Goal: Task Accomplishment & Management: Manage account settings

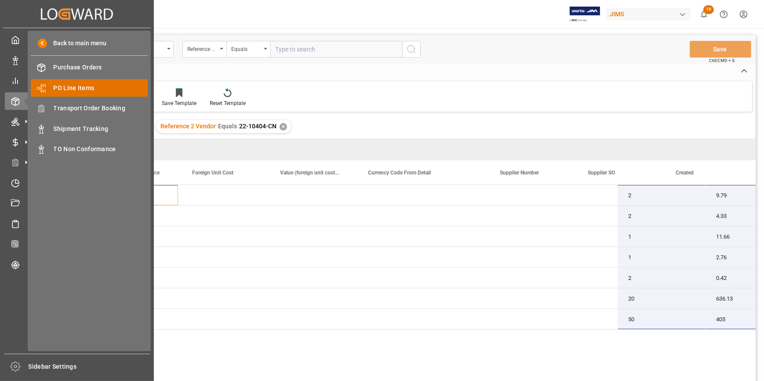
scroll to position [0, 697]
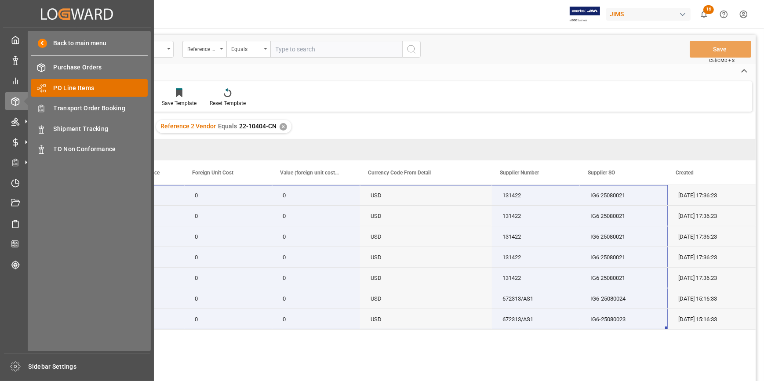
click at [72, 88] on span "PO Line Items" at bounding box center [101, 88] width 95 height 9
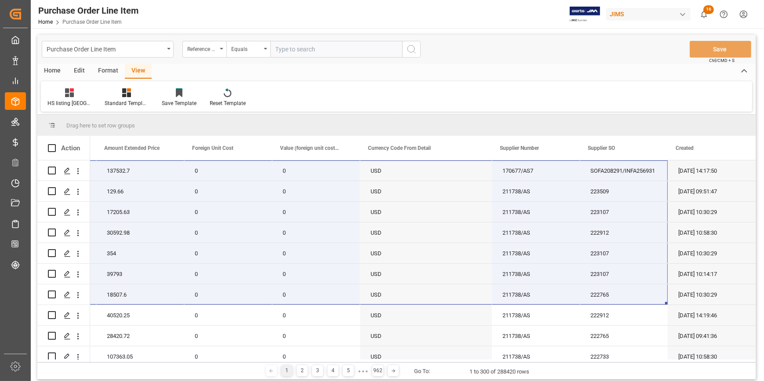
click at [285, 52] on input "text" at bounding box center [336, 49] width 132 height 17
paste input "22-10635-VN"
type input "22-10635-VN"
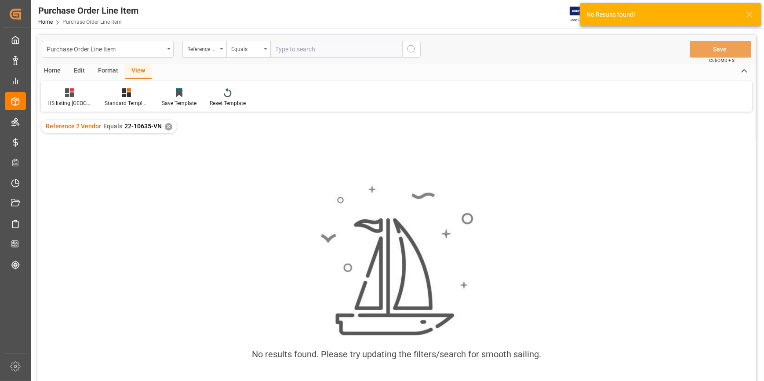
click at [167, 128] on div "✕" at bounding box center [168, 126] width 7 height 7
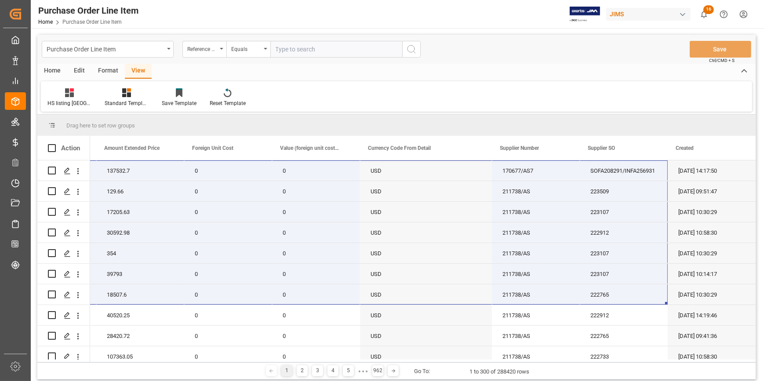
click at [299, 50] on input "text" at bounding box center [336, 49] width 132 height 17
paste input "22-10635-VN"
type input "12-10635-VN"
click at [212, 47] on div "Reference 2 Vendor" at bounding box center [202, 48] width 30 height 10
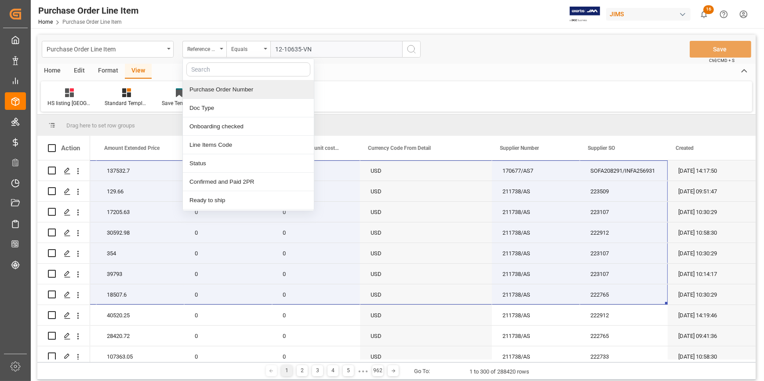
click at [221, 72] on input "text" at bounding box center [248, 69] width 124 height 14
type input "ref"
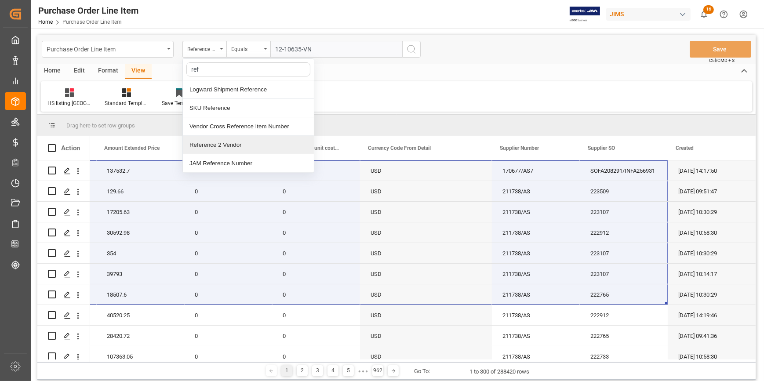
click at [230, 145] on div "Reference 2 Vendor" at bounding box center [248, 145] width 131 height 18
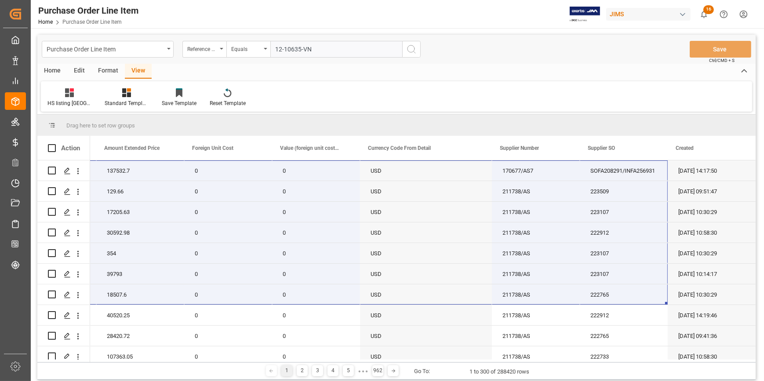
click at [320, 51] on input "12-10635-VN" at bounding box center [336, 49] width 132 height 17
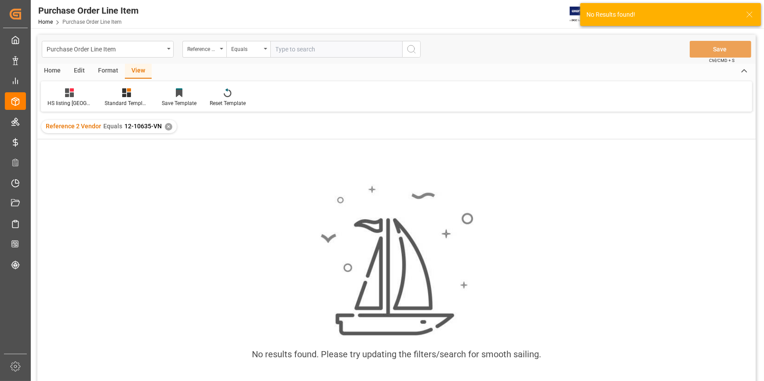
click at [167, 127] on div "✕" at bounding box center [168, 126] width 7 height 7
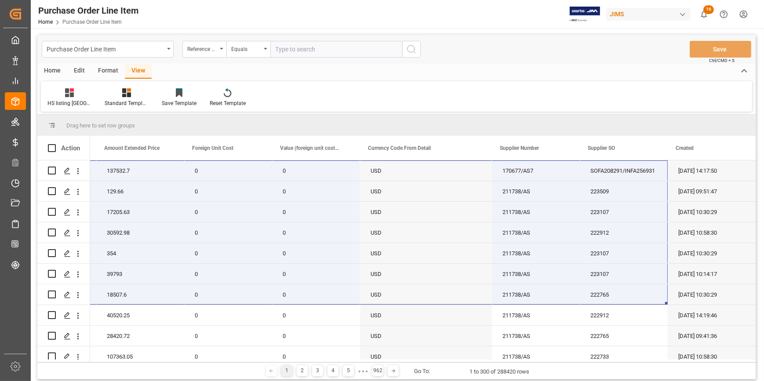
click at [289, 51] on input "text" at bounding box center [336, 49] width 132 height 17
paste input "22-10635-VN"
type input "22-10635-VN"
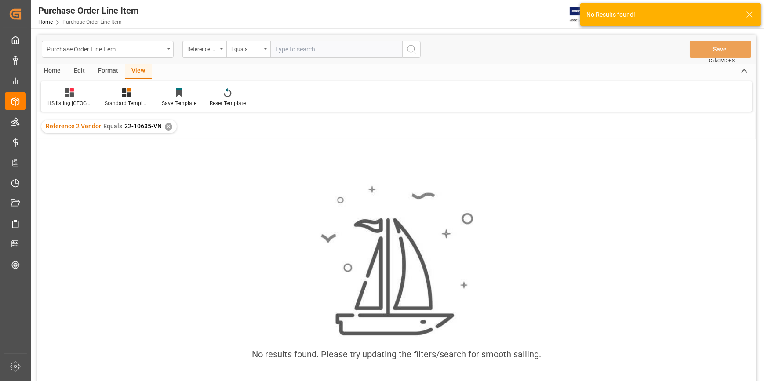
click at [168, 127] on div "✕" at bounding box center [168, 126] width 7 height 7
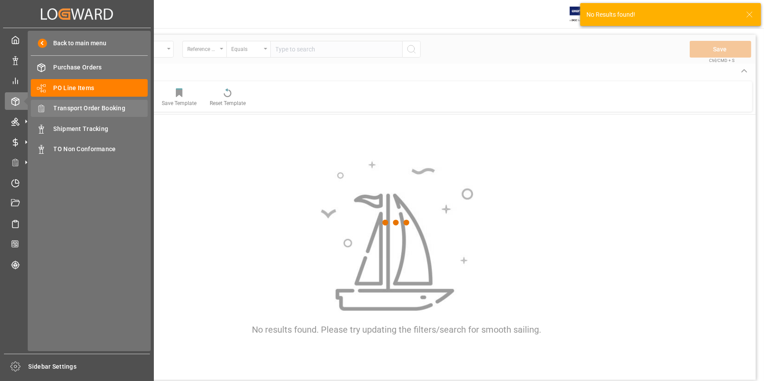
click at [75, 105] on span "Transport Order Booking" at bounding box center [101, 108] width 95 height 9
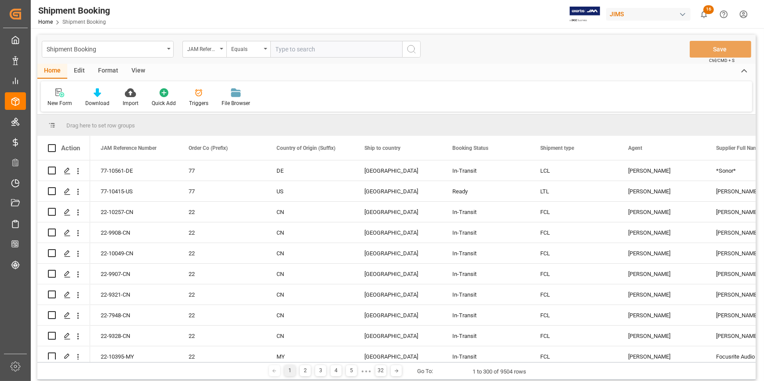
click at [282, 44] on input "text" at bounding box center [336, 49] width 132 height 17
paste input "22-10635-VN"
type input "22-10635-VN"
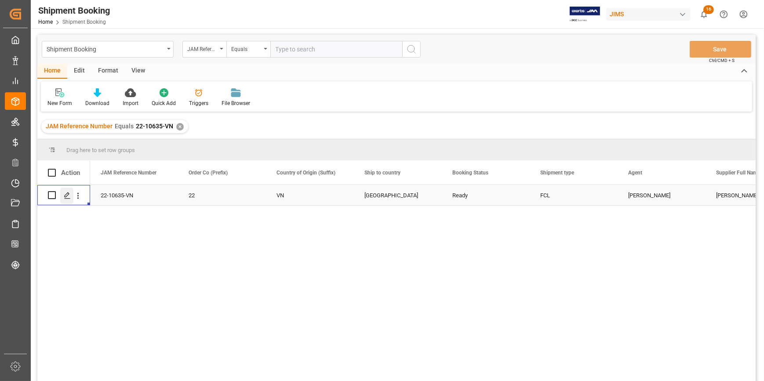
click at [69, 194] on icon "Press SPACE to select this row." at bounding box center [67, 195] width 7 height 7
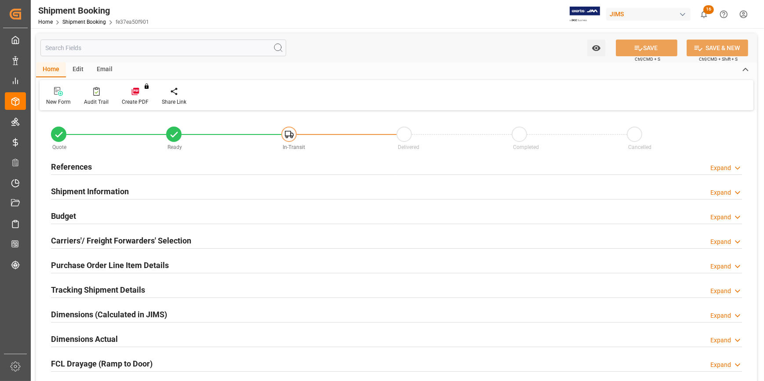
type input "1"
type input "20-08-2025"
click at [196, 167] on div "References Expand" at bounding box center [396, 166] width 691 height 17
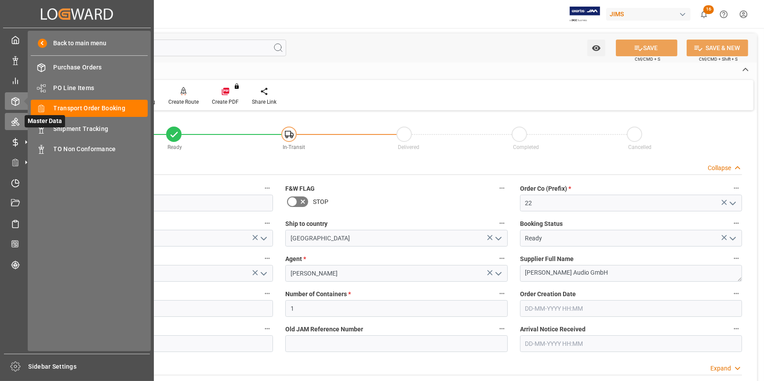
click at [13, 122] on icon at bounding box center [15, 122] width 8 height 8
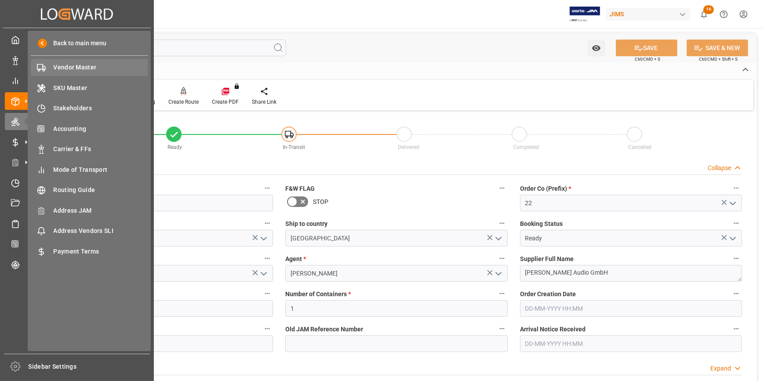
click at [66, 67] on span "Vendor Master" at bounding box center [101, 67] width 95 height 9
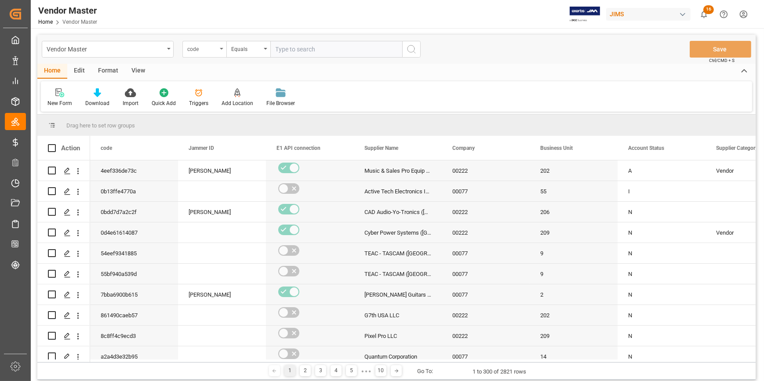
click at [213, 49] on div "code" at bounding box center [202, 48] width 30 height 10
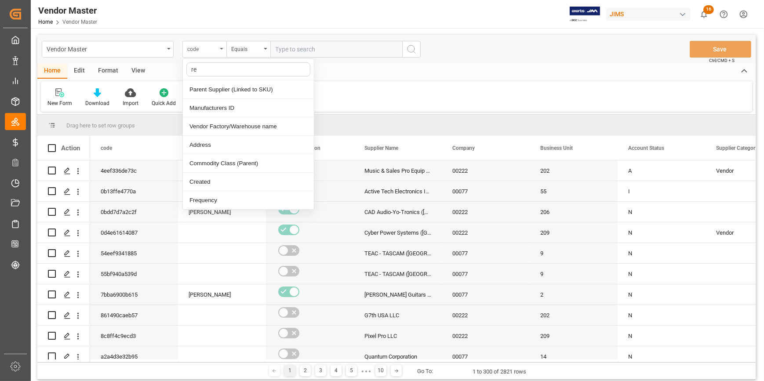
type input "r"
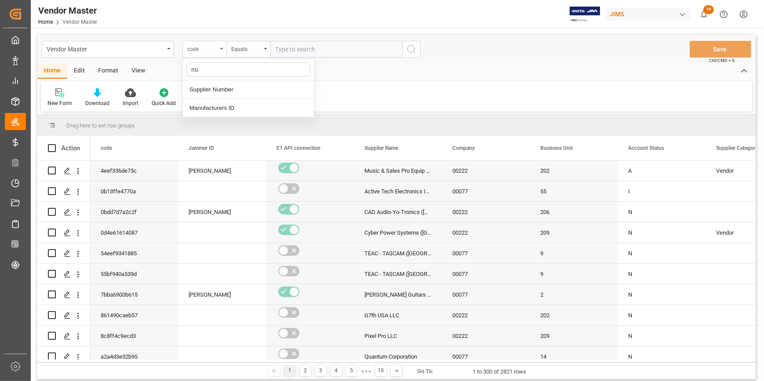
type input "num"
drag, startPoint x: 207, startPoint y: 88, endPoint x: 285, endPoint y: 66, distance: 80.8
click at [206, 88] on div "Supplier Number" at bounding box center [248, 89] width 131 height 18
click at [290, 55] on input "text" at bounding box center [336, 49] width 132 height 17
paste input "750432"
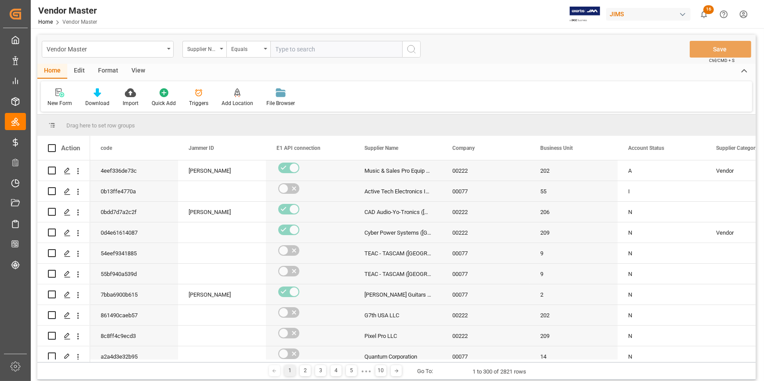
type input "750432"
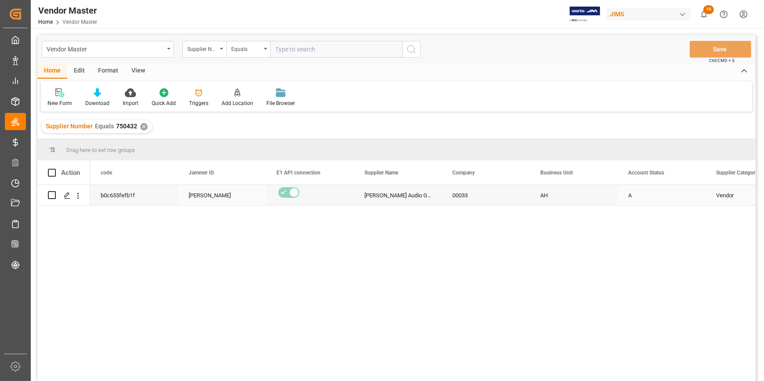
click at [203, 197] on div "[PERSON_NAME]" at bounding box center [222, 196] width 67 height 20
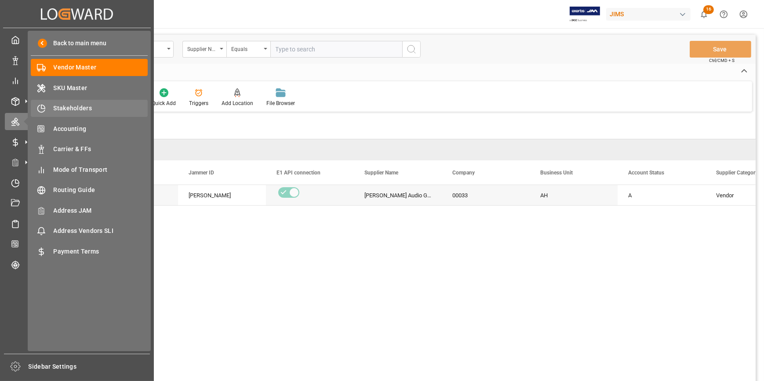
click at [79, 109] on span "Stakeholders" at bounding box center [101, 108] width 95 height 9
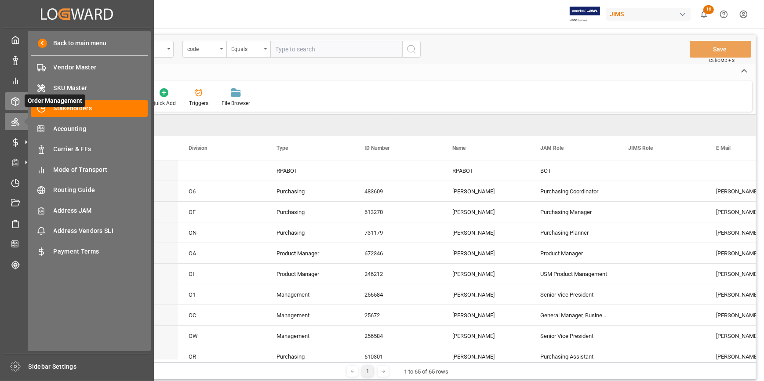
click at [16, 100] on line at bounding box center [16, 100] width 4 height 2
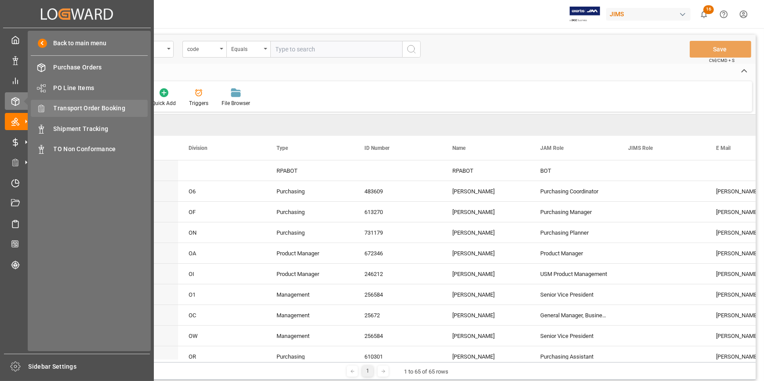
click at [86, 106] on span "Transport Order Booking" at bounding box center [101, 108] width 95 height 9
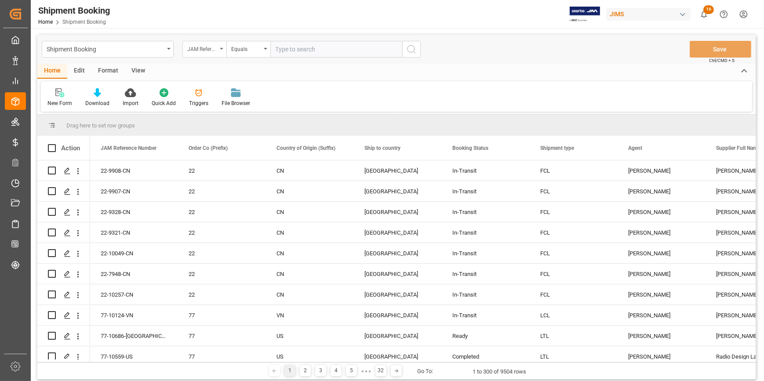
click at [220, 48] on icon "open menu" at bounding box center [222, 49] width 4 height 2
type input "boo"
click at [221, 109] on div "Booking Number" at bounding box center [248, 108] width 131 height 18
click at [301, 47] on input "text" at bounding box center [336, 49] width 132 height 17
paste input "236500448536"
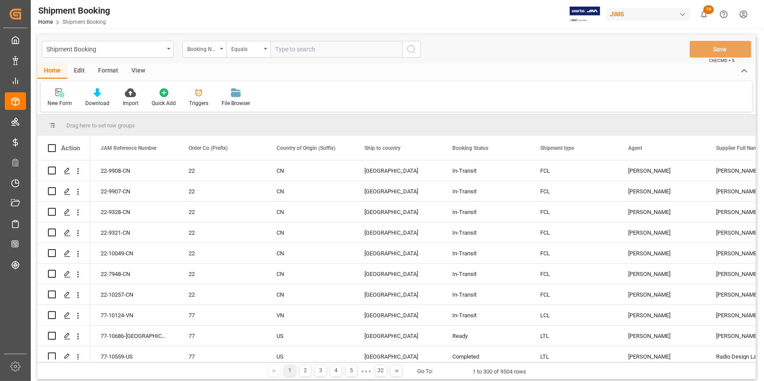
type input "236500448536"
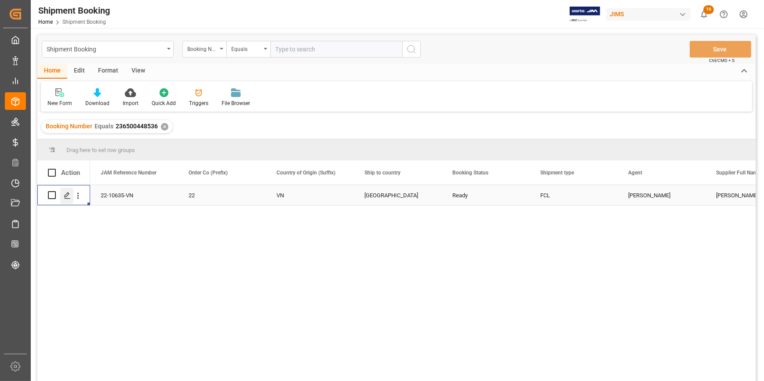
click at [65, 195] on polygon "Press SPACE to select this row." at bounding box center [67, 195] width 4 height 4
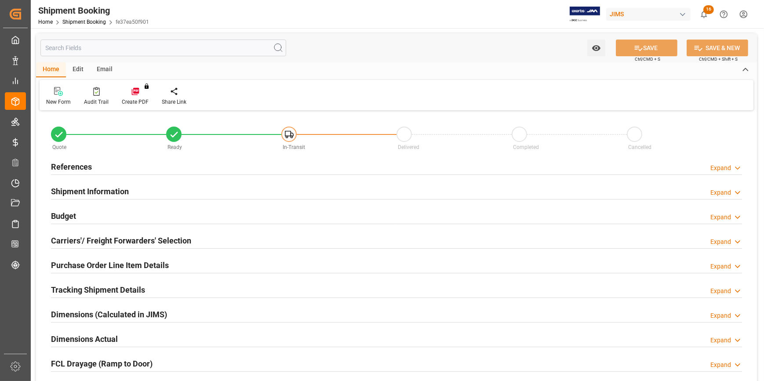
type input "1"
type input "6000"
type input "20-08-2025"
click at [153, 166] on div "References Expand" at bounding box center [396, 166] width 691 height 17
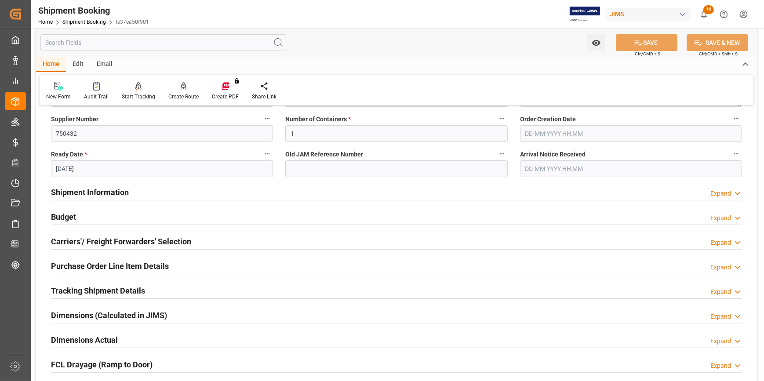
scroll to position [200, 0]
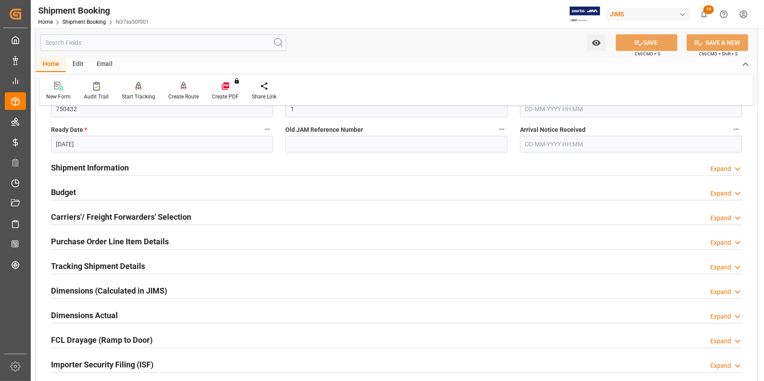
click at [175, 192] on div "Budget Expand" at bounding box center [396, 191] width 691 height 17
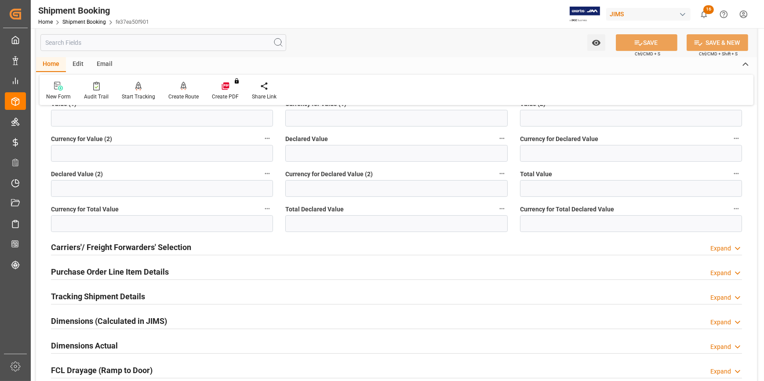
scroll to position [400, 0]
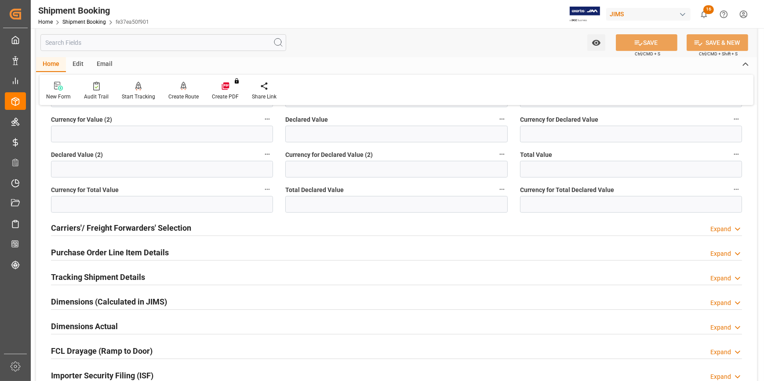
click at [206, 224] on div "Carriers'/ Freight Forwarders' Selection Expand" at bounding box center [396, 227] width 691 height 17
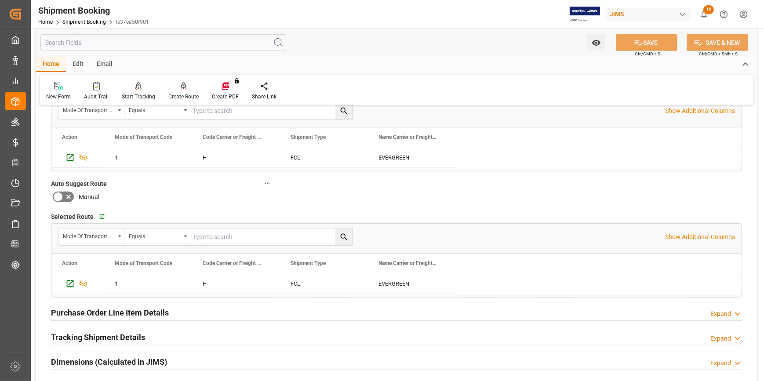
scroll to position [639, 0]
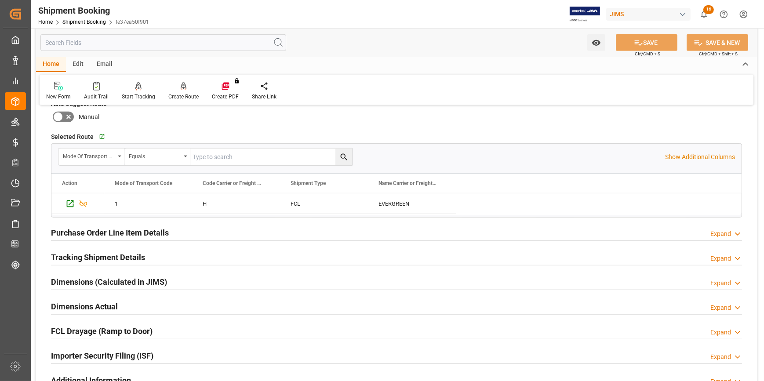
click at [197, 230] on div "Purchase Order Line Item Details Expand" at bounding box center [396, 232] width 691 height 17
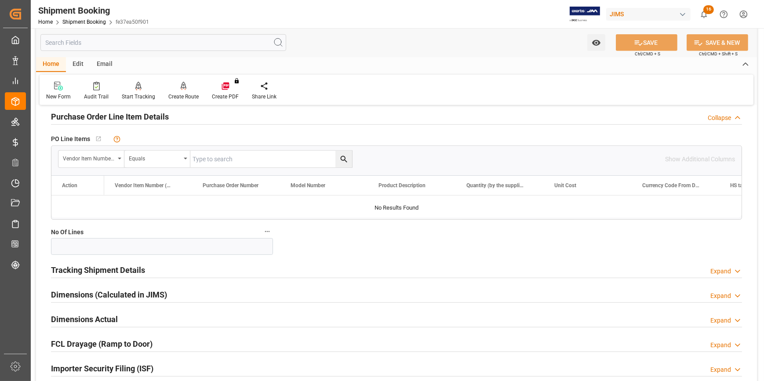
scroll to position [759, 0]
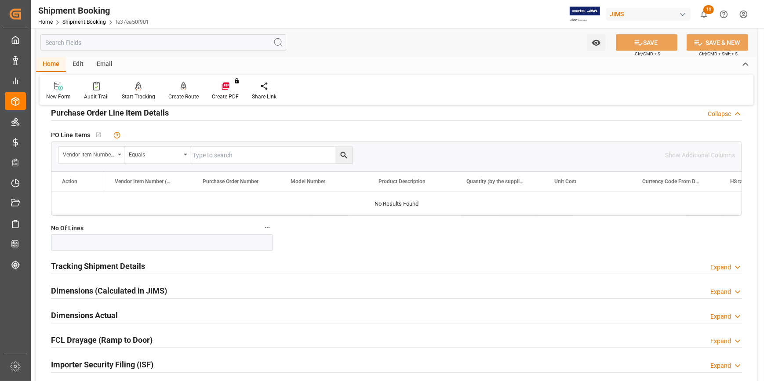
click at [193, 114] on div "Purchase Order Line Item Details Collapse" at bounding box center [396, 112] width 691 height 17
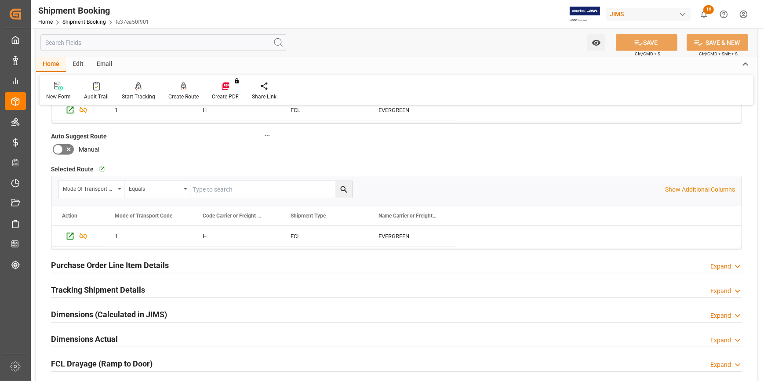
scroll to position [599, 0]
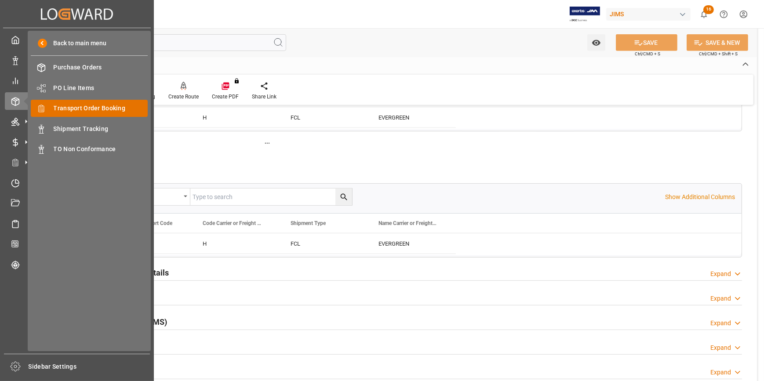
click at [88, 109] on span "Transport Order Booking" at bounding box center [101, 108] width 95 height 9
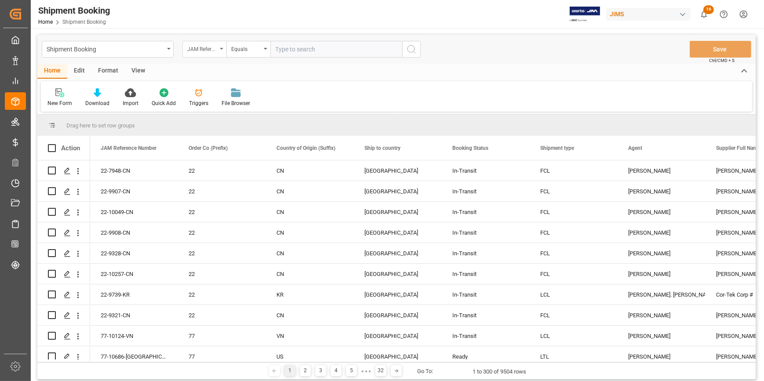
click at [216, 46] on div "JAM Reference Number" at bounding box center [202, 48] width 30 height 10
type input "book"
click at [236, 107] on div "Booking Number" at bounding box center [248, 108] width 131 height 18
click at [281, 53] on input "text" at bounding box center [336, 49] width 132 height 17
paste input "236500449401"
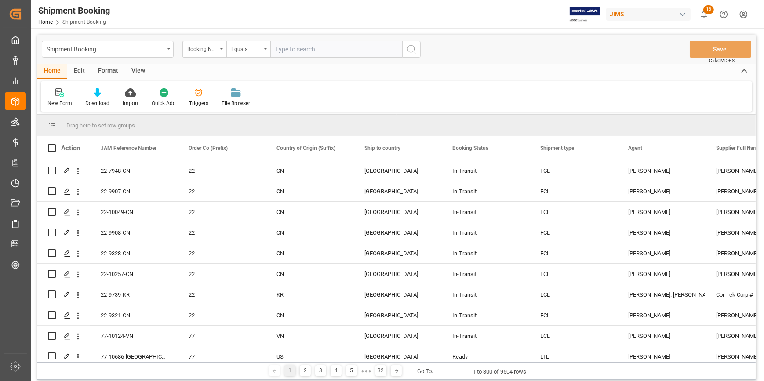
type input "236500449401"
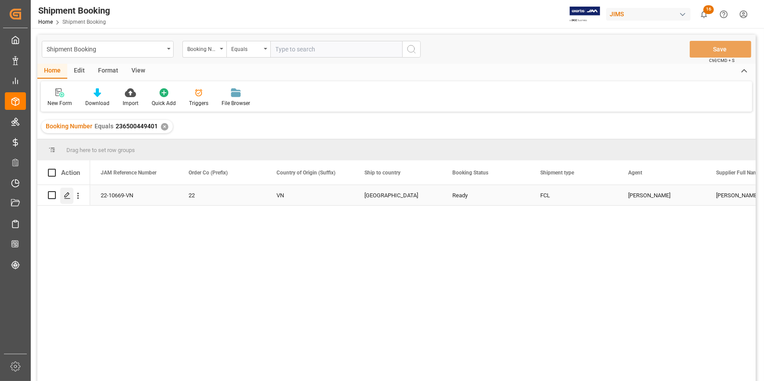
click at [67, 197] on icon "Press SPACE to select this row." at bounding box center [67, 195] width 7 height 7
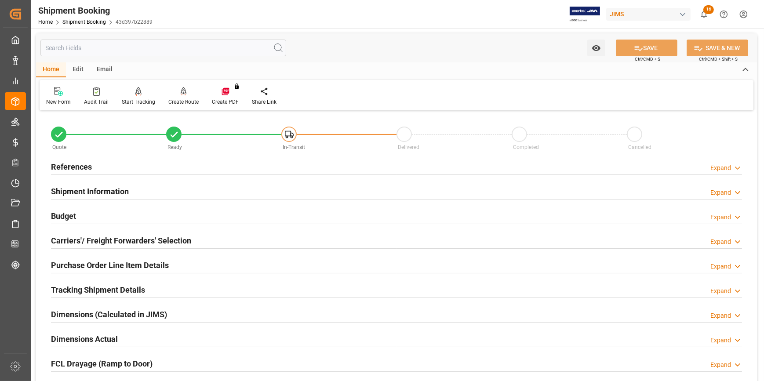
click at [155, 168] on div "References Expand" at bounding box center [396, 166] width 691 height 17
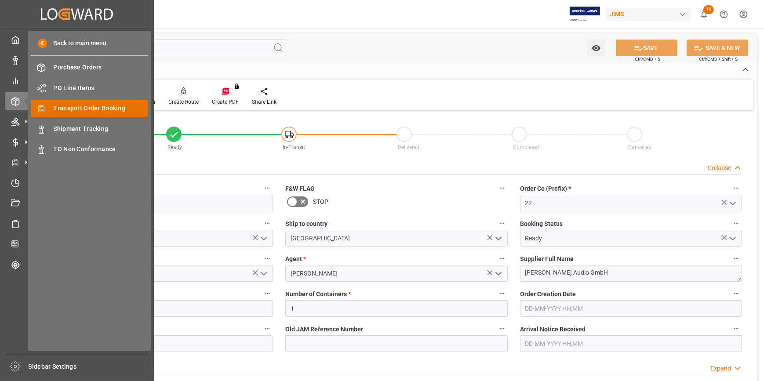
click at [90, 109] on span "Transport Order Booking" at bounding box center [101, 108] width 95 height 9
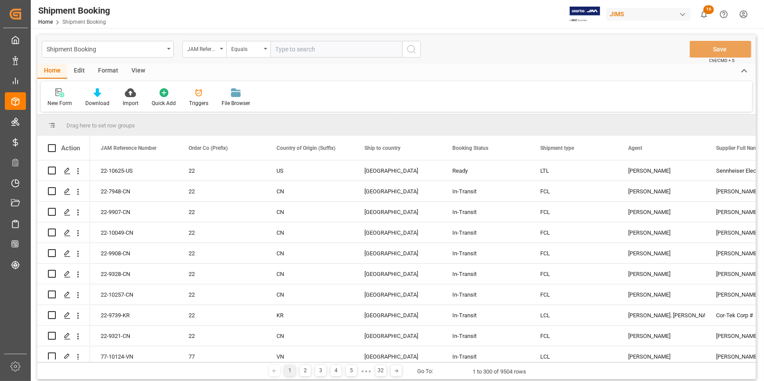
click at [287, 47] on input "text" at bounding box center [336, 49] width 132 height 17
type input "22-10635-VN"
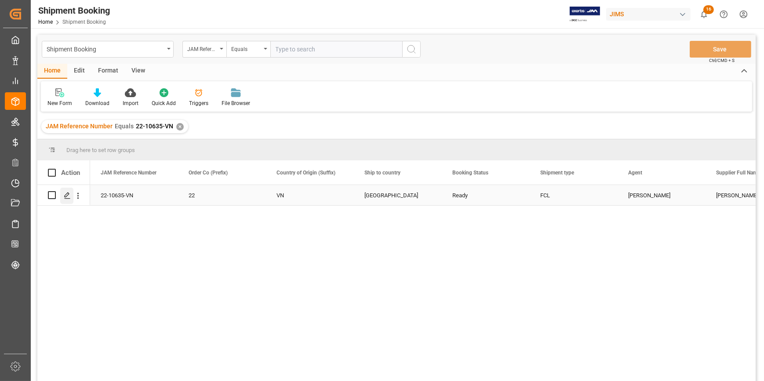
click at [68, 193] on polygon "Press SPACE to select this row." at bounding box center [67, 195] width 4 height 4
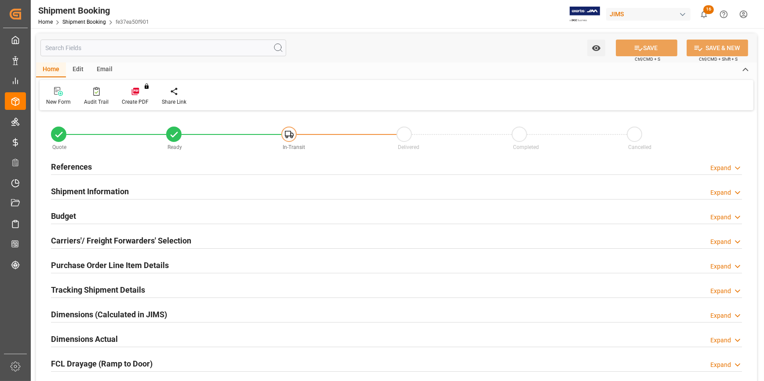
type input "1"
type input "20-08-2025"
click at [138, 167] on div "References Expand" at bounding box center [396, 166] width 691 height 17
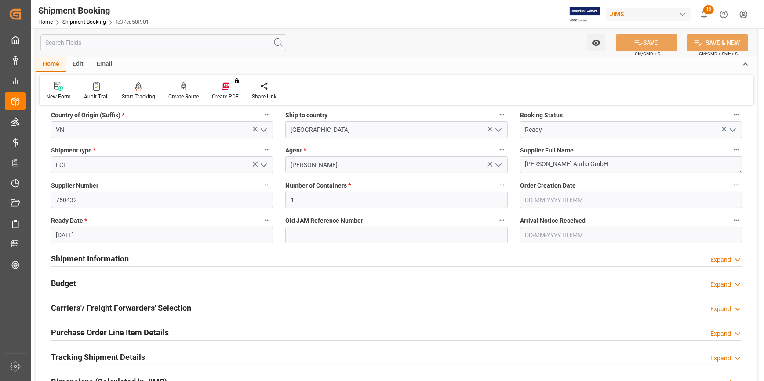
scroll to position [120, 0]
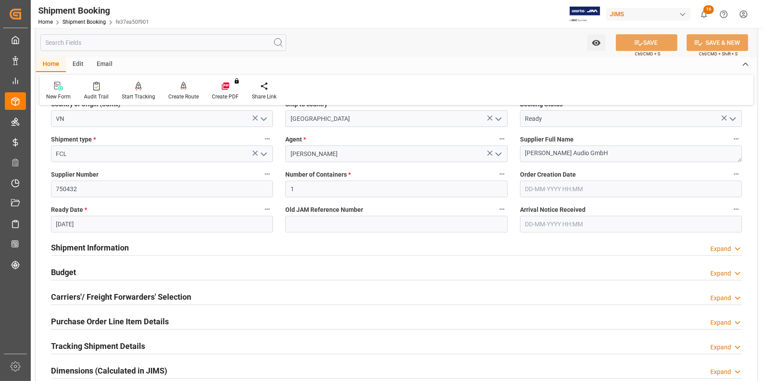
click at [150, 244] on div "Shipment Information Expand" at bounding box center [396, 247] width 691 height 17
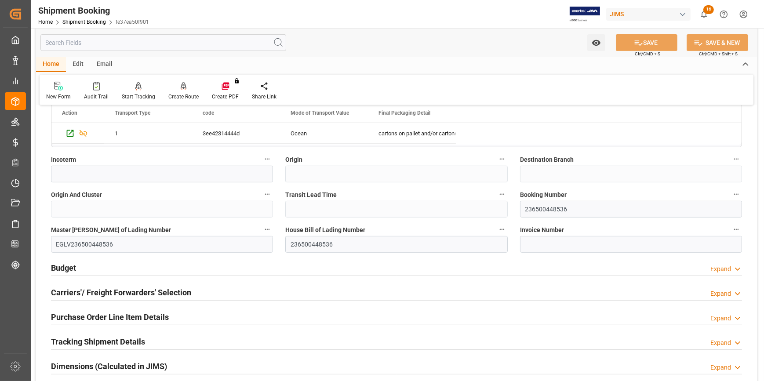
scroll to position [479, 0]
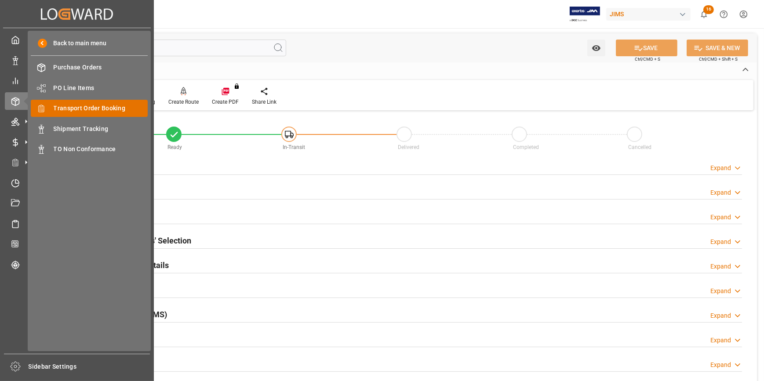
click at [91, 109] on span "Transport Order Booking" at bounding box center [101, 108] width 95 height 9
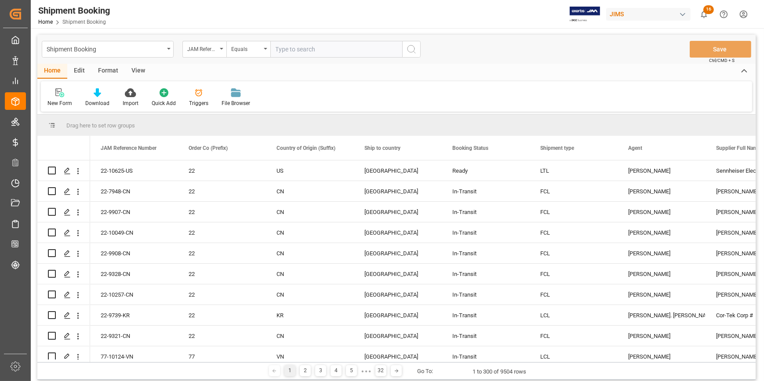
click at [299, 48] on input "text" at bounding box center [336, 49] width 132 height 17
type input "22-10566-ID"
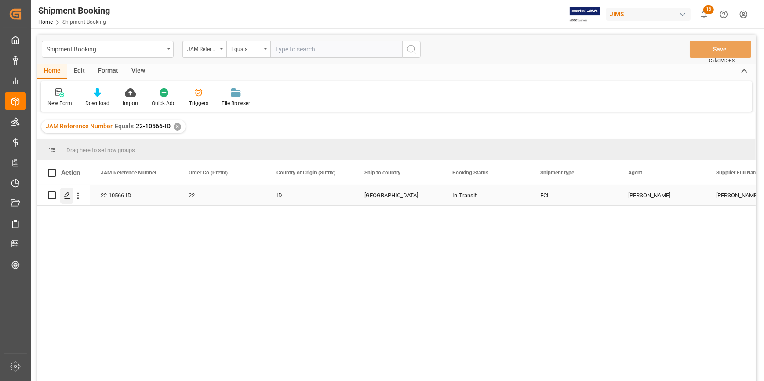
click at [66, 195] on icon "Press SPACE to select this row." at bounding box center [67, 195] width 7 height 7
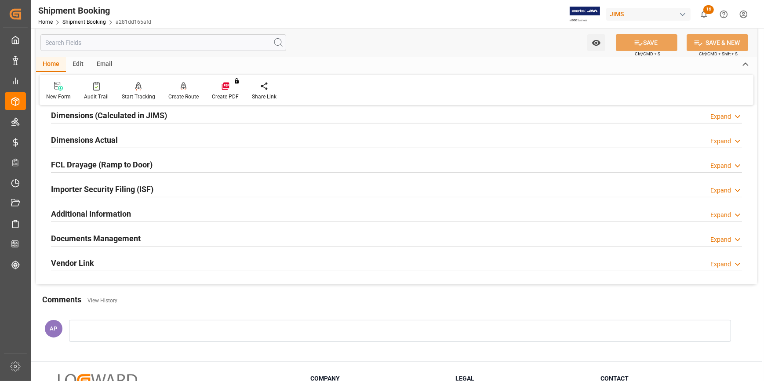
scroll to position [200, 0]
click at [175, 187] on div "Importer Security Filing (ISF) Expand" at bounding box center [396, 188] width 691 height 17
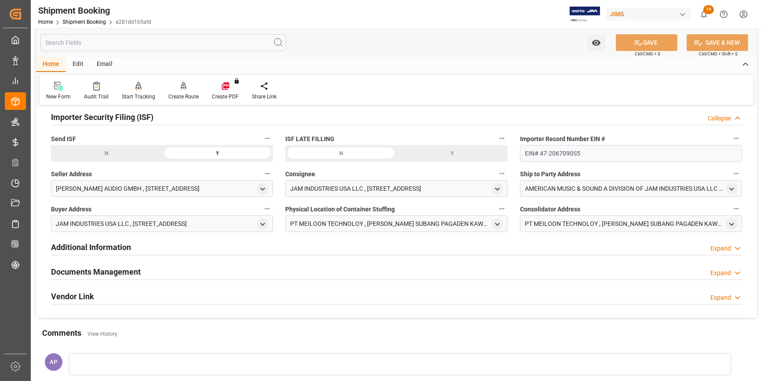
scroll to position [280, 0]
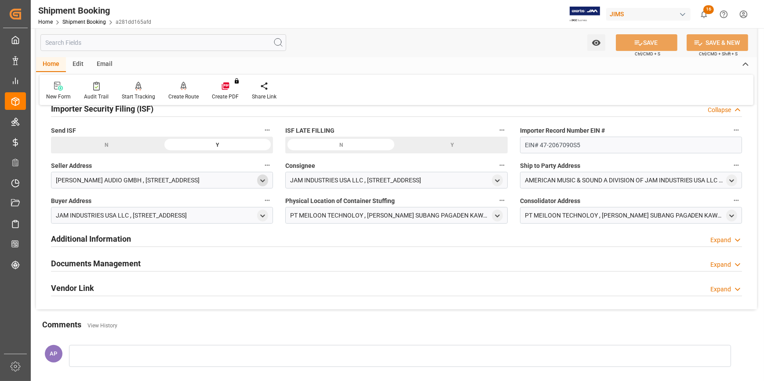
click at [263, 180] on icon "open menu" at bounding box center [262, 180] width 7 height 7
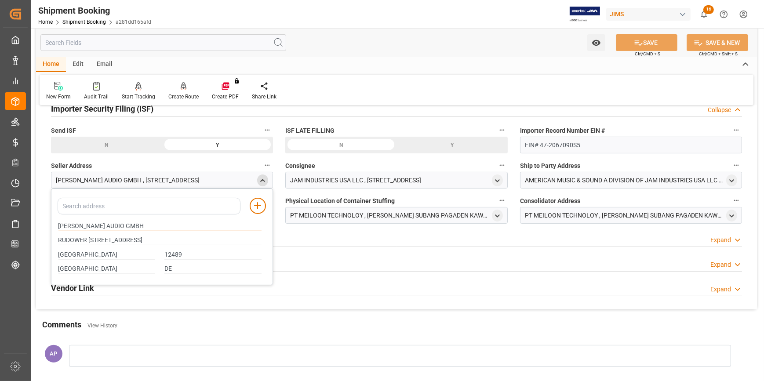
drag, startPoint x: 116, startPoint y: 224, endPoint x: 43, endPoint y: 224, distance: 73.0
click at [43, 224] on div "Quote Ready In-Transit Delivered Completed Cancelled References Expand JAM Refe…" at bounding box center [396, 71] width 721 height 476
drag, startPoint x: 563, startPoint y: 143, endPoint x: 525, endPoint y: 145, distance: 38.3
click at [518, 144] on div "Importer Record Number EIN # EIN# 47-2067090S5" at bounding box center [631, 138] width 234 height 35
click at [259, 178] on icon "close menu" at bounding box center [262, 180] width 7 height 7
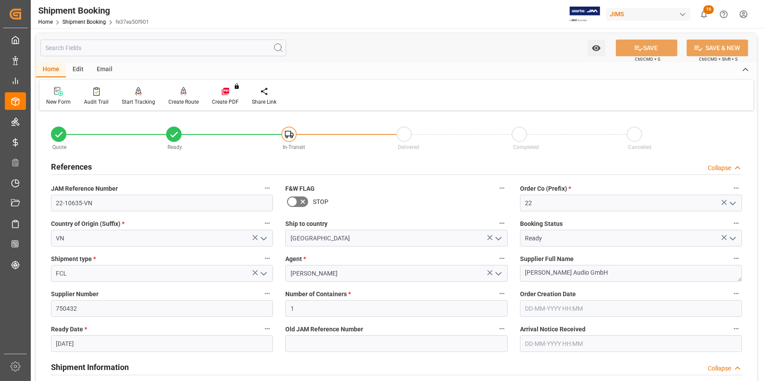
scroll to position [479, 0]
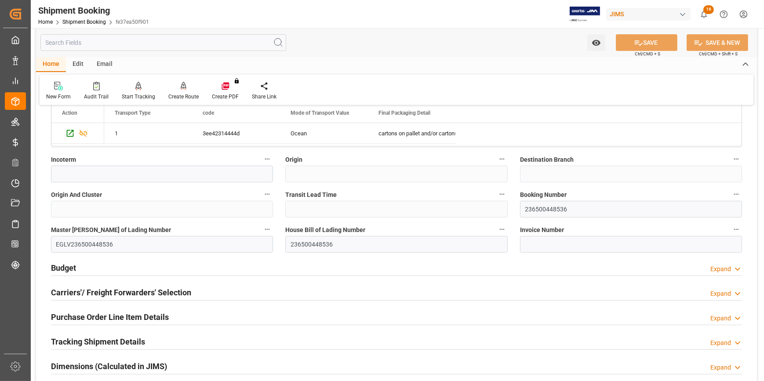
drag, startPoint x: 190, startPoint y: 264, endPoint x: 196, endPoint y: 264, distance: 6.2
click at [190, 264] on div "Budget Expand" at bounding box center [396, 267] width 691 height 17
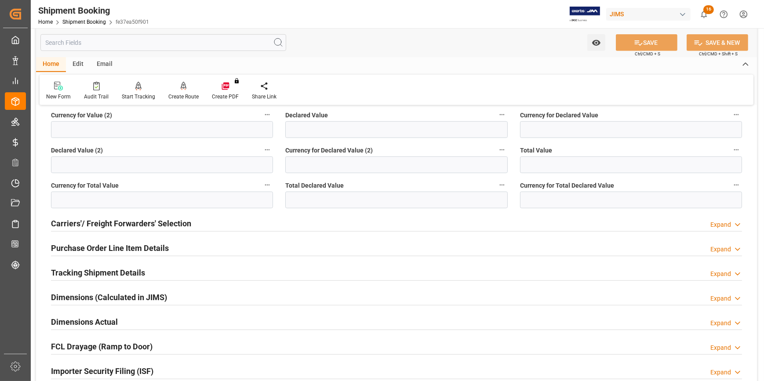
scroll to position [879, 0]
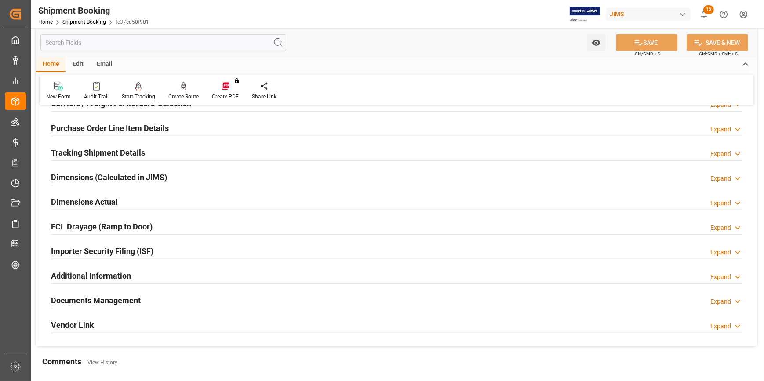
drag, startPoint x: 190, startPoint y: 246, endPoint x: 196, endPoint y: 247, distance: 6.2
click at [190, 247] on div "Importer Security Filing (ISF) Expand" at bounding box center [396, 250] width 691 height 17
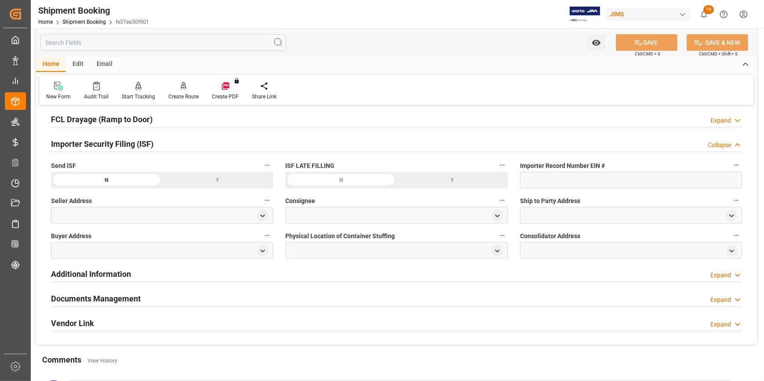
scroll to position [999, 0]
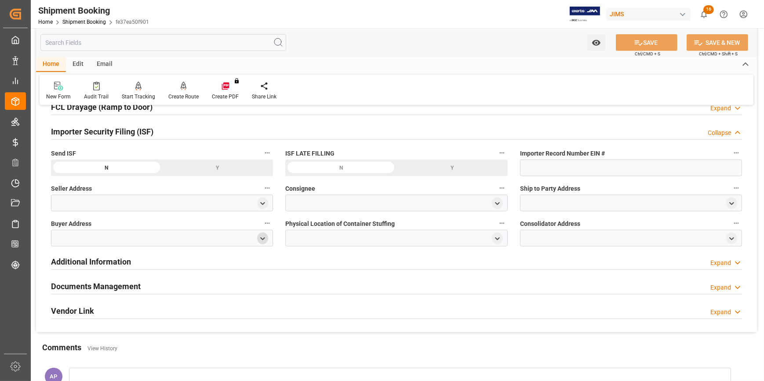
click at [263, 236] on icon "open menu" at bounding box center [262, 238] width 7 height 7
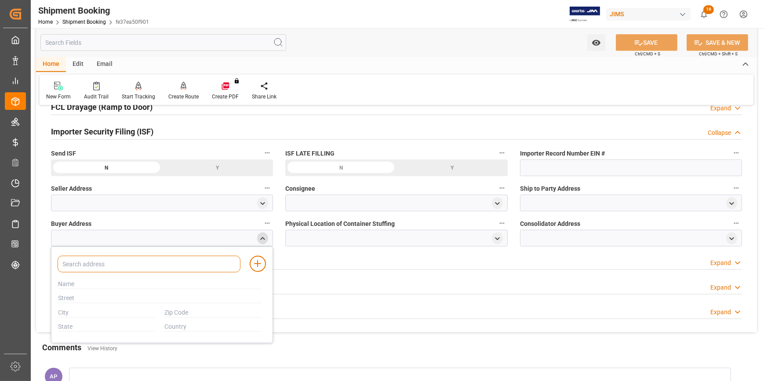
click at [192, 263] on input at bounding box center [149, 264] width 183 height 17
type input "a"
type input "jam"
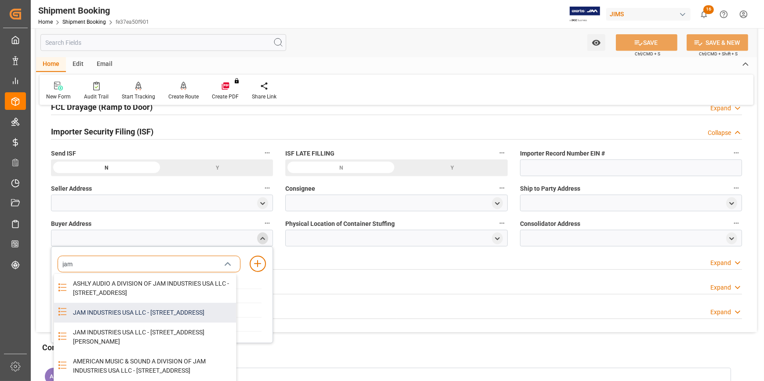
click at [143, 323] on div "JAM INDUSTRIES USA LLC - 154 WOODLAWN RD, BERLIN, CT, US, 06037" at bounding box center [152, 313] width 168 height 20
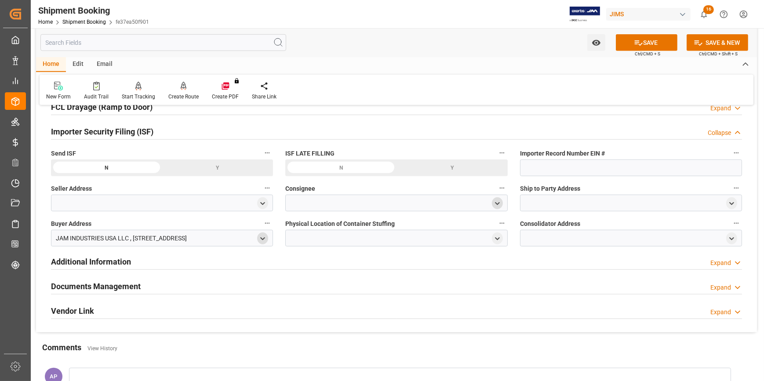
click at [494, 201] on icon "open menu" at bounding box center [497, 203] width 7 height 7
click at [326, 231] on input at bounding box center [383, 229] width 183 height 17
type input "jam"
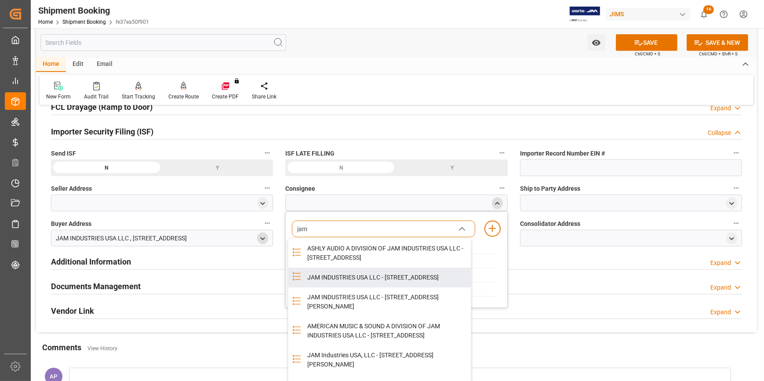
drag, startPoint x: 359, startPoint y: 288, endPoint x: 379, endPoint y: 287, distance: 19.8
click at [359, 288] on div "JAM INDUSTRIES USA LLC - 154 WOODLAWN RD, BERLIN, CT, US, 06037" at bounding box center [386, 278] width 168 height 20
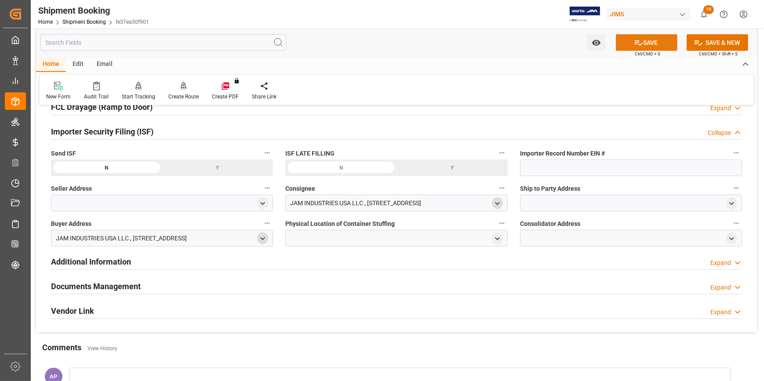
click at [643, 41] on button "SAVE" at bounding box center [647, 42] width 62 height 17
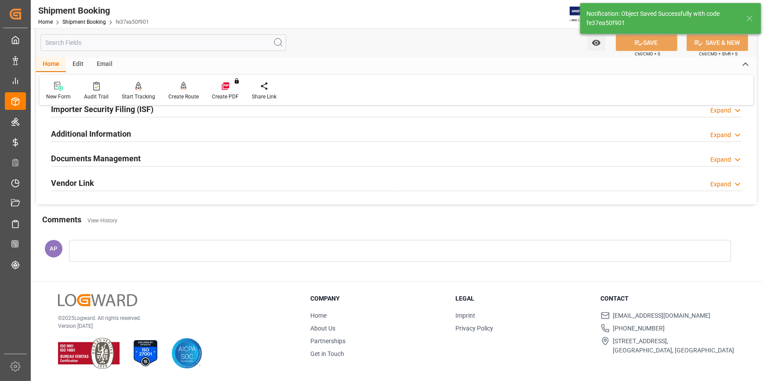
scroll to position [258, 0]
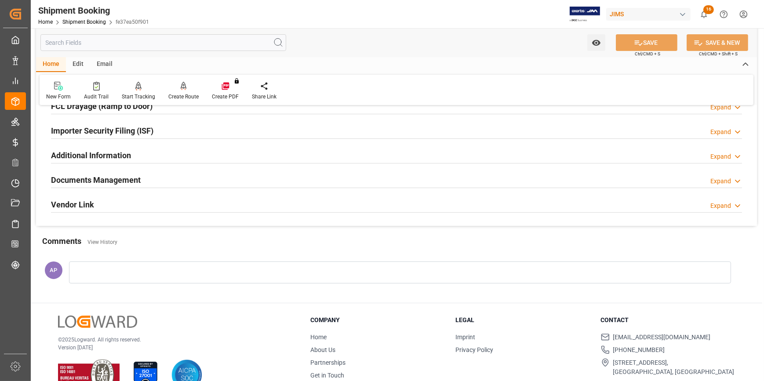
click at [164, 127] on div "Importer Security Filing (ISF) Expand" at bounding box center [396, 130] width 691 height 17
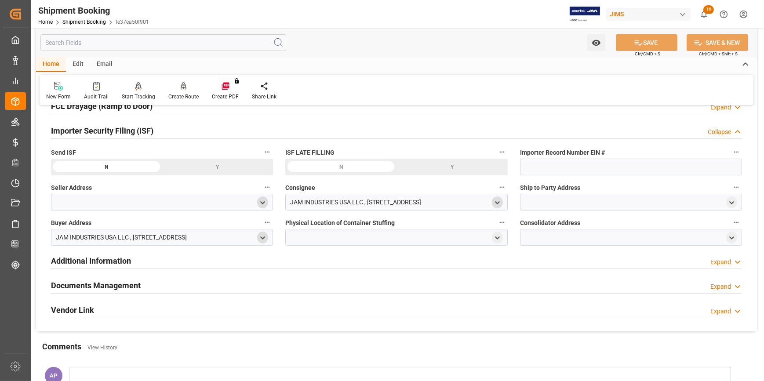
click at [261, 202] on polyline "open menu" at bounding box center [263, 203] width 4 height 2
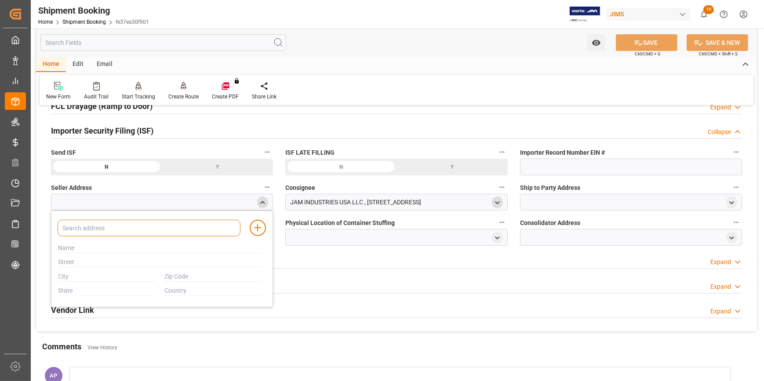
click at [105, 229] on input at bounding box center [149, 228] width 183 height 17
paste input "ADAM AUDIO GMBH"
type input "ADAM"
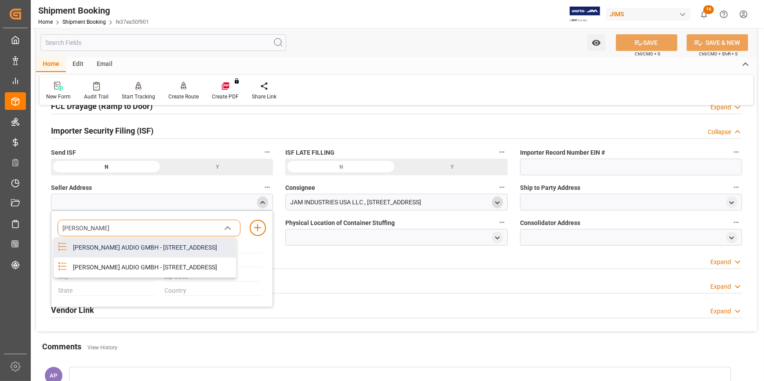
click at [120, 247] on div "ADAM AUDIO GMBH - RUDOWER CHAUSSEE 44, BERLIN, BERLIN, DE, 12489" at bounding box center [152, 248] width 168 height 20
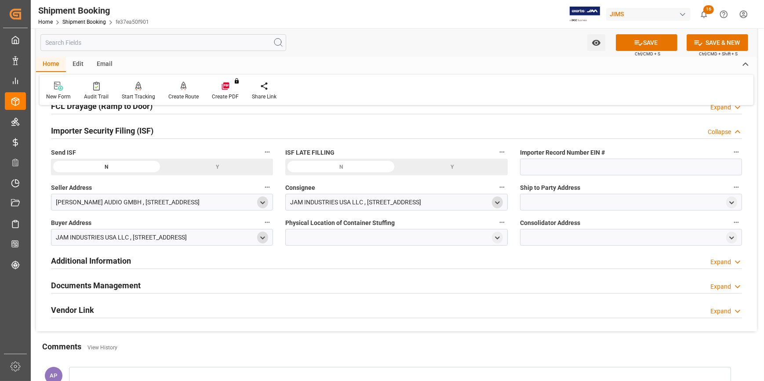
click at [266, 200] on icon "open menu" at bounding box center [262, 202] width 7 height 7
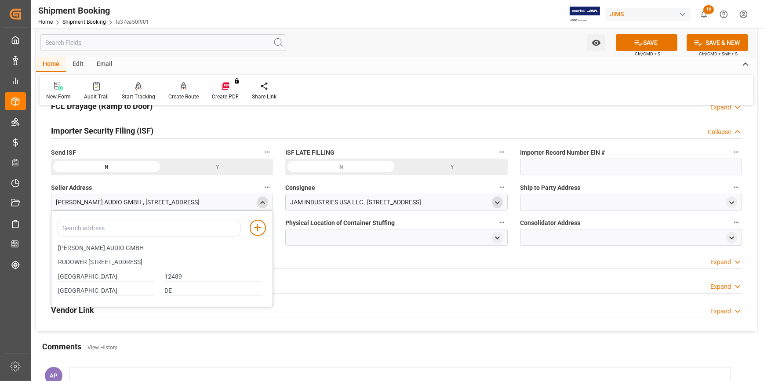
click at [260, 204] on icon "close menu" at bounding box center [262, 202] width 7 height 7
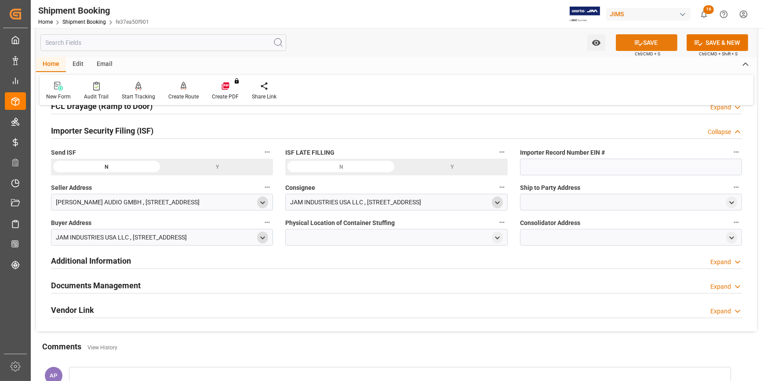
click at [645, 41] on button "SAVE" at bounding box center [647, 42] width 62 height 17
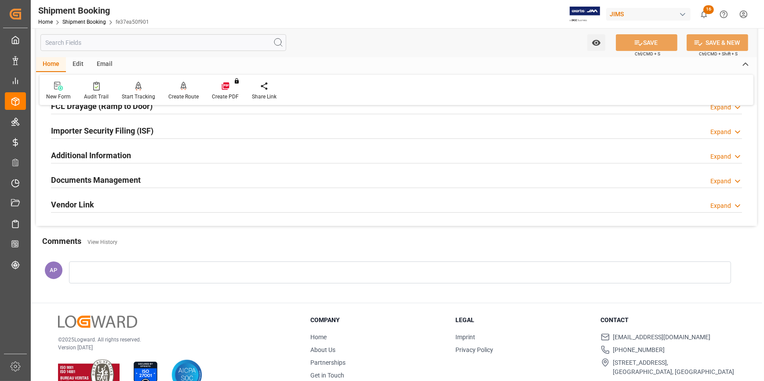
click at [224, 129] on div "Importer Security Filing (ISF) Expand" at bounding box center [396, 130] width 691 height 17
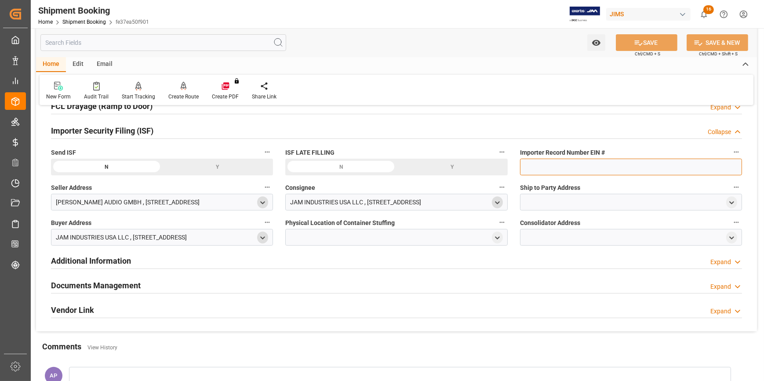
click at [543, 167] on input at bounding box center [631, 167] width 222 height 17
paste input "EIN# 47-2067090S5"
type input "EIN# 47-2067090S5"
click at [733, 201] on icon "open menu" at bounding box center [731, 202] width 7 height 7
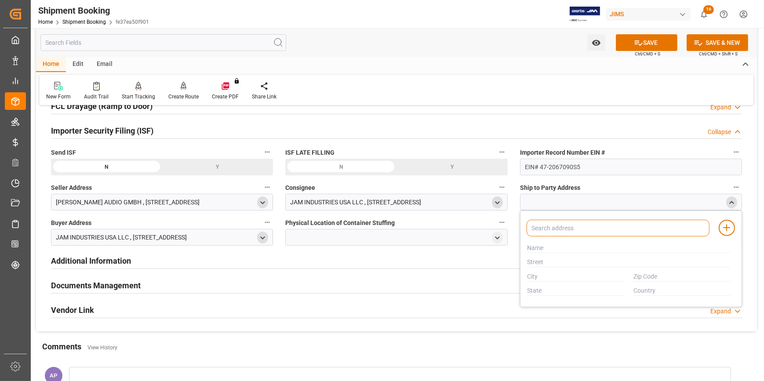
click at [580, 225] on input at bounding box center [618, 228] width 183 height 17
type input "american"
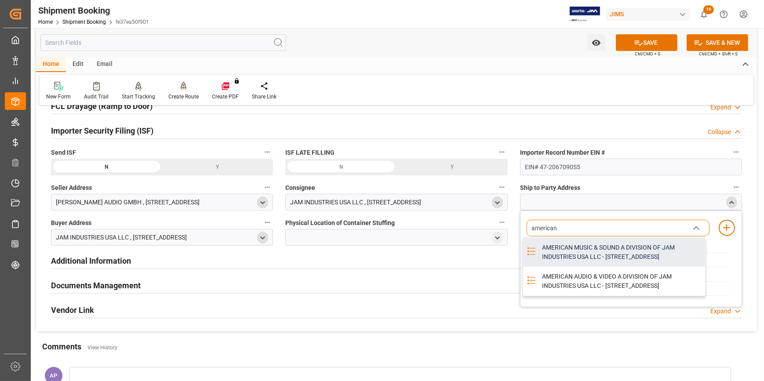
click at [605, 247] on div "AMERICAN MUSIC & SOUND A DIVISION OF JAM INDUSTRIES USA LLC - 4325 EXECUTIVE DR…" at bounding box center [621, 252] width 168 height 29
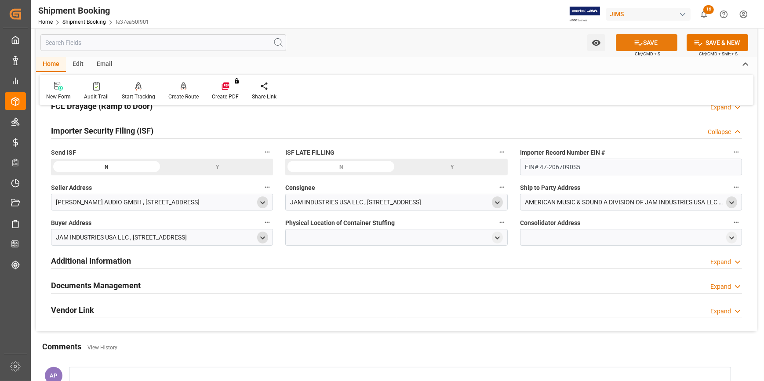
click at [650, 42] on button "SAVE" at bounding box center [647, 42] width 62 height 17
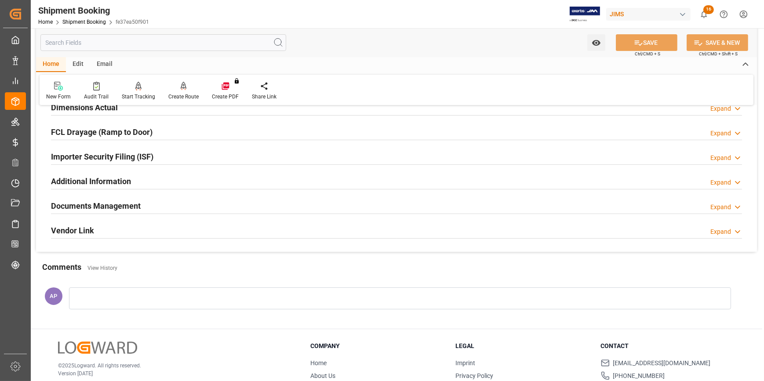
scroll to position [218, 0]
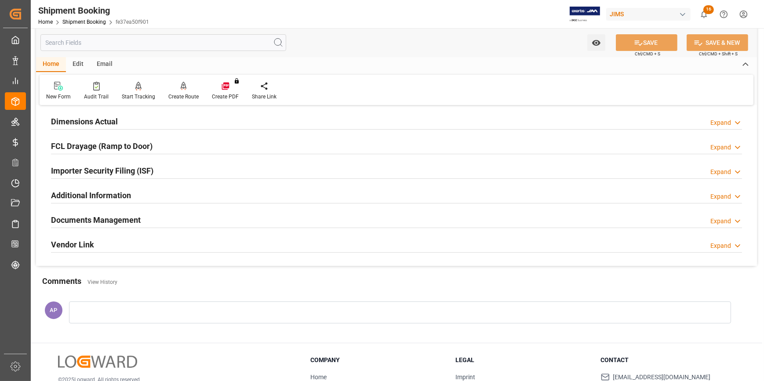
click at [209, 173] on div "Importer Security Filing (ISF) Expand" at bounding box center [396, 170] width 691 height 17
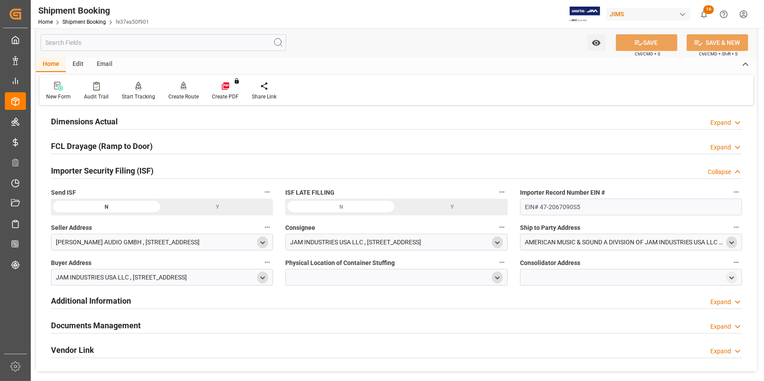
click at [497, 276] on icon "open menu" at bounding box center [497, 277] width 7 height 7
click at [315, 324] on input "text" at bounding box center [394, 324] width 203 height 10
paste input "DEHUIDA VIETNAM TECHNOLOGY CO LTD"
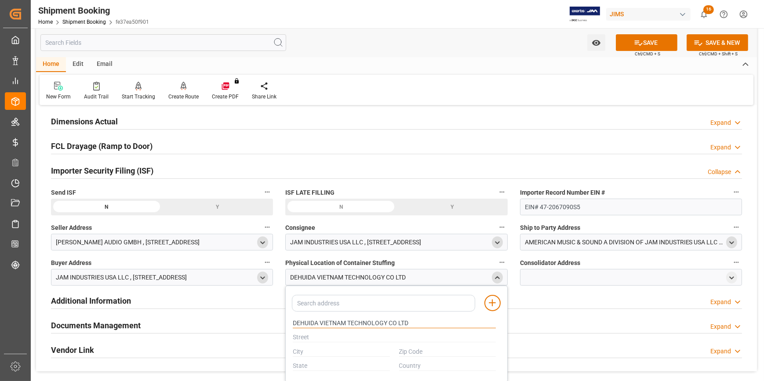
type input "DEHUIDA VIETNAM TECHNOLOGY CO LTD"
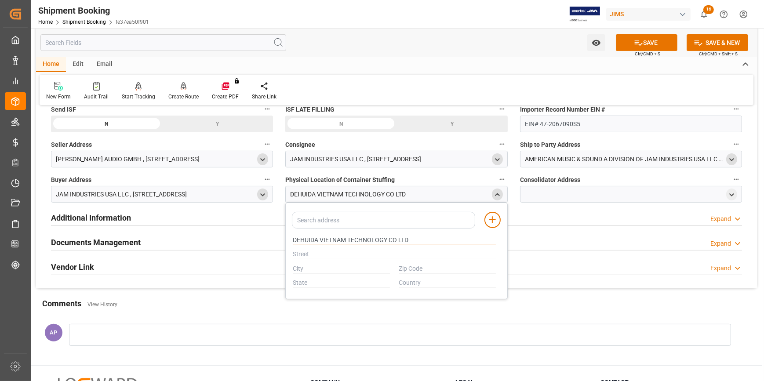
scroll to position [338, 0]
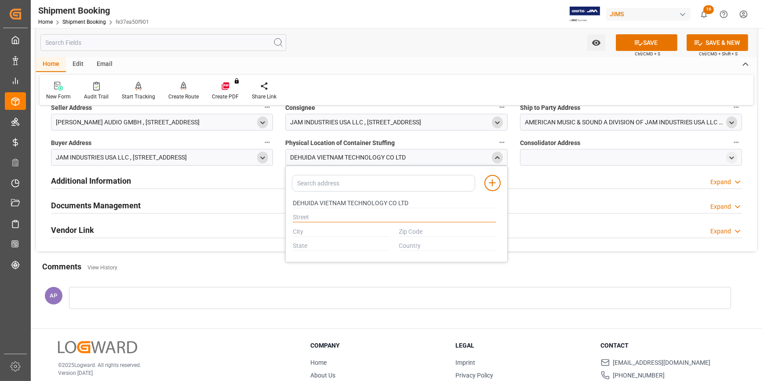
click at [318, 214] on input "text" at bounding box center [394, 218] width 203 height 10
paste input "NO 01 LOT NO 13 NOI HOANG INDUSTRIAL PARK TIEN PHONG WARD NINH PROVINCE"
type input "NO 01 LOT NO 13 NOI HOANG INDUSTRIAL PARK TIEN PHONG WARD NINH PROVINCE"
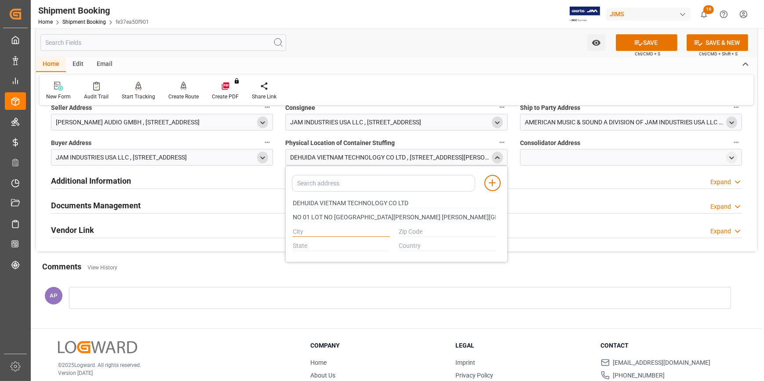
click at [309, 227] on input "text" at bounding box center [341, 232] width 97 height 10
paste input "NỘI HOÀNG"
type input "NỘI HOÀNG"
click at [311, 242] on input "text" at bounding box center [341, 246] width 97 height 10
paste input "BẮC GIANG"
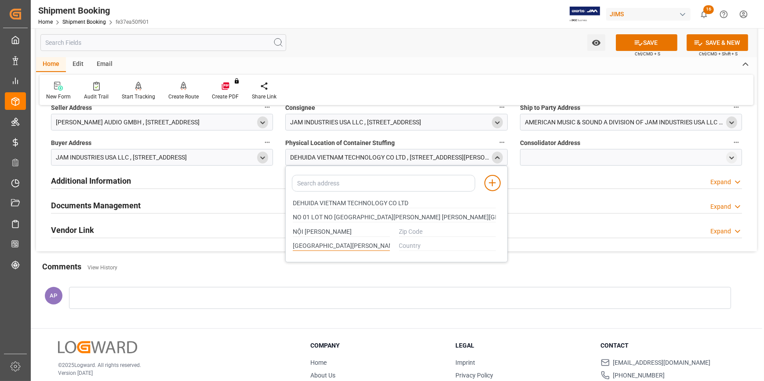
type input "BẮC GIANG"
click at [409, 228] on input "text" at bounding box center [447, 232] width 97 height 10
paste input "26220"
type input "26220"
click at [420, 246] on input "text" at bounding box center [447, 246] width 97 height 10
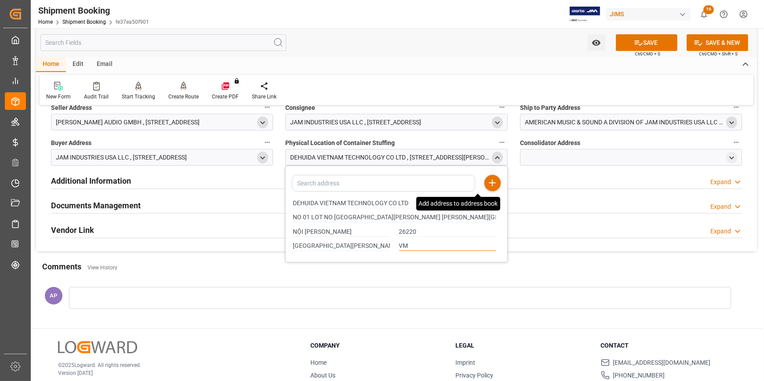
type input "VM"
click at [492, 184] on icon at bounding box center [492, 183] width 11 height 11
click at [732, 156] on icon "open menu" at bounding box center [731, 157] width 7 height 7
drag, startPoint x: 413, startPoint y: 202, endPoint x: 303, endPoint y: 205, distance: 109.6
click at [276, 199] on div "Quote Ready In-Transit Delivered Completed Cancelled References Expand JAM Refe…" at bounding box center [396, 13] width 721 height 476
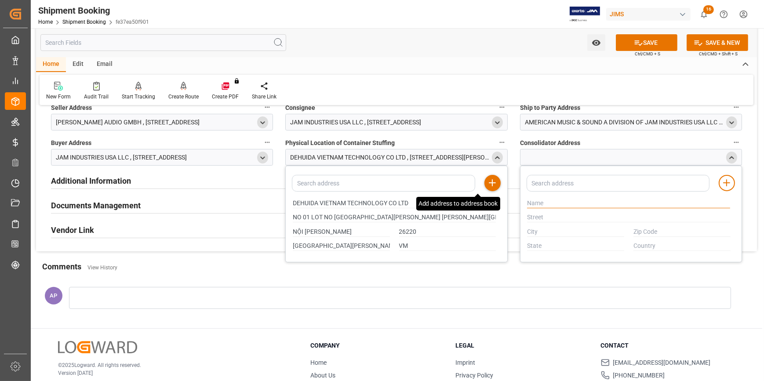
click at [559, 201] on input "text" at bounding box center [628, 204] width 203 height 10
paste input "DEHUIDA VIETNAM TECHNOLOGY CO LTD"
type input "DEHUIDA VIETNAM TECHNOLOGY CO LTD"
drag, startPoint x: 292, startPoint y: 216, endPoint x: 507, endPoint y: 215, distance: 214.2
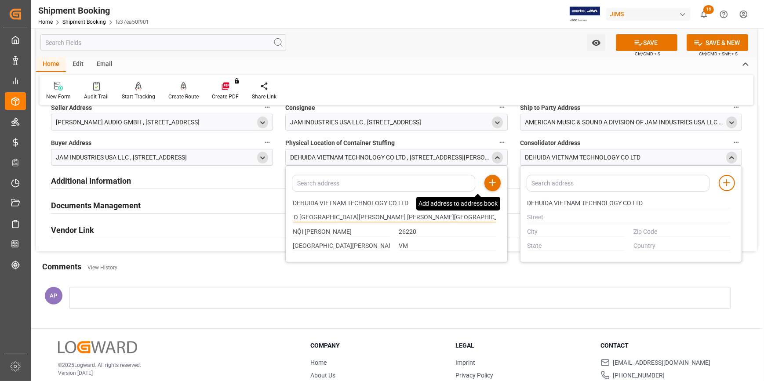
click at [507, 215] on div "Add address to address book DEHUIDA VIETNAM TECHNOLOGY CO LTD NO 01 LOT NO 13 N…" at bounding box center [396, 214] width 222 height 97
click at [541, 216] on input "text" at bounding box center [628, 218] width 203 height 10
paste input "NO 01 LOT NO 13 NOI HOANG INDUSTRIAL PARK TIEN PHONG WARD NINH PROVINCE"
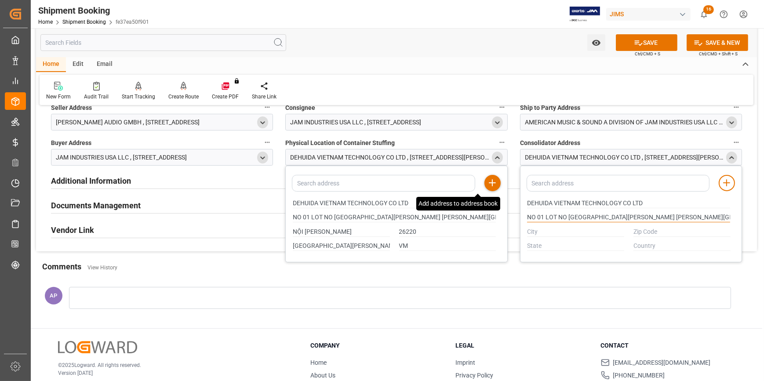
scroll to position [0, 35]
type input "NO 01 LOT NO 13 NOI HOANG INDUSTRIAL PARK TIEN PHONG WARD NINH PROVINCE"
drag, startPoint x: 326, startPoint y: 230, endPoint x: 288, endPoint y: 230, distance: 37.8
click at [288, 230] on div "NỘI HOÀNG" at bounding box center [341, 232] width 106 height 15
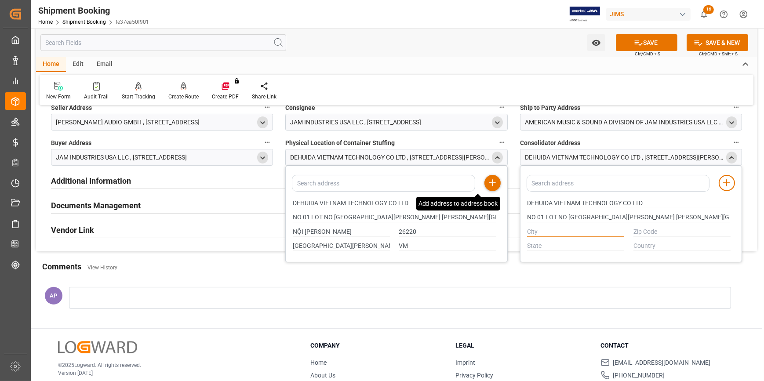
click at [535, 230] on input "text" at bounding box center [575, 232] width 97 height 10
paste input "NỘI HOÀNG"
type input "NỘI HOÀNG"
drag, startPoint x: 296, startPoint y: 248, endPoint x: 280, endPoint y: 248, distance: 16.3
click at [280, 248] on div "Quote Ready In-Transit Delivered Completed Cancelled References Expand JAM Refe…" at bounding box center [396, 13] width 721 height 476
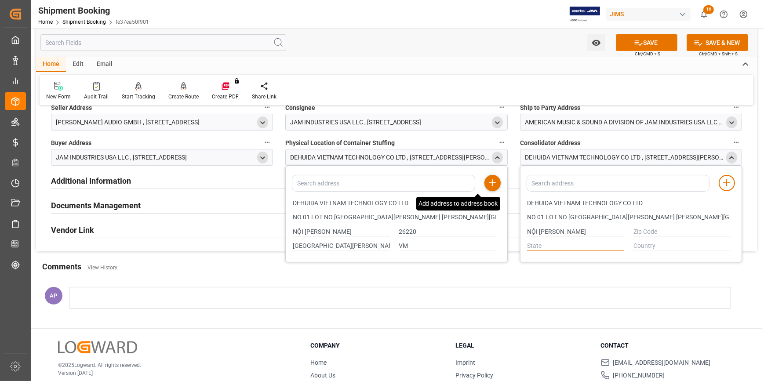
click at [535, 244] on input "text" at bounding box center [575, 246] width 97 height 10
paste input "BẮC GIANG"
type input "BẮC GIANG"
drag, startPoint x: 405, startPoint y: 231, endPoint x: 397, endPoint y: 233, distance: 8.2
click at [395, 232] on div "26220" at bounding box center [447, 232] width 106 height 15
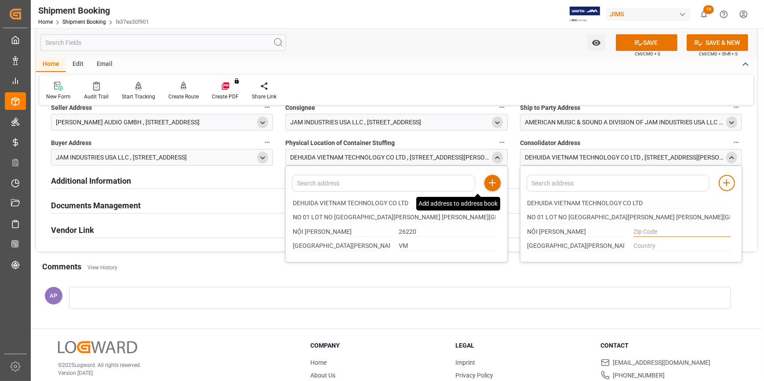
click at [671, 229] on input "text" at bounding box center [682, 232] width 97 height 10
paste input "26220"
type input "26220"
click at [406, 243] on input "VM" at bounding box center [447, 246] width 97 height 10
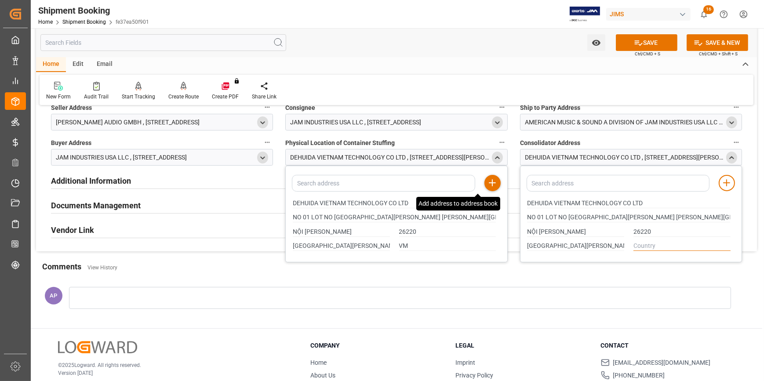
click at [664, 245] on input "text" at bounding box center [682, 246] width 97 height 10
paste input "VM"
type input "VM"
click at [726, 180] on icon at bounding box center [727, 183] width 11 height 11
click at [642, 46] on button "SAVE" at bounding box center [647, 42] width 62 height 17
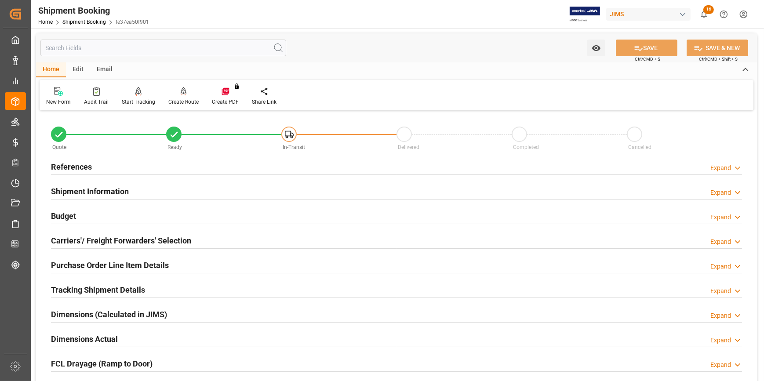
scroll to position [120, 0]
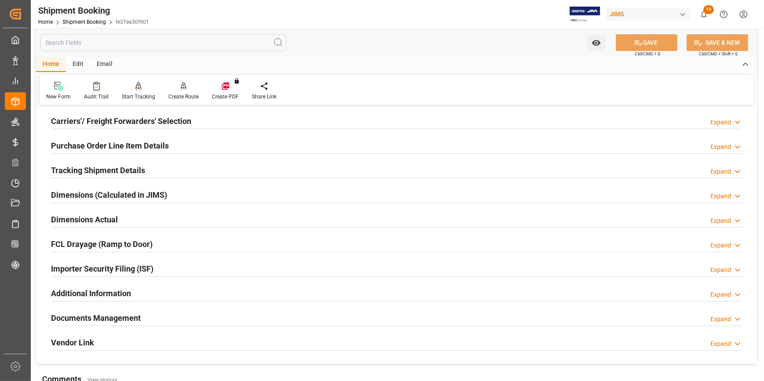
click at [216, 263] on div "Importer Security Filing (ISF) Expand" at bounding box center [396, 268] width 691 height 17
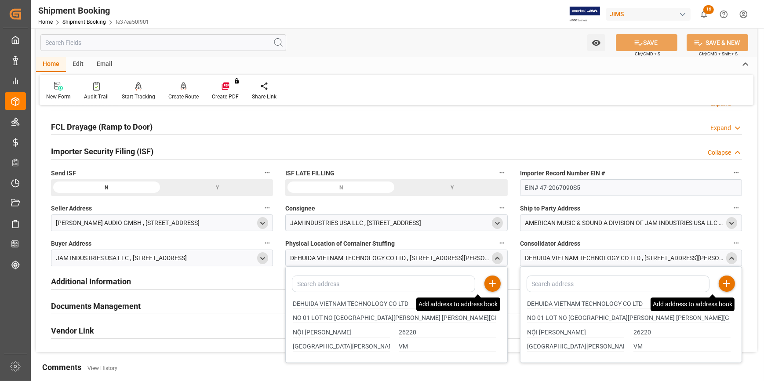
scroll to position [240, 0]
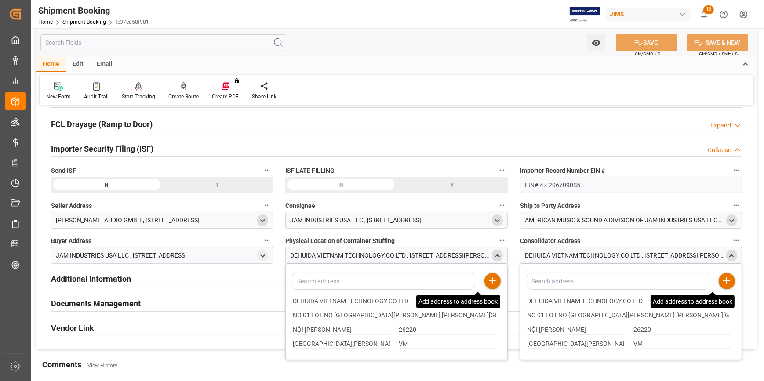
click at [495, 254] on icon "close menu" at bounding box center [497, 255] width 7 height 7
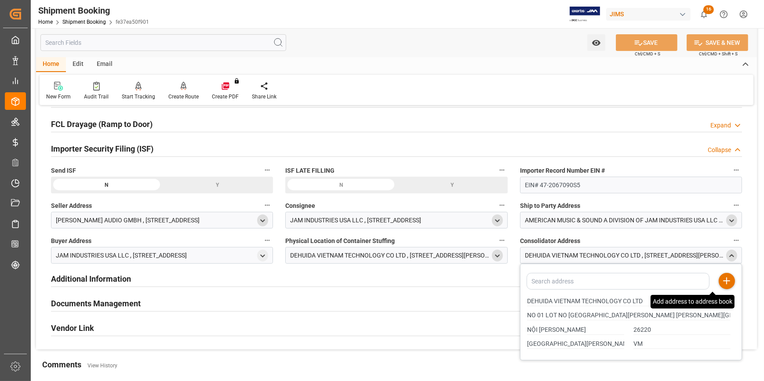
click at [733, 257] on icon "close menu" at bounding box center [731, 255] width 7 height 7
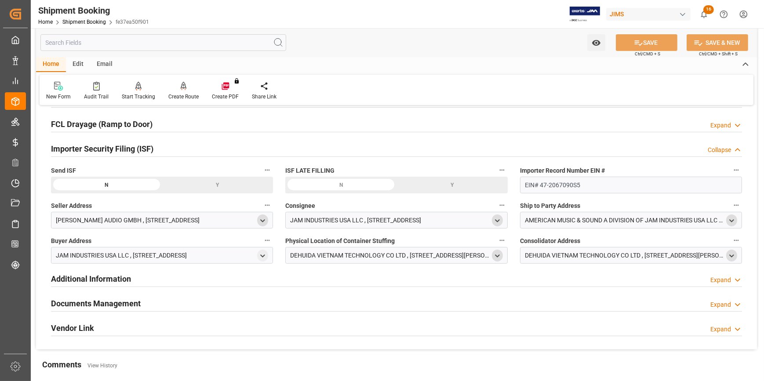
scroll to position [160, 0]
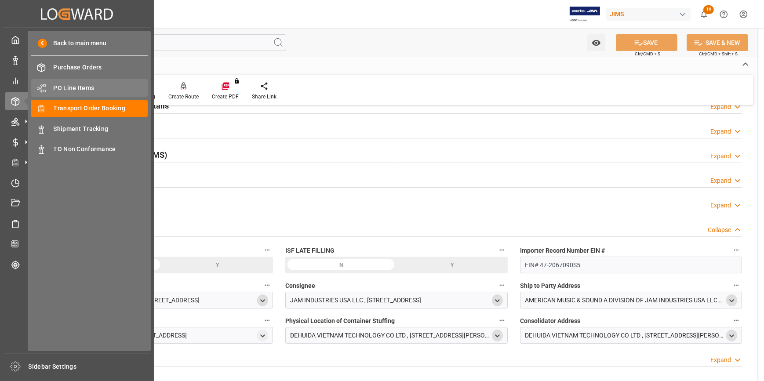
click at [79, 88] on span "PO Line Items" at bounding box center [101, 88] width 95 height 9
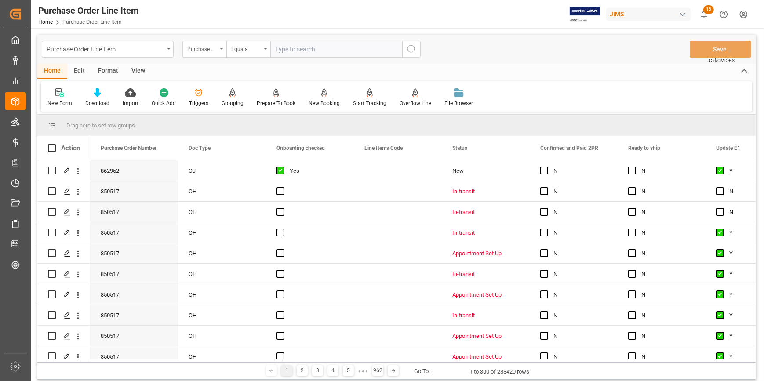
click at [212, 48] on div "Purchase Order Number" at bounding box center [202, 48] width 30 height 10
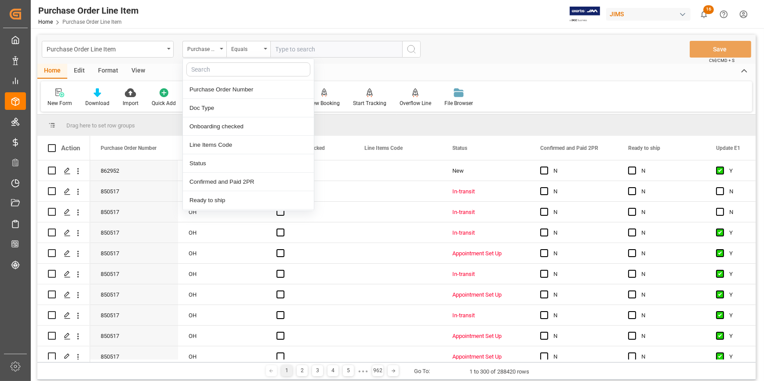
click at [213, 70] on input "text" at bounding box center [248, 69] width 124 height 14
type input "REF"
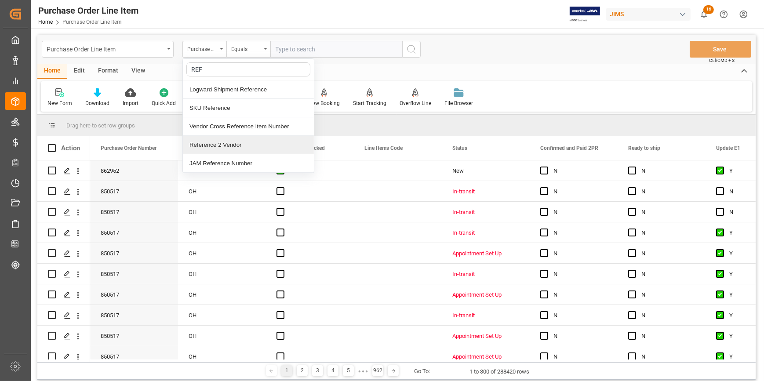
click at [239, 145] on div "Reference 2 Vendor" at bounding box center [248, 145] width 131 height 18
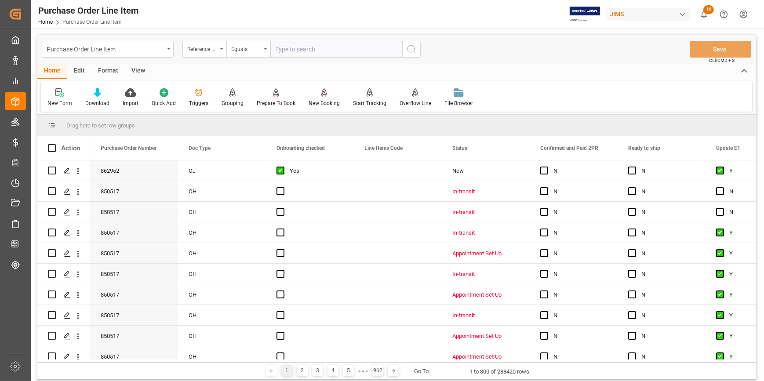
click at [281, 49] on input "text" at bounding box center [336, 49] width 132 height 17
paste input "22-10635-VN"
type input "22-10635-VN"
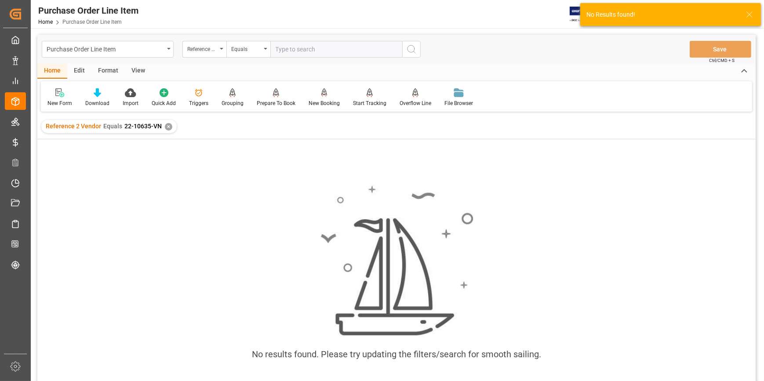
click at [167, 125] on div "✕" at bounding box center [168, 126] width 7 height 7
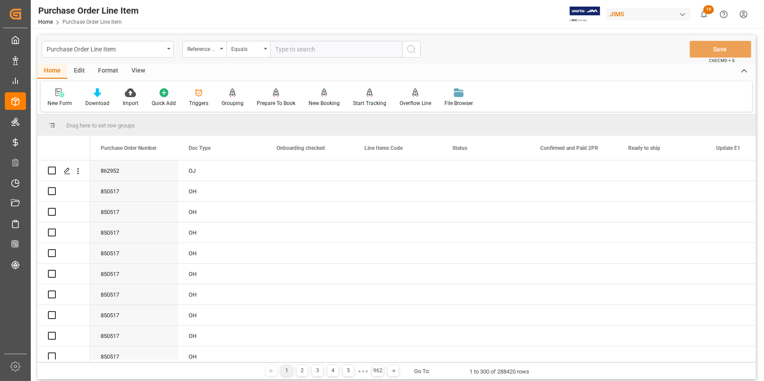
click at [286, 47] on input "text" at bounding box center [336, 49] width 132 height 17
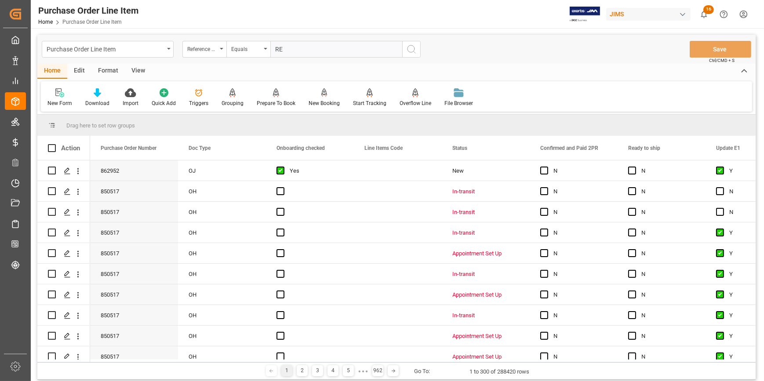
type input "R"
click at [215, 47] on div "Reference 2 Vendor" at bounding box center [202, 48] width 30 height 10
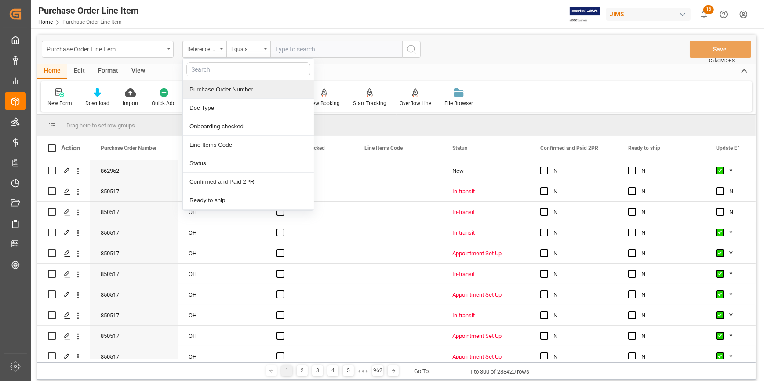
click at [220, 88] on div "Purchase Order Number" at bounding box center [248, 89] width 131 height 18
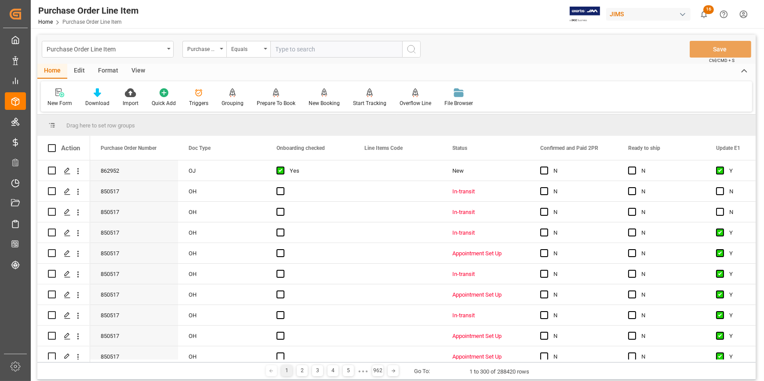
click at [292, 52] on input "text" at bounding box center [336, 49] width 132 height 17
paste input "856327"
type input "856327"
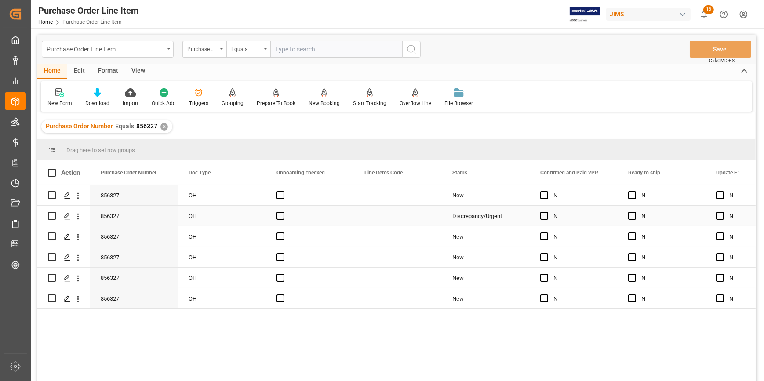
click at [329, 201] on div "Press SPACE to select this row." at bounding box center [310, 195] width 88 height 20
click at [51, 299] on input "Press Space to toggle row selection (unchecked)" at bounding box center [52, 299] width 8 height 8
checkbox input "true"
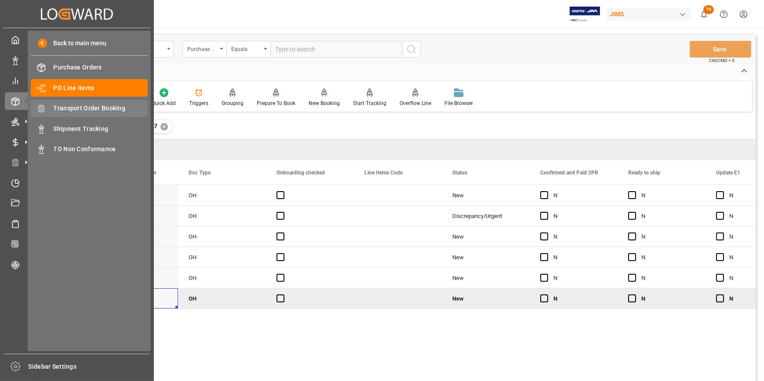
click at [88, 109] on span "Transport Order Booking" at bounding box center [101, 108] width 95 height 9
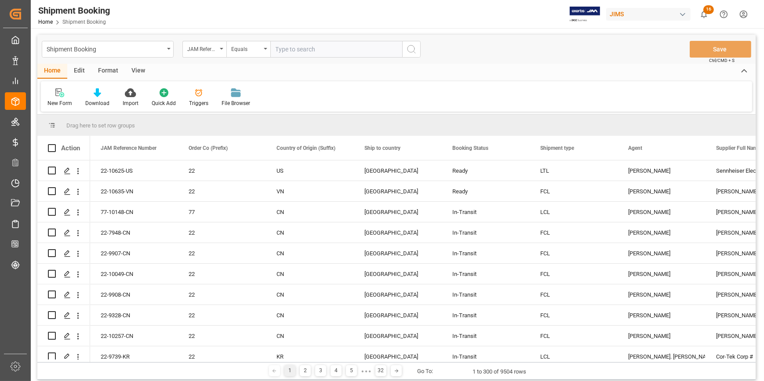
click at [295, 50] on input "text" at bounding box center [336, 49] width 132 height 17
paste input "22-10635-VN"
type input "22-10635-VN"
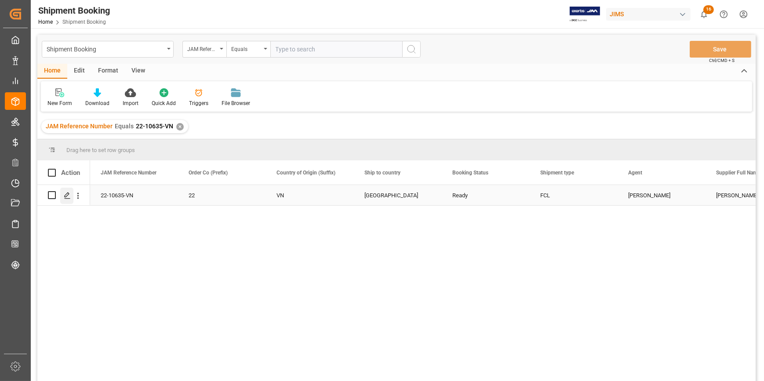
click at [66, 196] on icon "Press SPACE to select this row." at bounding box center [67, 195] width 7 height 7
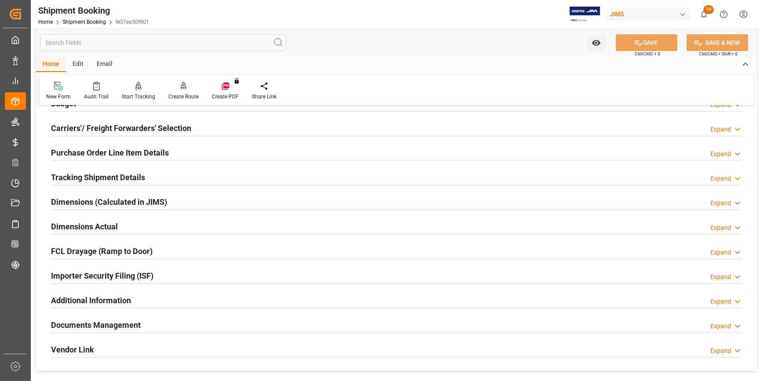
scroll to position [160, 0]
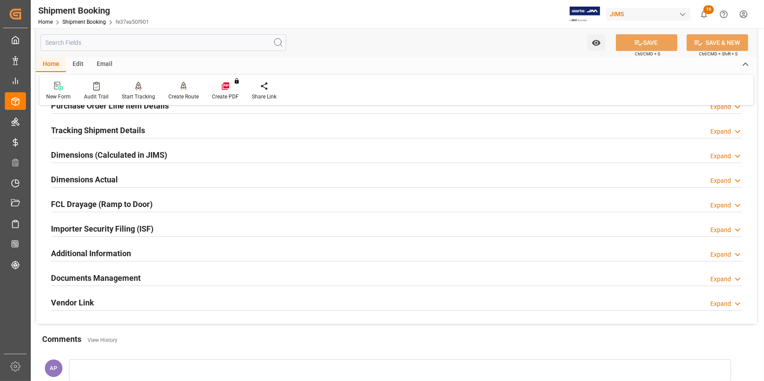
click at [178, 230] on div "Importer Security Filing (ISF) Expand" at bounding box center [396, 228] width 691 height 17
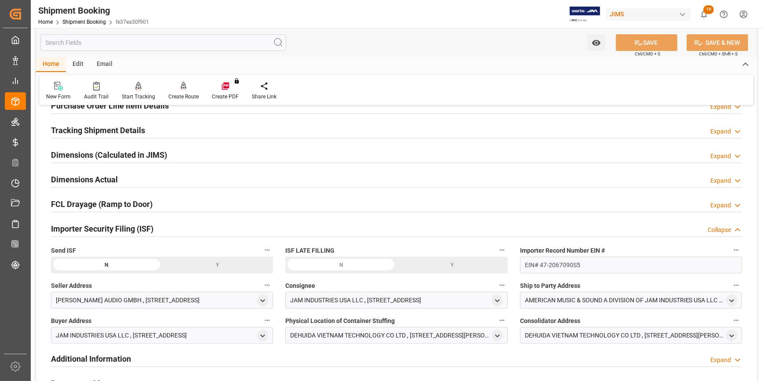
click at [178, 226] on div "Importer Security Filing (ISF) Collapse" at bounding box center [396, 228] width 691 height 17
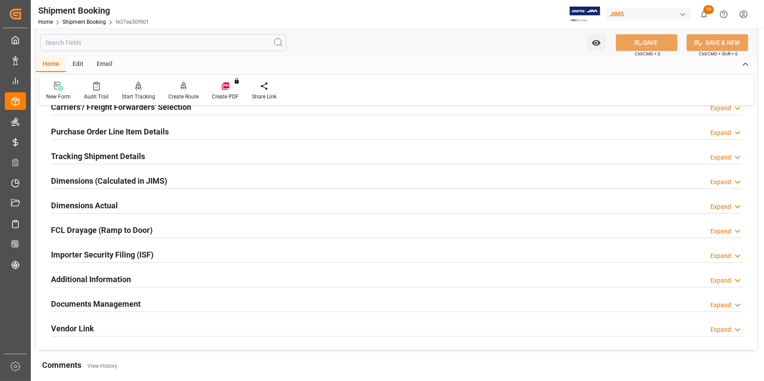
scroll to position [120, 0]
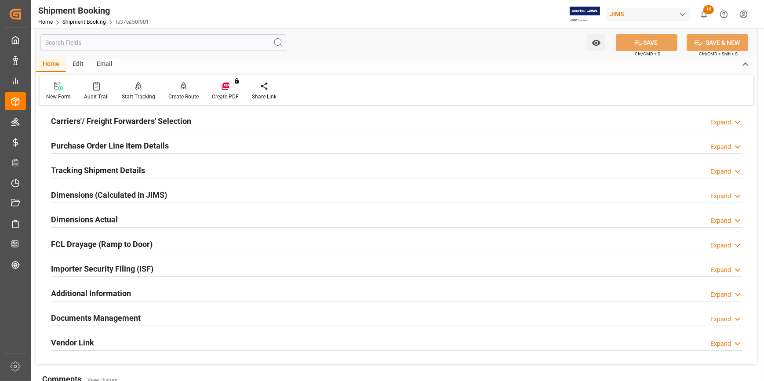
click at [168, 167] on div "Tracking Shipment Details Expand" at bounding box center [396, 169] width 691 height 17
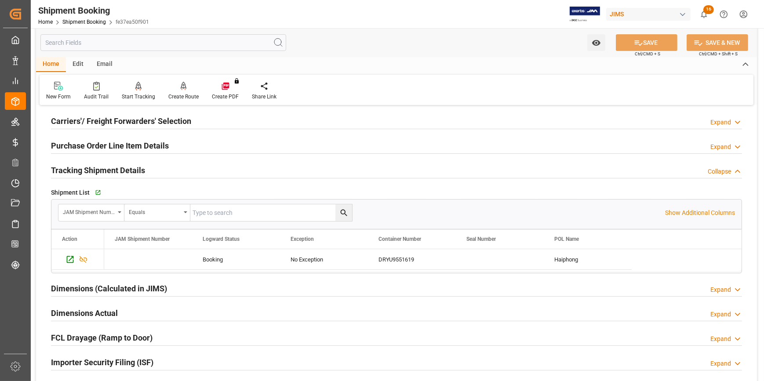
click at [168, 167] on div "Tracking Shipment Details Collapse" at bounding box center [396, 169] width 691 height 17
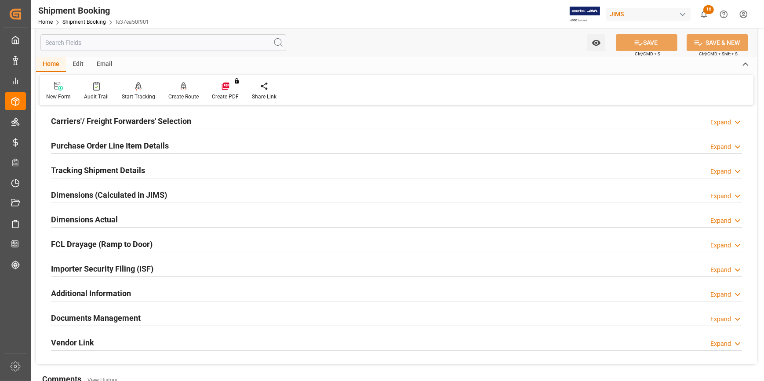
click at [178, 145] on div "Purchase Order Line Item Details Expand" at bounding box center [396, 145] width 691 height 17
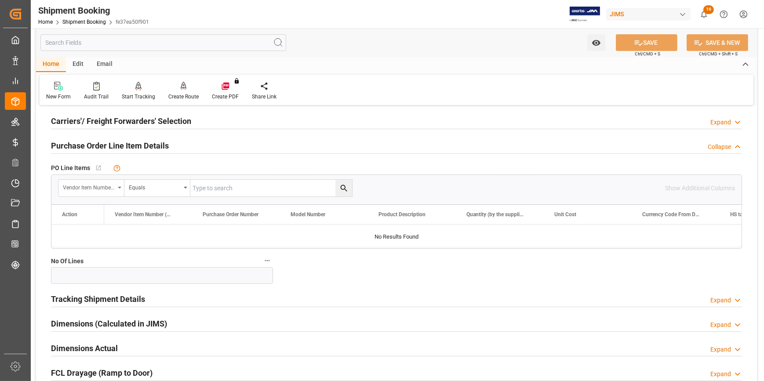
click at [106, 184] on div "Vendor Item Number (By The Supplier)" at bounding box center [89, 187] width 52 height 10
type input "P"
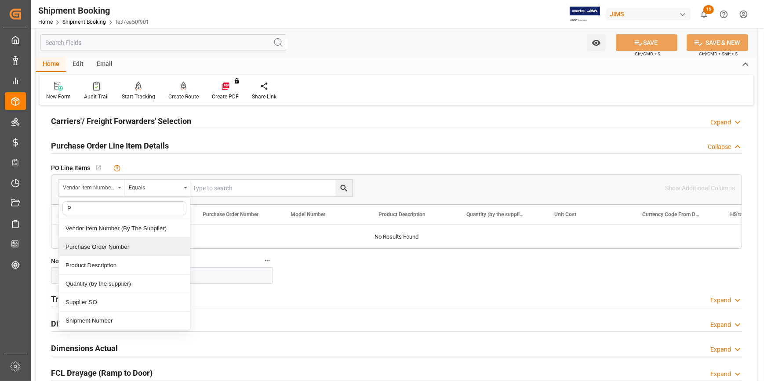
click at [125, 246] on div "Purchase Order Number" at bounding box center [124, 247] width 131 height 18
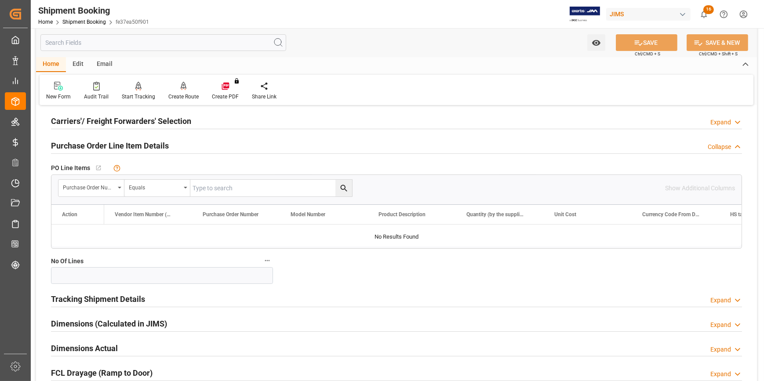
click at [219, 190] on input "text" at bounding box center [271, 188] width 162 height 17
paste input "856327"
type input "856327"
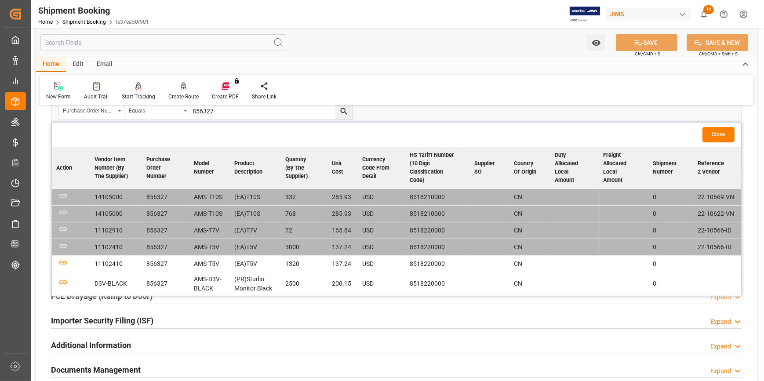
scroll to position [200, 0]
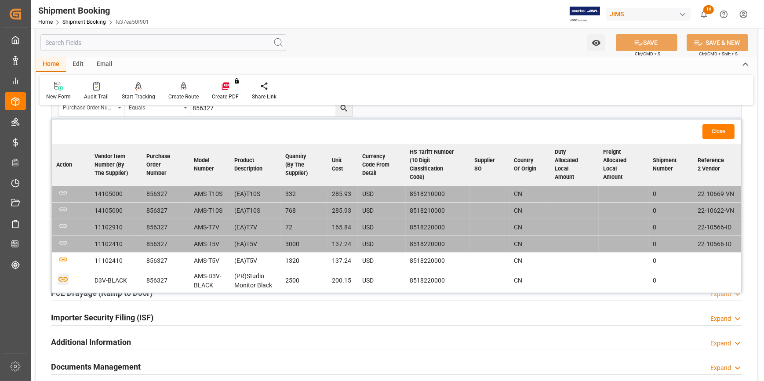
click at [62, 277] on icon "button" at bounding box center [63, 279] width 11 height 11
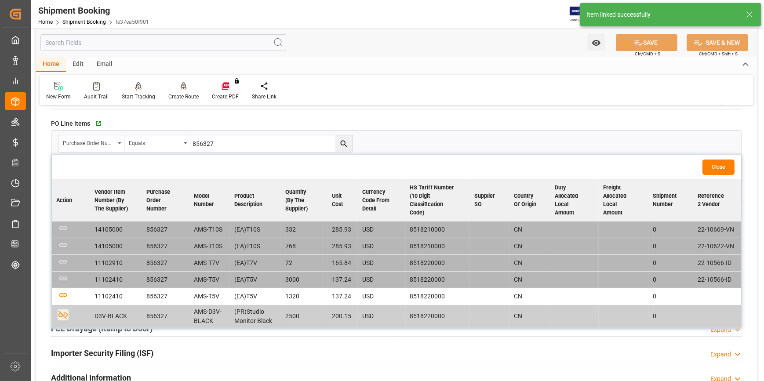
scroll to position [160, 0]
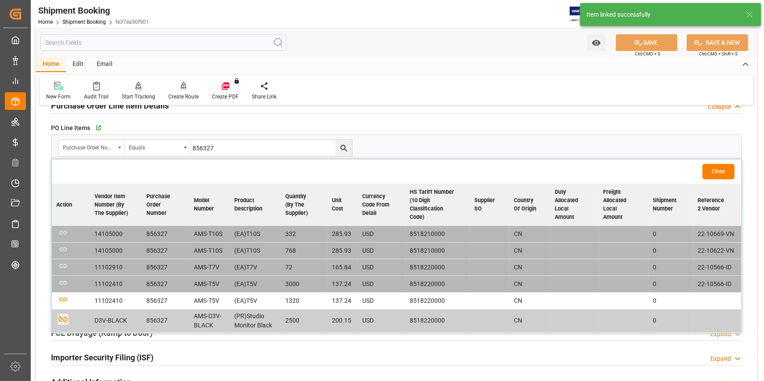
click at [398, 137] on div "Purchase Order Number Equals 856327" at bounding box center [396, 148] width 690 height 26
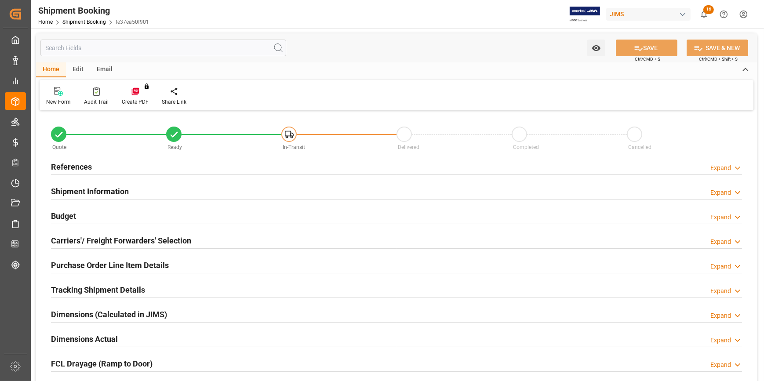
type input "1"
click at [186, 265] on div "Purchase Order Line Item Details Expand" at bounding box center [396, 264] width 691 height 17
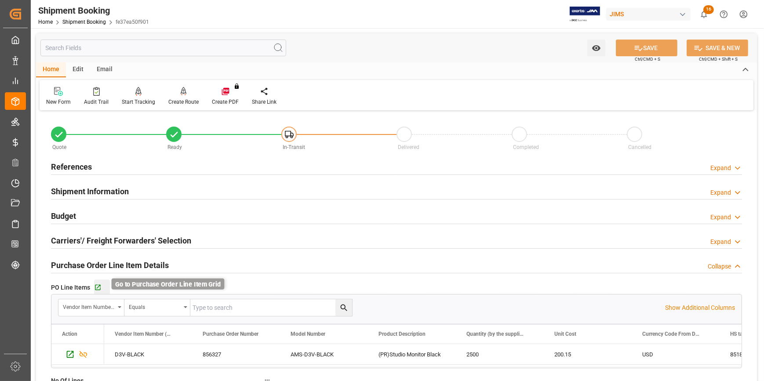
click at [95, 285] on icon "button" at bounding box center [97, 287] width 7 height 7
drag, startPoint x: 175, startPoint y: 163, endPoint x: 185, endPoint y: 167, distance: 10.9
click at [176, 164] on div "References Expand" at bounding box center [396, 166] width 691 height 17
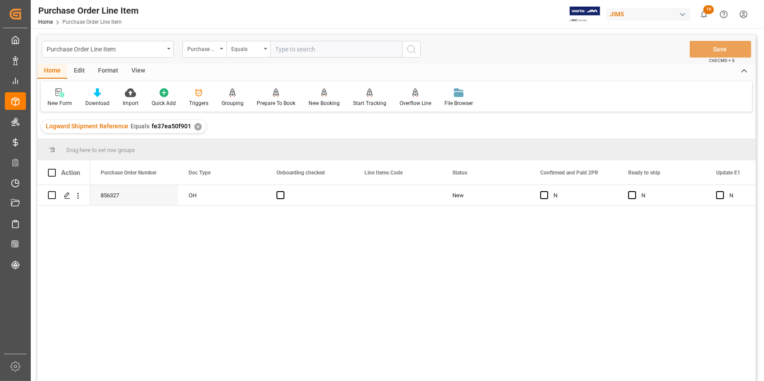
click at [139, 74] on div "View" at bounding box center [138, 71] width 27 height 15
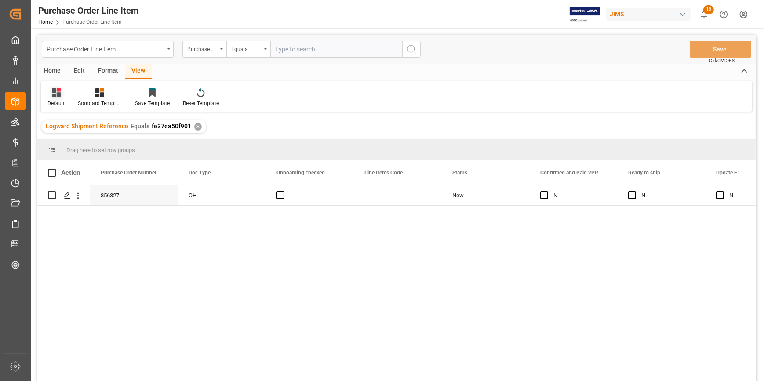
click at [62, 94] on div at bounding box center [55, 92] width 17 height 9
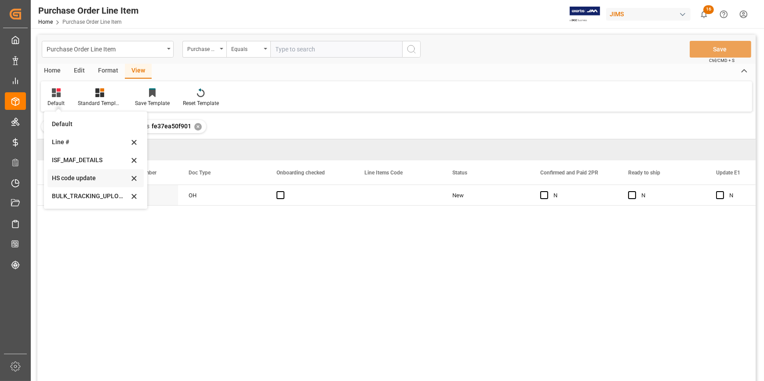
click at [84, 178] on div "HS code update" at bounding box center [90, 178] width 77 height 9
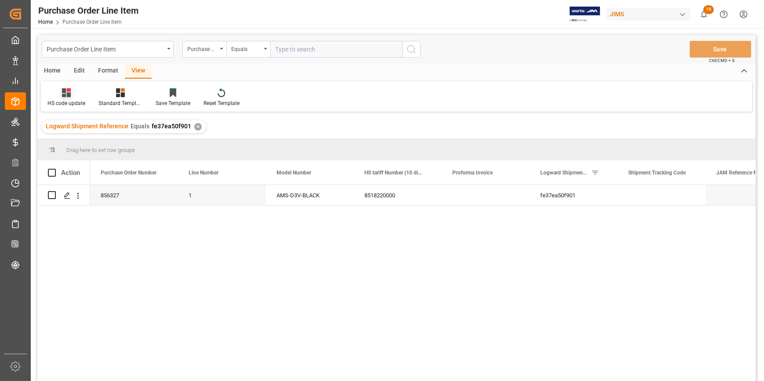
click at [73, 96] on div at bounding box center [66, 92] width 38 height 9
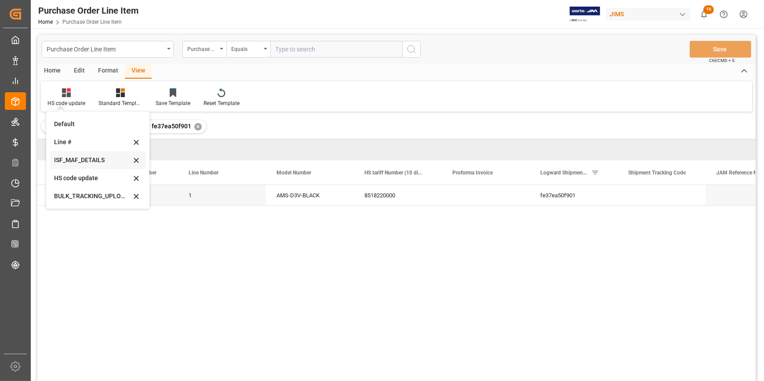
click at [91, 161] on div "ISF_MAF_DETAILS" at bounding box center [92, 160] width 77 height 9
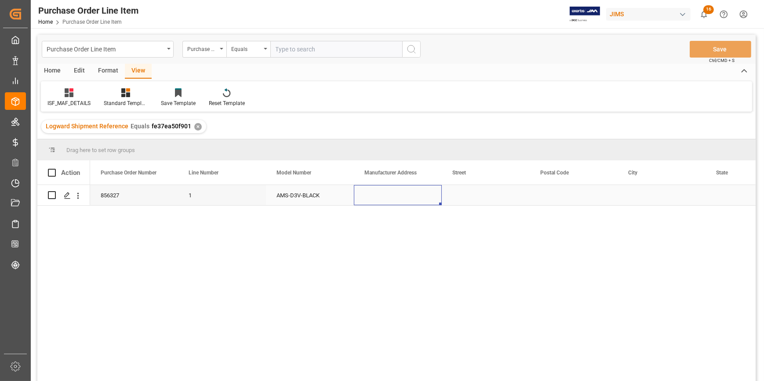
click at [373, 190] on div "Press SPACE to select this row." at bounding box center [398, 195] width 88 height 20
click at [377, 193] on input "Press SPACE to select this row." at bounding box center [398, 200] width 74 height 17
paste input "DEHUIDA VIETNAM TECHNOLOGY CO LTD"
type input "DEHUIDA VIETNAM TECHNOLOGY CO LTD"
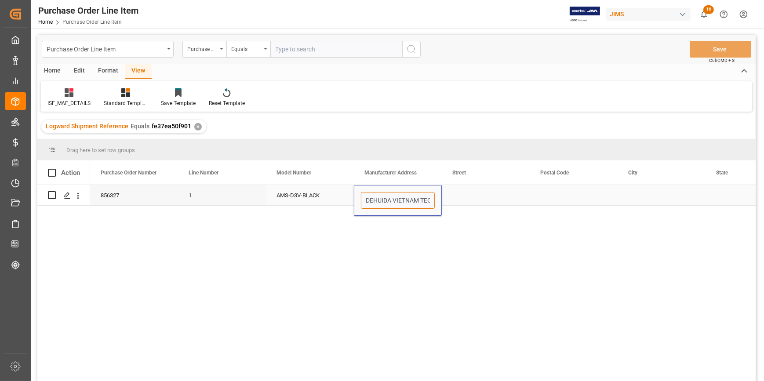
scroll to position [0, 52]
click at [462, 191] on div "Press SPACE to select this row." at bounding box center [486, 195] width 88 height 20
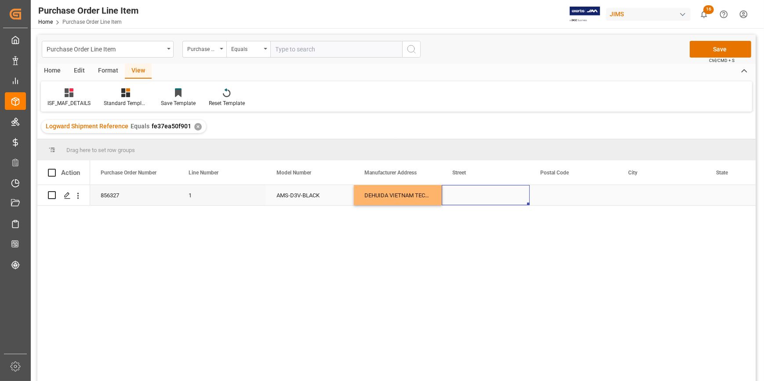
click at [466, 202] on div "Press SPACE to select this row." at bounding box center [486, 195] width 88 height 20
click at [466, 198] on div "Press SPACE to select this row." at bounding box center [486, 195] width 88 height 20
click at [466, 197] on div "Press SPACE to select this row." at bounding box center [486, 195] width 88 height 20
click at [466, 197] on input "Press SPACE to select this row." at bounding box center [486, 200] width 74 height 17
type input "NO 01 LOT NO [GEOGRAPHIC_DATA][PERSON_NAME] [PERSON_NAME][GEOGRAPHIC_DATA][PERS…"
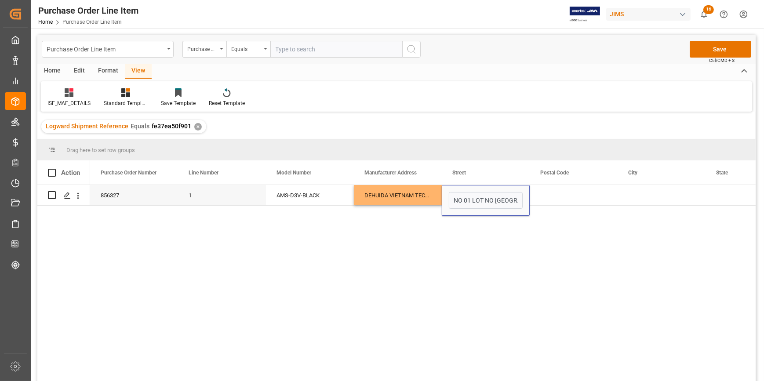
scroll to position [0, 174]
click at [545, 202] on div "Press SPACE to select this row." at bounding box center [574, 195] width 88 height 20
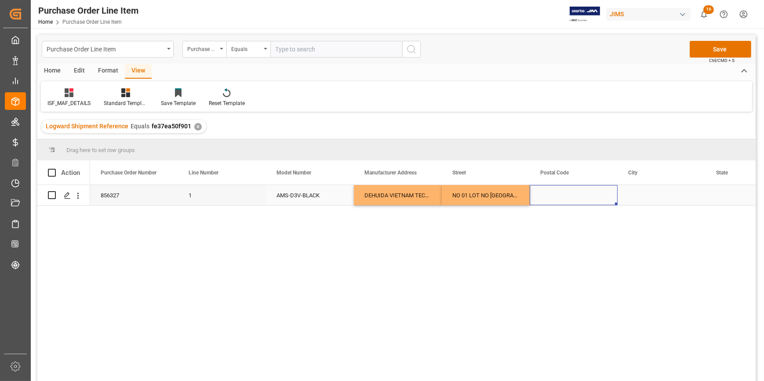
click at [548, 191] on div "Press SPACE to select this row." at bounding box center [574, 195] width 88 height 20
click at [553, 200] on input "Press SPACE to select this row." at bounding box center [574, 200] width 74 height 17
paste input "26220"
type input "26220"
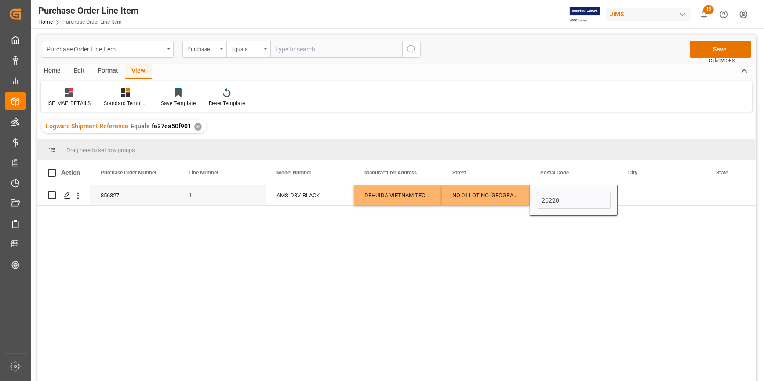
click at [592, 232] on div "856327 1 AMS-D3V-BLACK DEHUIDA VIETNAM TECHNOLOGY CO LTD [STREET_ADDRESS][PERSO…" at bounding box center [423, 286] width 666 height 202
click at [639, 193] on div "Press SPACE to select this row." at bounding box center [662, 195] width 88 height 20
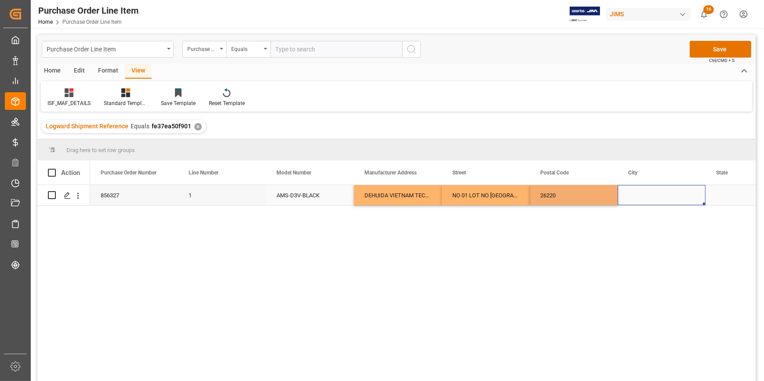
click at [639, 193] on div "Press SPACE to select this row." at bounding box center [662, 195] width 88 height 20
click at [636, 195] on input "Press SPACE to select this row." at bounding box center [662, 200] width 74 height 17
paste input "NỘI [PERSON_NAME]"
type input "NỘI [PERSON_NAME]"
click at [590, 234] on div "856327 1 AMS-D3V-BLACK DEHUIDA VIETNAM TECHNOLOGY CO LTD [STREET_ADDRESS][PERSO…" at bounding box center [423, 286] width 666 height 202
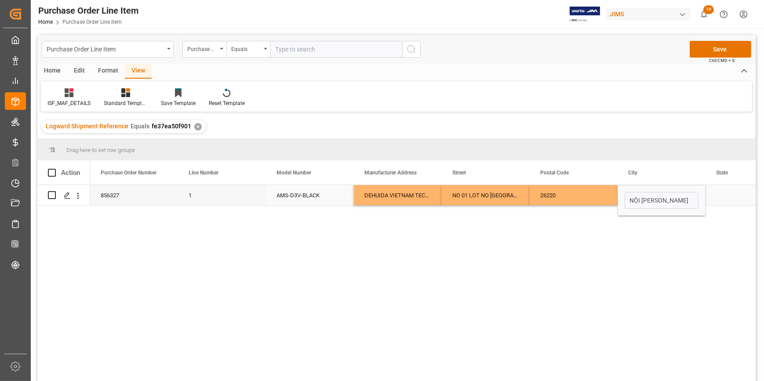
click at [719, 194] on div "Press SPACE to select this row." at bounding box center [750, 195] width 88 height 20
click at [719, 197] on input "Press SPACE to select this row." at bounding box center [750, 200] width 74 height 17
paste input "[GEOGRAPHIC_DATA][PERSON_NAME]"
type input "[GEOGRAPHIC_DATA][PERSON_NAME]"
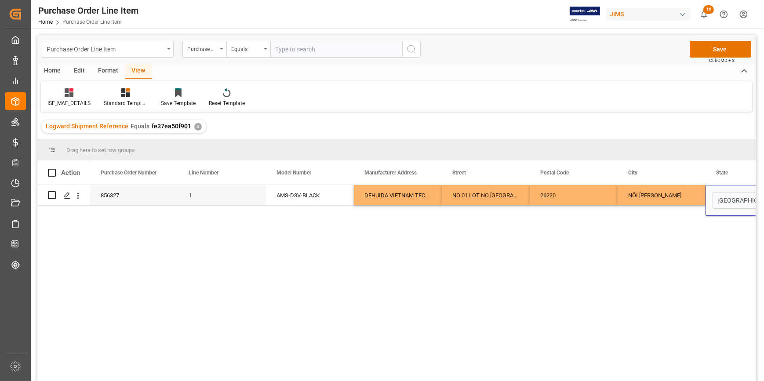
click at [676, 223] on div "856327 1 AMS-D3V-BLACK DEHUIDA VIETNAM TECHNOLOGY CO LTD [STREET_ADDRESS][PERSO…" at bounding box center [423, 286] width 666 height 202
click at [643, 197] on div "NỘI [PERSON_NAME]" at bounding box center [662, 195] width 88 height 20
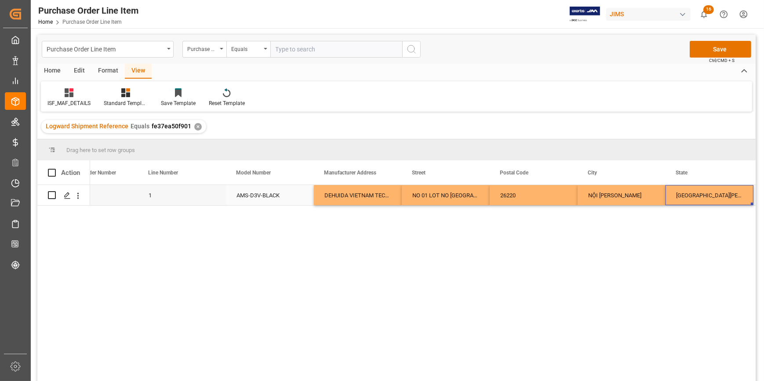
scroll to position [0, 128]
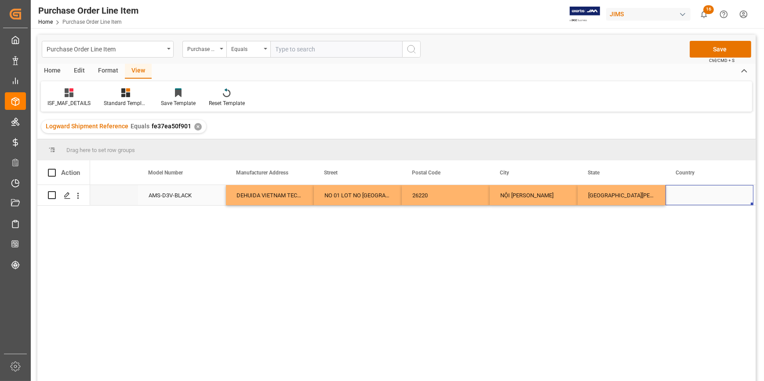
click at [698, 198] on div "Press SPACE to select this row." at bounding box center [710, 195] width 88 height 20
click at [697, 197] on input "Press SPACE to select this row." at bounding box center [710, 200] width 74 height 17
click at [647, 212] on div "856327 1 AMS-D3V-BLACK DEHUIDA VIETNAM TECHNOLOGY CO LTD [STREET_ADDRESS][PERSO…" at bounding box center [423, 286] width 666 height 202
click at [689, 201] on input "VM" at bounding box center [710, 200] width 74 height 17
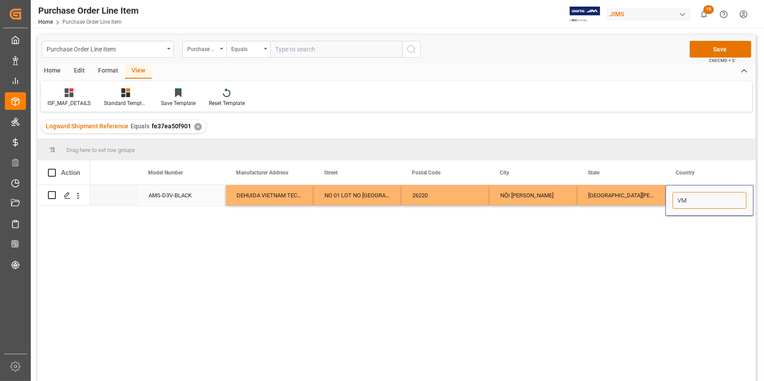
drag, startPoint x: 684, startPoint y: 200, endPoint x: 690, endPoint y: 201, distance: 5.9
click at [690, 201] on input "VM" at bounding box center [710, 200] width 74 height 17
type input "VN"
click at [712, 52] on button "Save" at bounding box center [721, 49] width 62 height 17
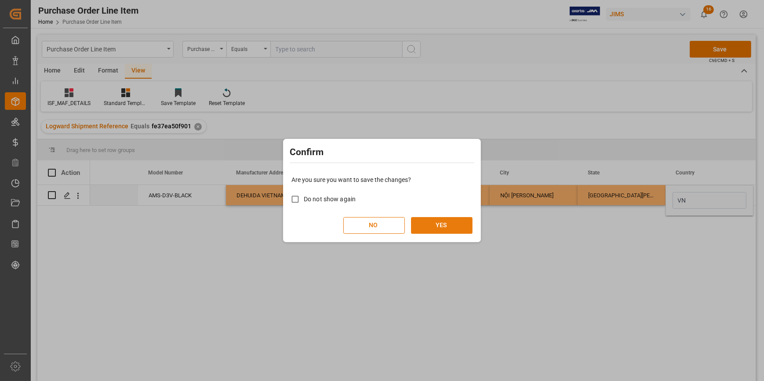
click at [437, 226] on button "YES" at bounding box center [442, 225] width 62 height 17
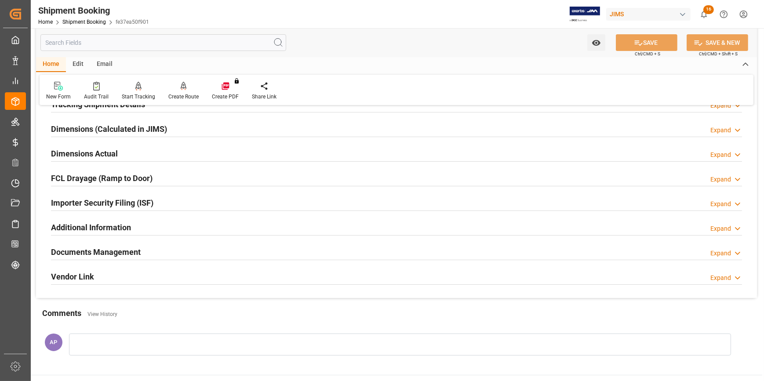
scroll to position [200, 0]
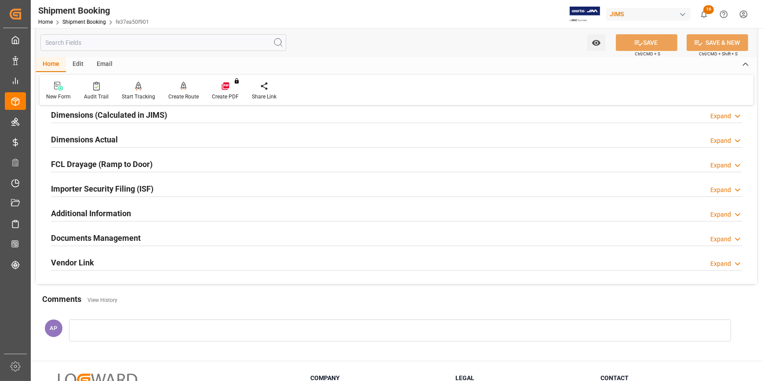
click at [174, 189] on div "Importer Security Filing (ISF) Expand" at bounding box center [396, 188] width 691 height 17
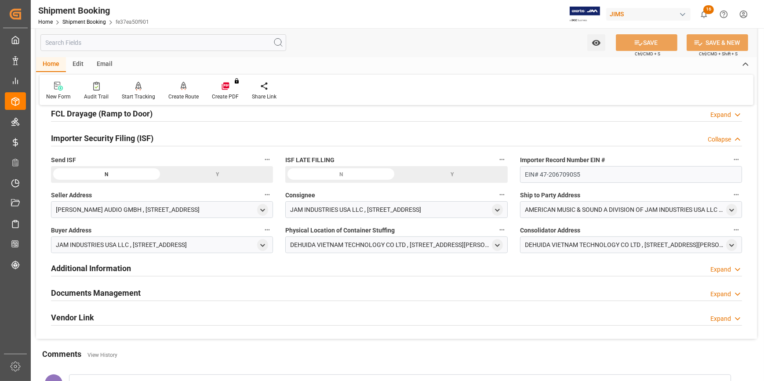
scroll to position [320, 0]
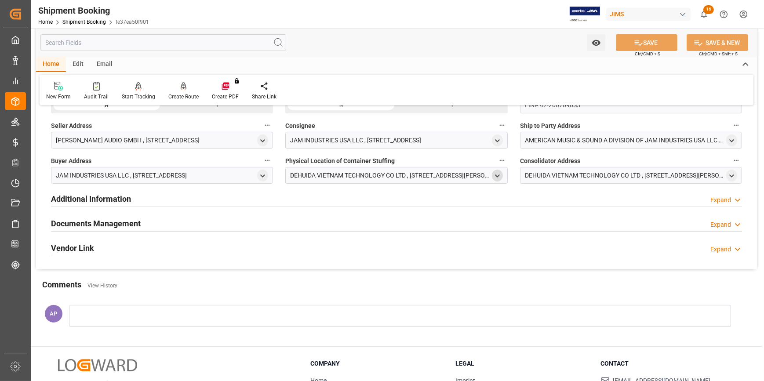
click at [499, 170] on div "open menu" at bounding box center [497, 176] width 11 height 12
click at [496, 178] on icon "open menu" at bounding box center [497, 175] width 7 height 7
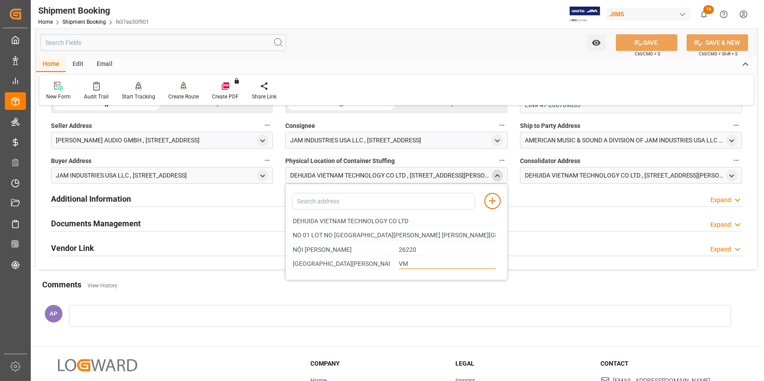
drag, startPoint x: 404, startPoint y: 264, endPoint x: 411, endPoint y: 263, distance: 7.5
click at [406, 264] on input "VM" at bounding box center [447, 264] width 97 height 10
click at [411, 263] on input "VM" at bounding box center [447, 264] width 97 height 10
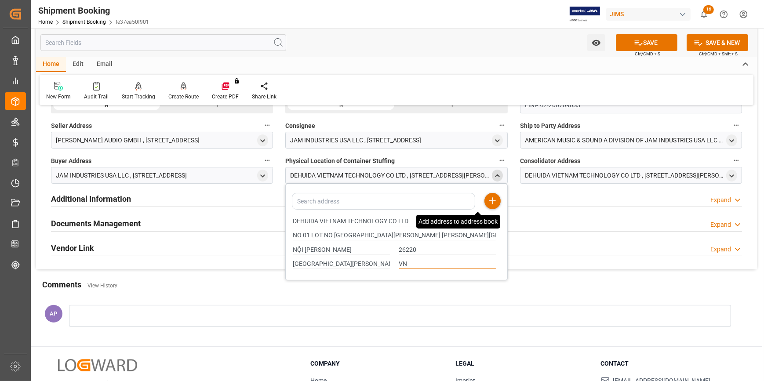
type input "VN"
click at [493, 198] on line at bounding box center [493, 201] width 0 height 6
click at [731, 176] on icon "open menu" at bounding box center [731, 175] width 7 height 7
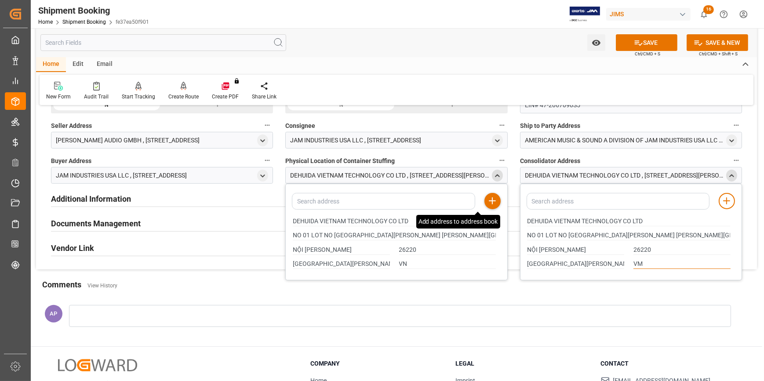
click at [650, 264] on input "VM" at bounding box center [682, 264] width 97 height 10
type input "VN"
click at [728, 198] on icon at bounding box center [727, 201] width 11 height 11
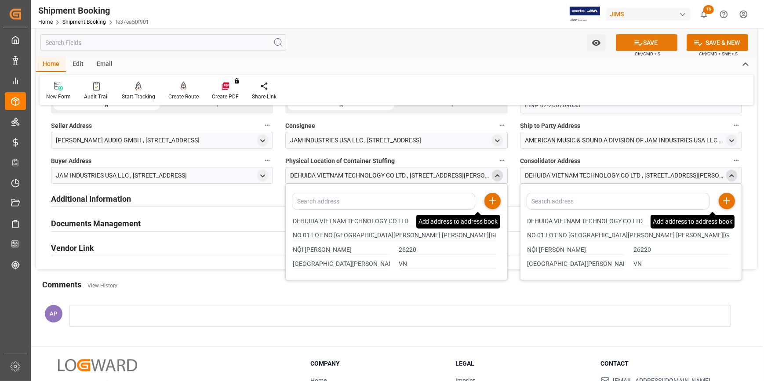
click at [650, 43] on button "SAVE" at bounding box center [647, 42] width 62 height 17
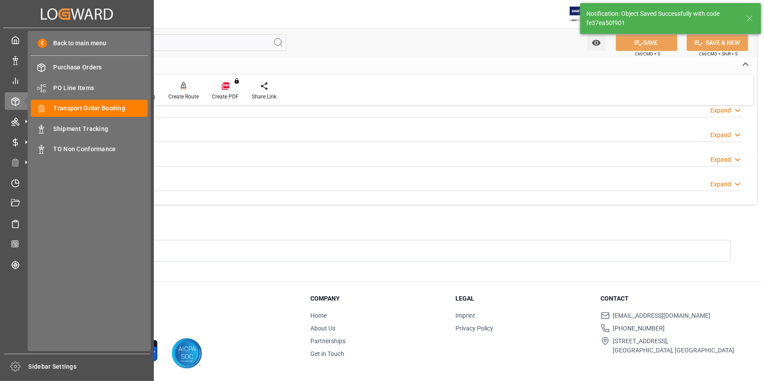
scroll to position [278, 0]
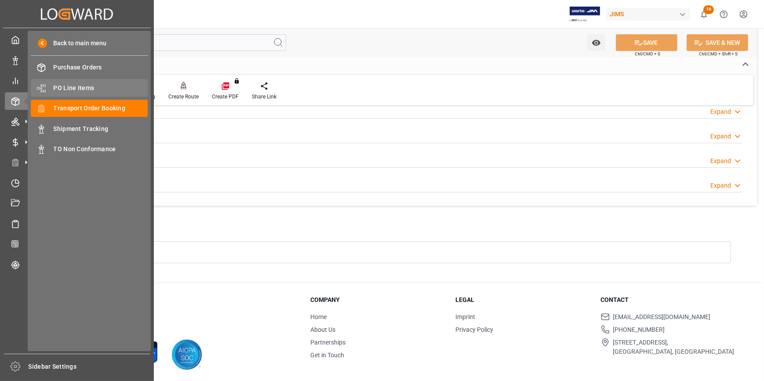
click at [75, 87] on span "PO Line Items" at bounding box center [101, 88] width 95 height 9
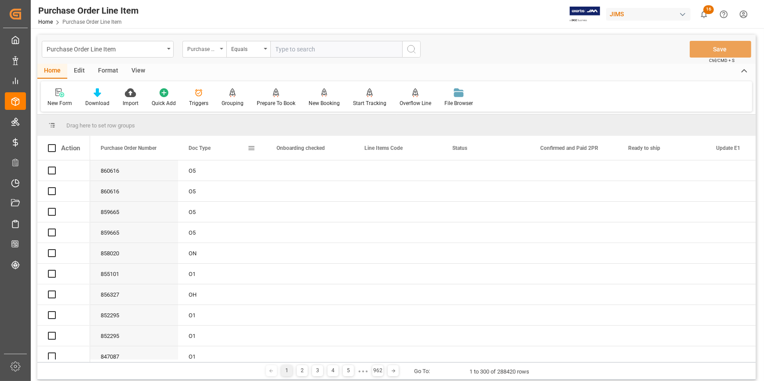
click at [208, 48] on div "Purchase Order Number" at bounding box center [202, 48] width 30 height 10
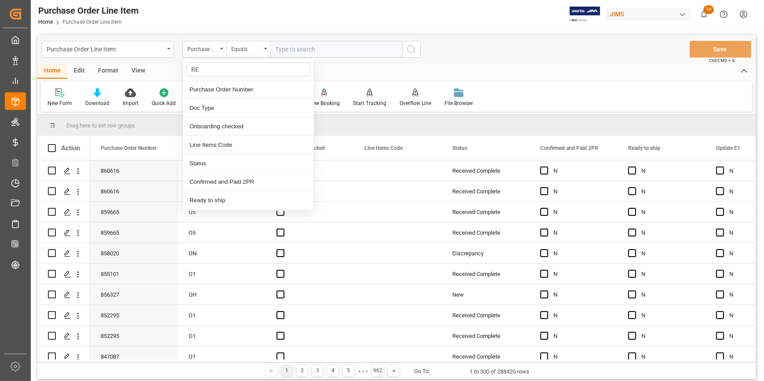
type input "REF"
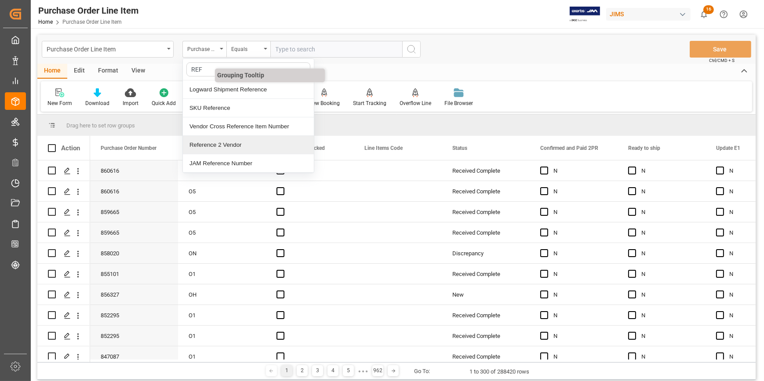
click at [224, 143] on div "Reference 2 Vendor" at bounding box center [248, 145] width 131 height 18
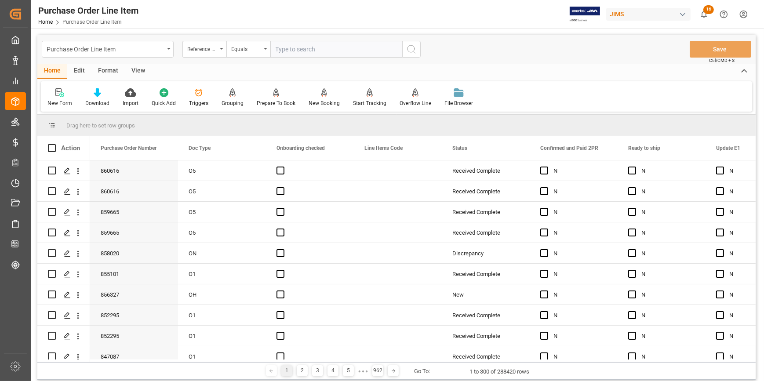
click at [293, 52] on input "text" at bounding box center [336, 49] width 132 height 17
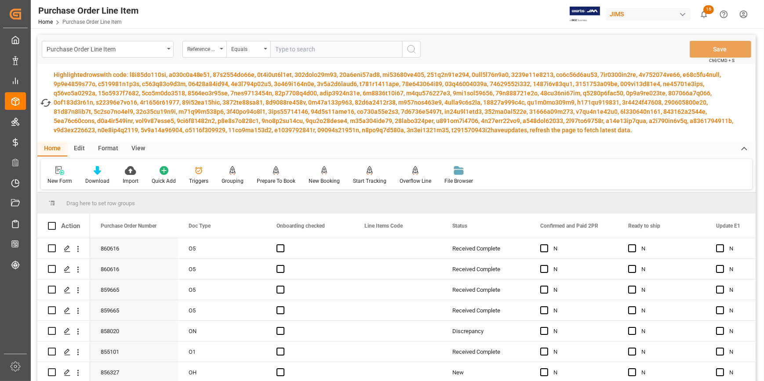
paste input "22-10635-VN"
type input "22-10635-VN"
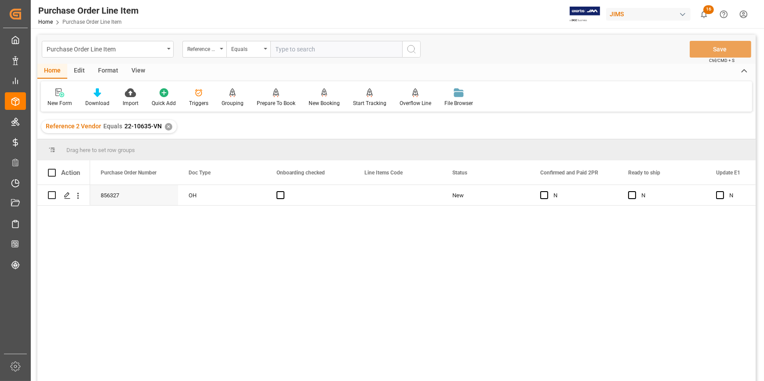
click at [138, 71] on div "View" at bounding box center [138, 71] width 27 height 15
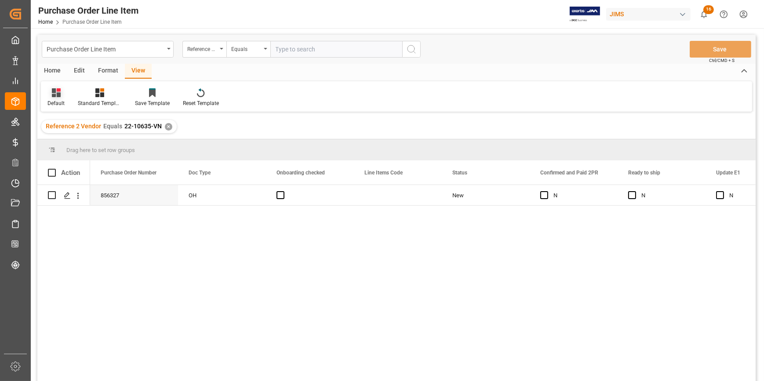
click at [56, 93] on icon at bounding box center [56, 92] width 9 height 9
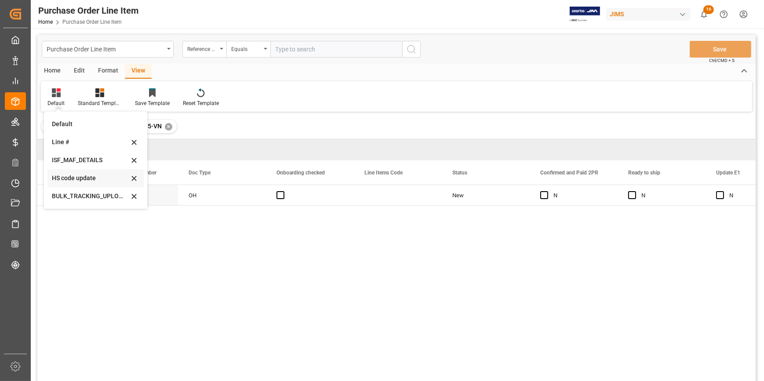
click at [88, 177] on div "HS code update" at bounding box center [90, 178] width 77 height 9
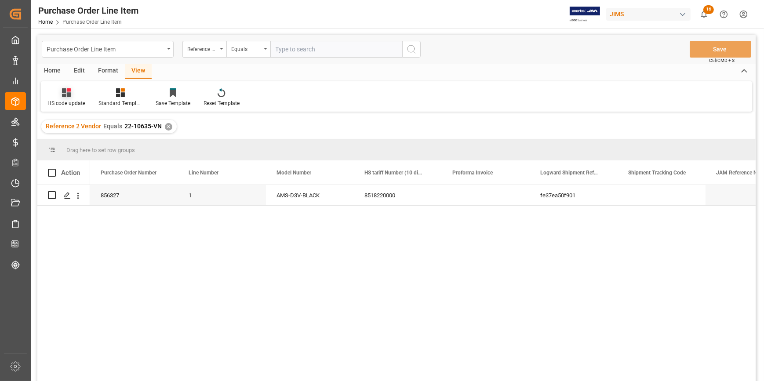
click at [65, 99] on div "HS code update" at bounding box center [66, 97] width 51 height 19
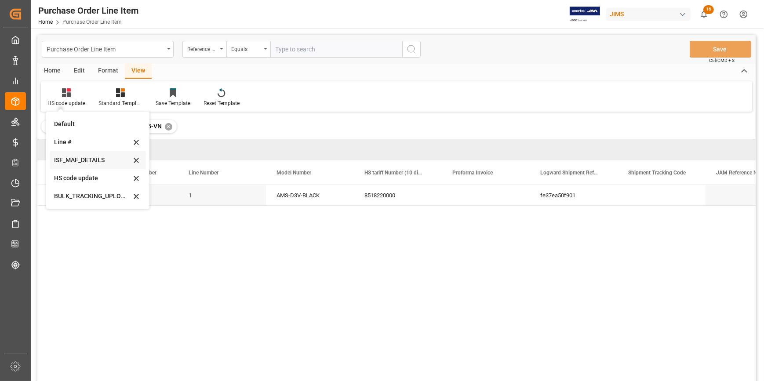
click at [75, 158] on div "ISF_MAF_DETAILS" at bounding box center [92, 160] width 77 height 9
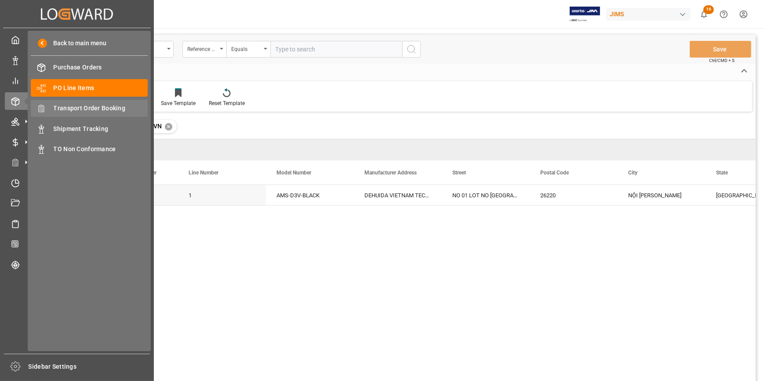
click at [84, 108] on span "Transport Order Booking" at bounding box center [101, 108] width 95 height 9
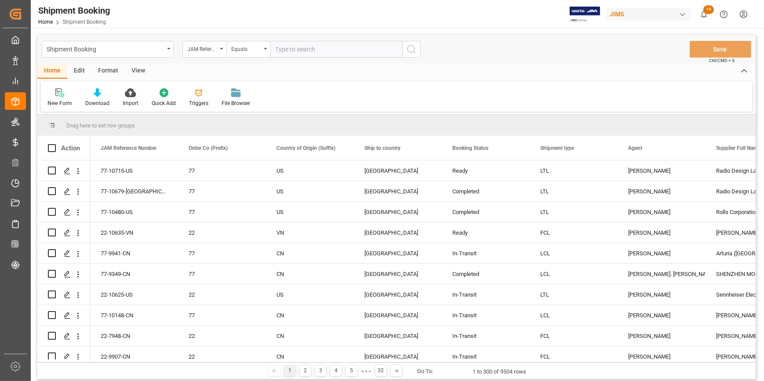
click at [286, 51] on input "text" at bounding box center [336, 49] width 132 height 17
paste input "22-10635-VN"
type input "22-10635-VN"
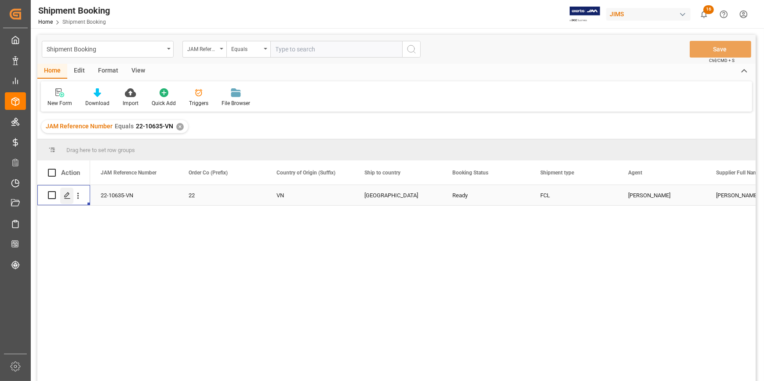
click at [66, 197] on icon "Press SPACE to select this row." at bounding box center [67, 195] width 7 height 7
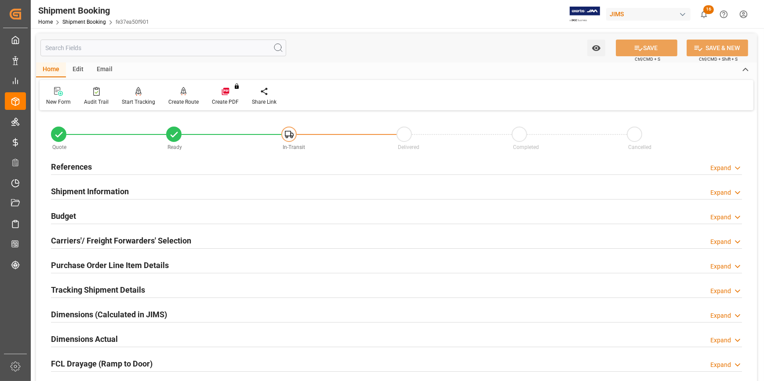
click at [185, 163] on div "References Expand" at bounding box center [396, 166] width 691 height 17
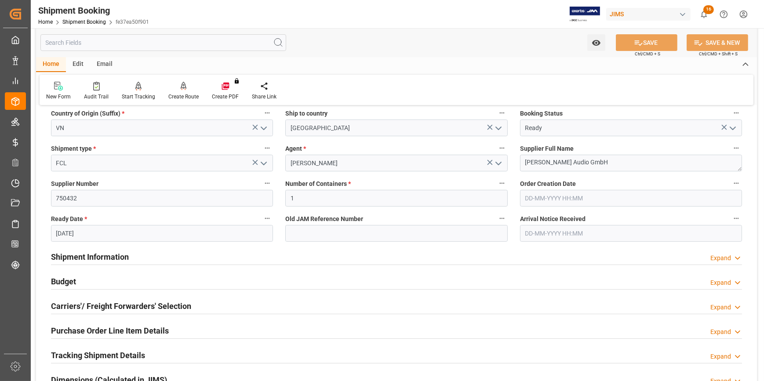
scroll to position [160, 0]
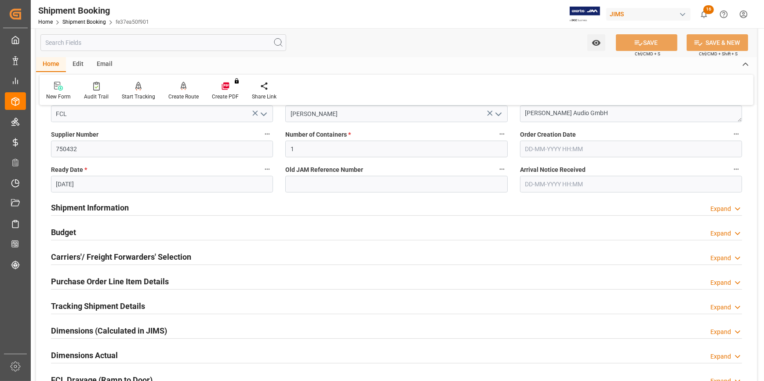
click at [190, 202] on div "Shipment Information Expand" at bounding box center [396, 207] width 691 height 17
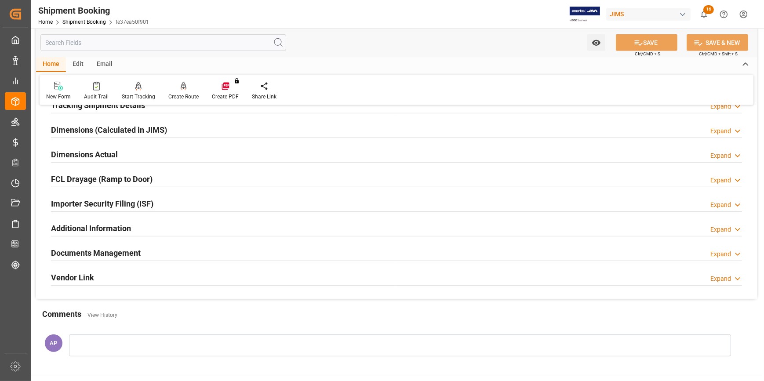
scroll to position [719, 0]
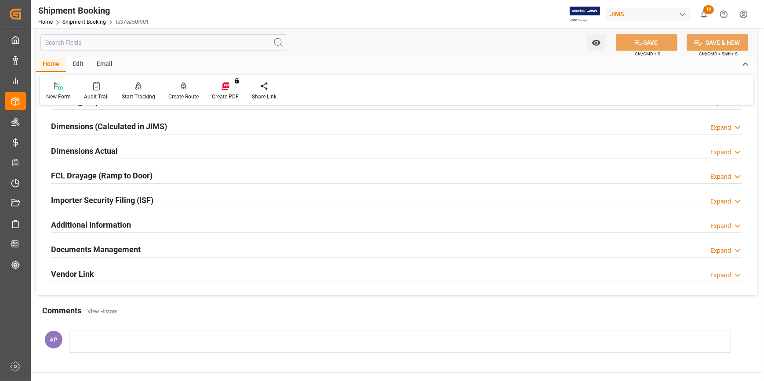
click at [200, 195] on div "Importer Security Filing (ISF) Expand" at bounding box center [396, 199] width 691 height 17
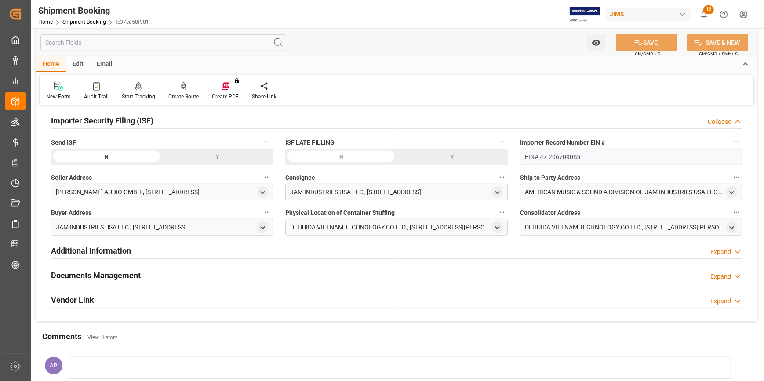
scroll to position [799, 0]
click at [263, 191] on icon "open menu" at bounding box center [262, 192] width 7 height 7
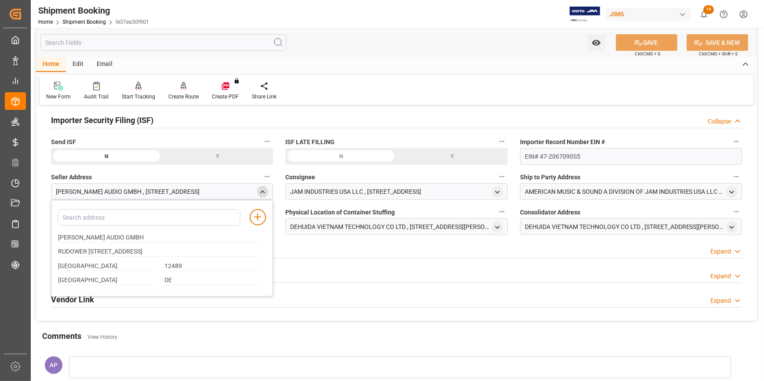
click at [262, 191] on polyline "close menu" at bounding box center [263, 192] width 4 height 2
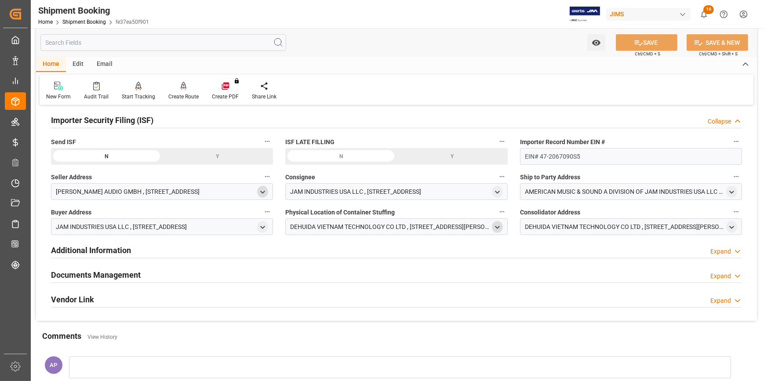
click at [498, 225] on icon "open menu" at bounding box center [497, 227] width 7 height 7
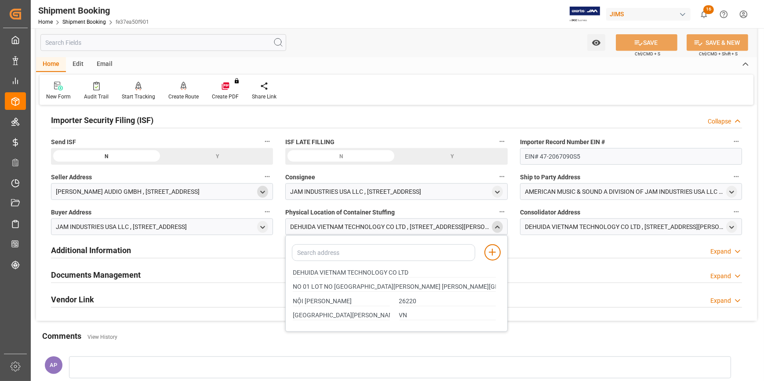
click at [497, 226] on polyline "close menu" at bounding box center [498, 227] width 4 height 2
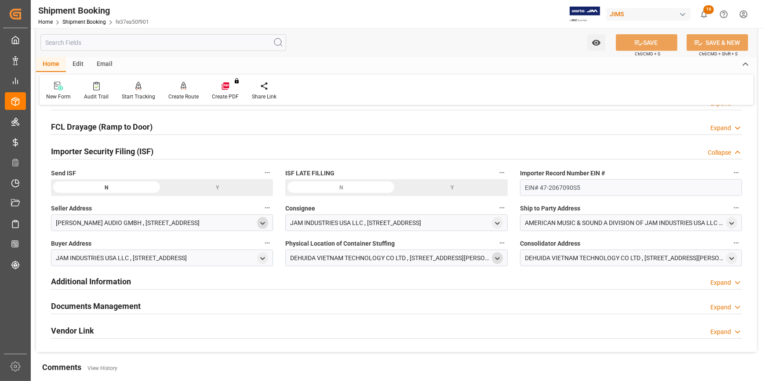
scroll to position [719, 0]
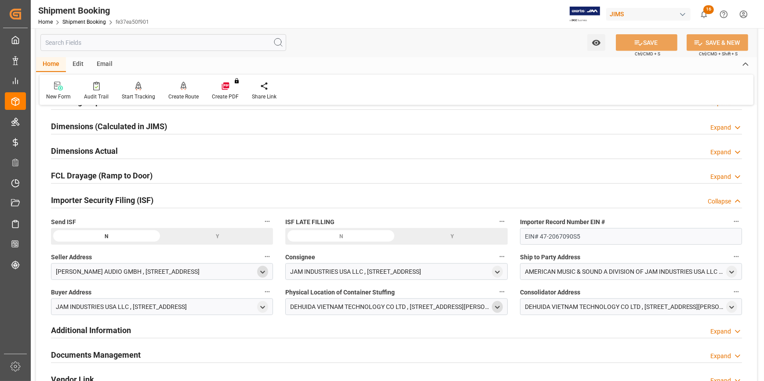
click at [231, 235] on div "Y" at bounding box center [217, 236] width 111 height 17
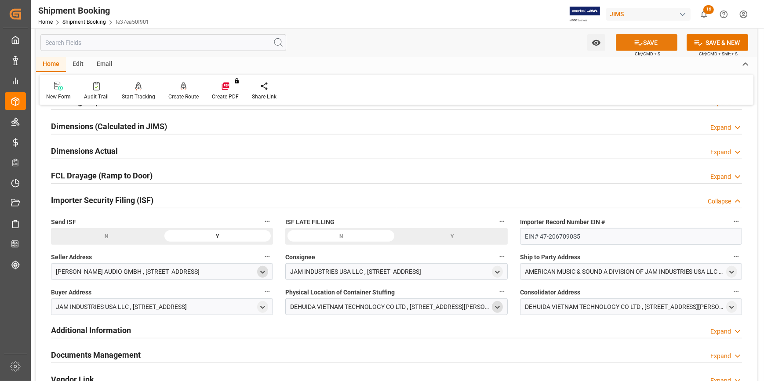
click at [652, 39] on button "SAVE" at bounding box center [647, 42] width 62 height 17
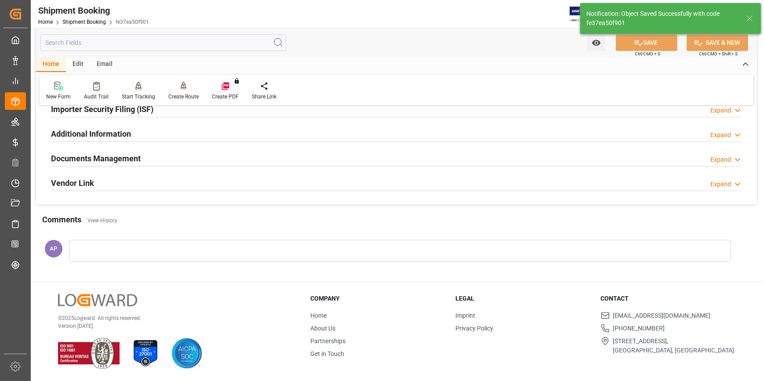
scroll to position [189, 0]
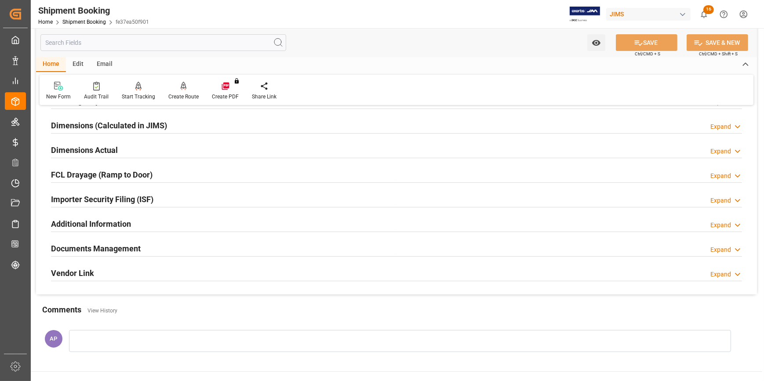
drag, startPoint x: 466, startPoint y: 191, endPoint x: 478, endPoint y: 193, distance: 12.4
click at [466, 191] on div "Importer Security Filing (ISF) Expand" at bounding box center [396, 198] width 691 height 17
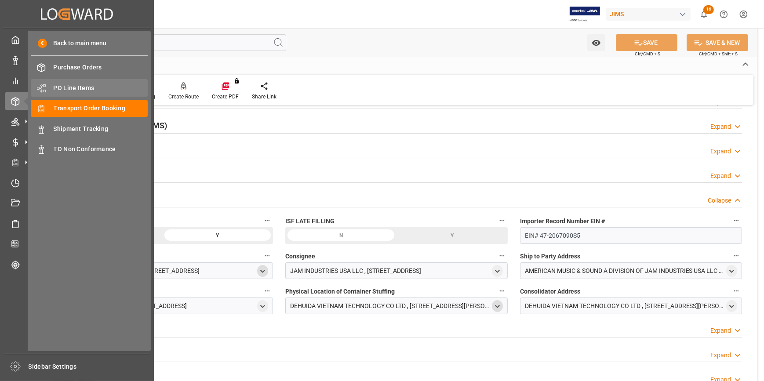
click at [60, 84] on span "PO Line Items" at bounding box center [101, 88] width 95 height 9
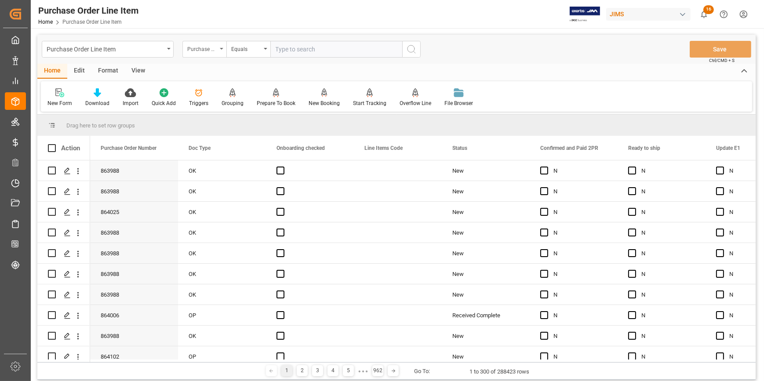
click at [215, 51] on div "Purchase Order Number" at bounding box center [202, 48] width 30 height 10
click at [216, 51] on div "Purchase Order Number" at bounding box center [202, 48] width 30 height 10
click at [215, 51] on div "Purchase Order Number" at bounding box center [202, 48] width 30 height 10
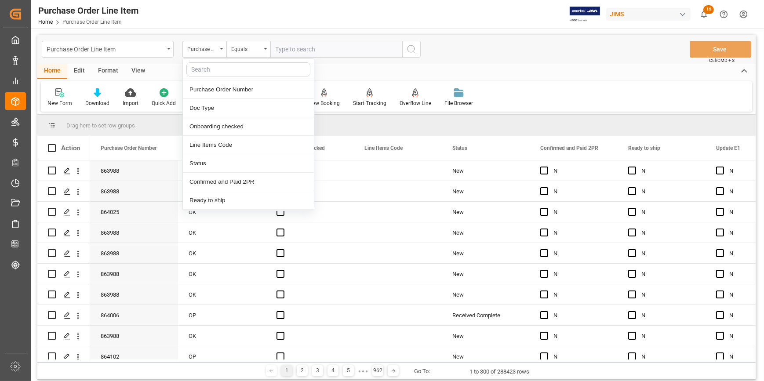
click at [217, 70] on input "text" at bounding box center [248, 69] width 124 height 14
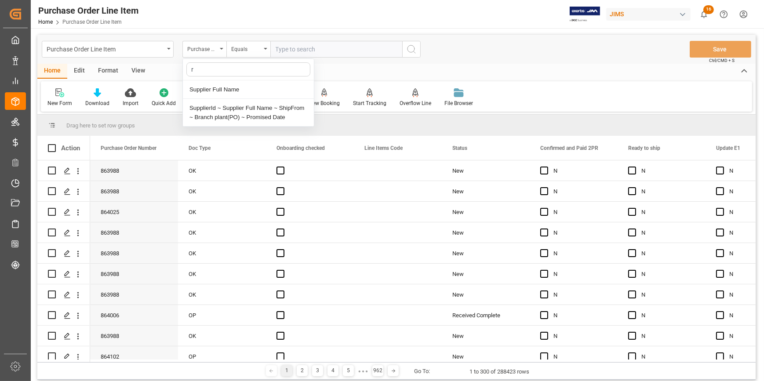
type input "rf"
click at [212, 47] on div "Purchase Order Number" at bounding box center [202, 48] width 30 height 10
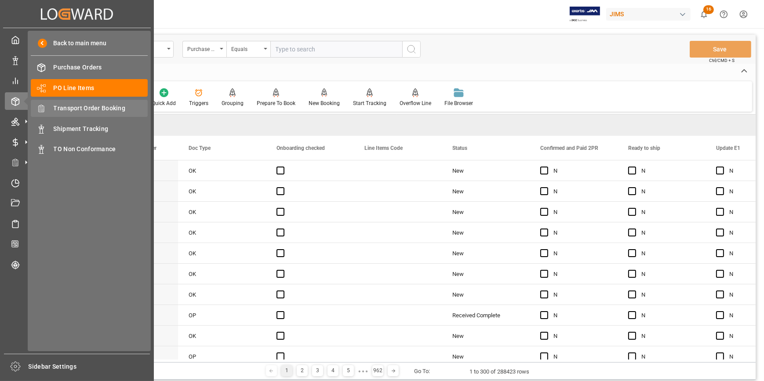
click at [73, 107] on span "Transport Order Booking" at bounding box center [101, 108] width 95 height 9
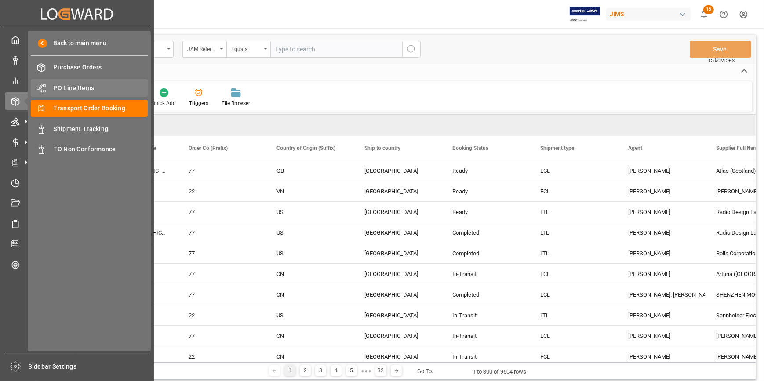
click at [70, 86] on span "PO Line Items" at bounding box center [101, 88] width 95 height 9
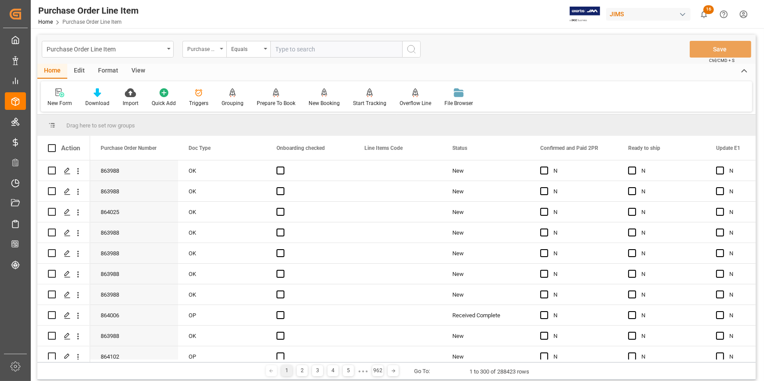
click at [220, 49] on icon "open menu" at bounding box center [222, 49] width 4 height 2
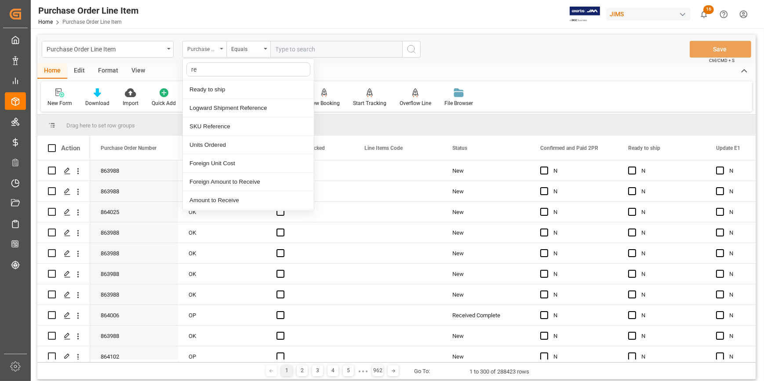
type input "ref"
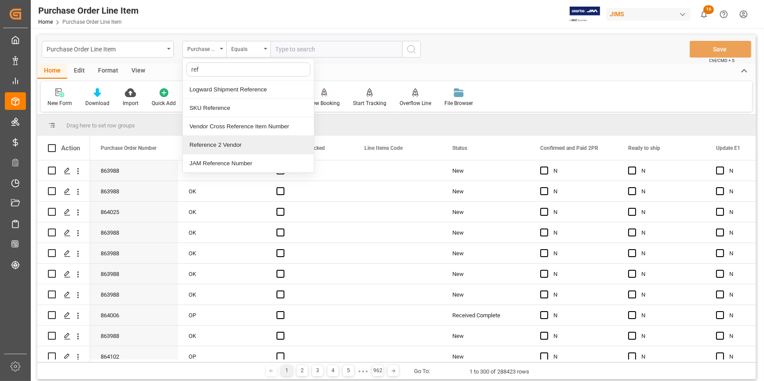
click at [234, 146] on div "Reference 2 Vendor" at bounding box center [248, 145] width 131 height 18
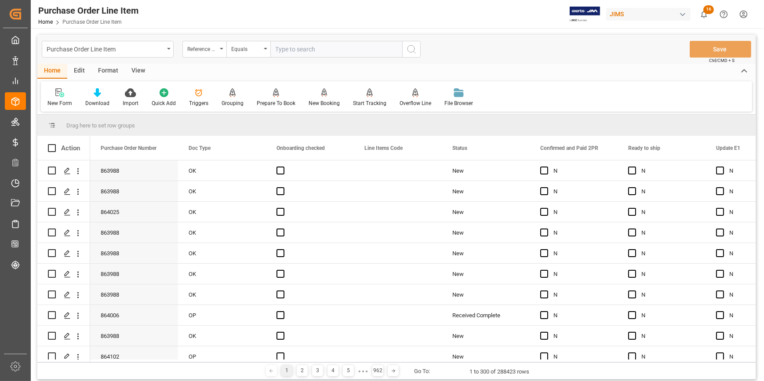
click at [288, 52] on input "text" at bounding box center [336, 49] width 132 height 17
paste input "22-10635-VN"
type input "22-10635-VN"
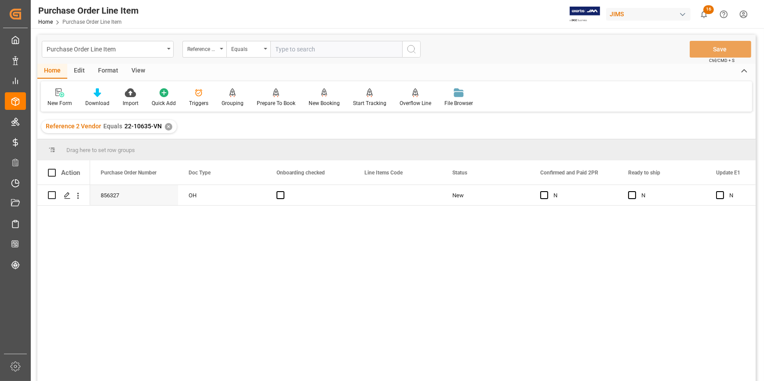
click at [136, 69] on div "View" at bounding box center [138, 71] width 27 height 15
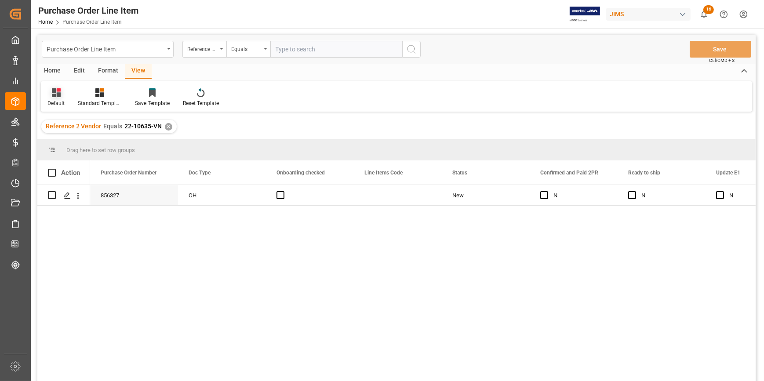
click at [58, 99] on div "Default" at bounding box center [56, 97] width 30 height 19
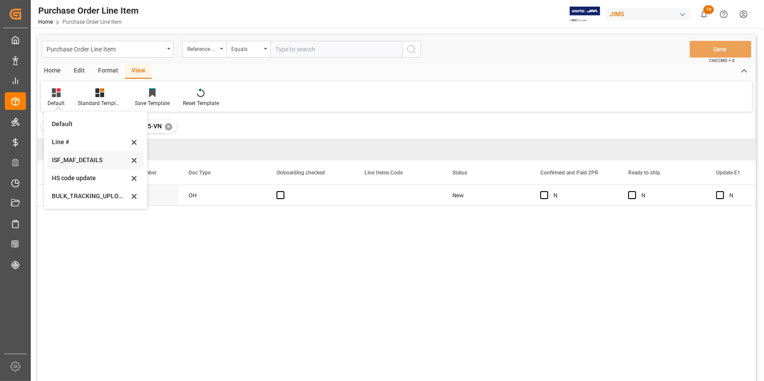
click at [84, 159] on div "ISF_MAF_DETAILS" at bounding box center [90, 160] width 77 height 9
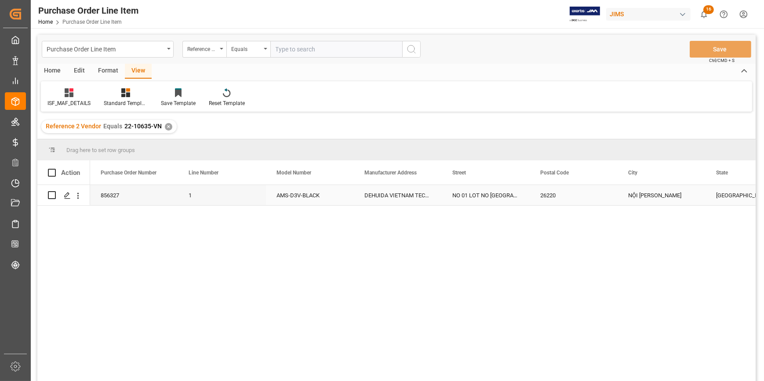
click at [365, 199] on div "DEHUIDA VIETNAM TECHNOLOGY CO LTD" at bounding box center [398, 195] width 88 height 20
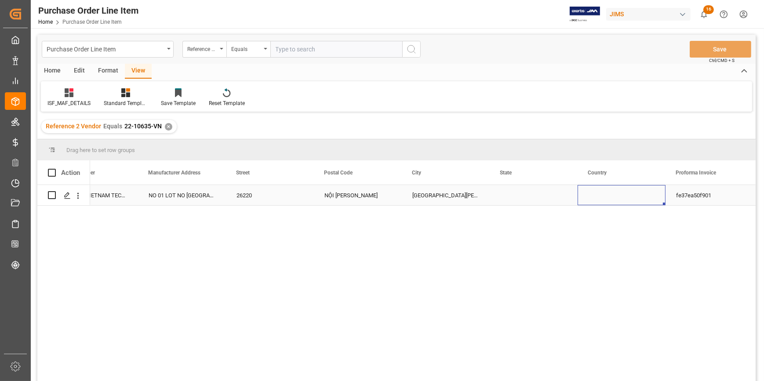
scroll to position [0, 304]
click at [515, 191] on div "Press SPACE to select this row." at bounding box center [534, 195] width 88 height 20
click at [515, 192] on div "Press SPACE to select this row." at bounding box center [534, 195] width 88 height 20
click at [516, 198] on input "Press SPACE to select this row." at bounding box center [534, 200] width 74 height 17
click at [472, 244] on div "AMS-D3V-BLACK DEHUIDA VIETNAM TECHNOLOGY CO LTD NO 01 LOT NO 13 NOI HOANG INDUS…" at bounding box center [423, 286] width 666 height 202
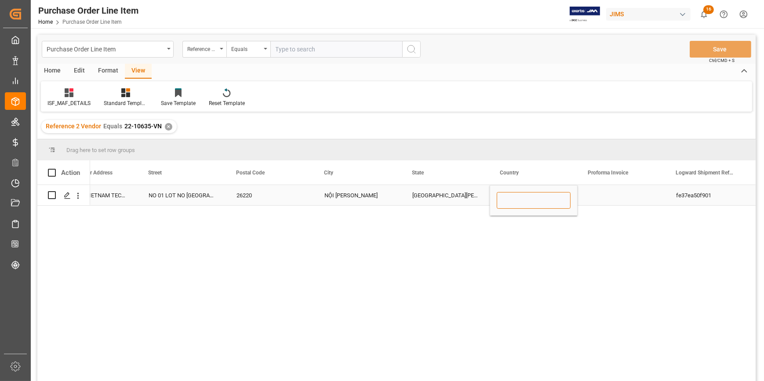
click at [518, 200] on input "Press SPACE to select this row." at bounding box center [534, 200] width 74 height 17
type input "VN"
drag, startPoint x: 534, startPoint y: 279, endPoint x: 510, endPoint y: 263, distance: 28.9
click at [534, 278] on div "AMS-D3V-BLACK DEHUIDA VIETNAM TECHNOLOGY CO LTD NO 01 LOT NO 13 NOI HOANG INDUS…" at bounding box center [423, 286] width 666 height 202
click at [449, 197] on div "BẮC GIANG" at bounding box center [446, 195] width 88 height 20
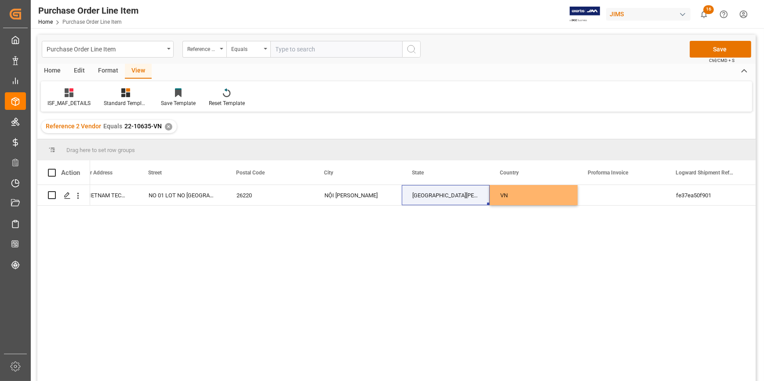
drag, startPoint x: 417, startPoint y: 259, endPoint x: 427, endPoint y: 263, distance: 10.2
click at [420, 261] on div "AMS-D3V-BLACK DEHUIDA VIETNAM TECHNOLOGY CO LTD NO 01 LOT NO 13 NOI HOANG INDUS…" at bounding box center [423, 286] width 666 height 202
click at [717, 47] on button "Save" at bounding box center [721, 49] width 62 height 17
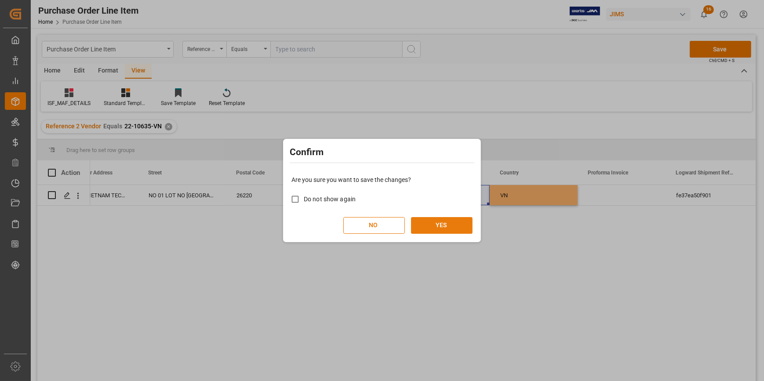
click at [444, 224] on button "YES" at bounding box center [442, 225] width 62 height 17
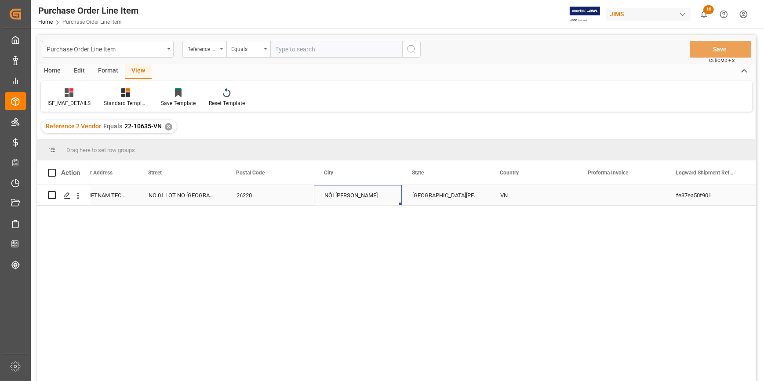
click at [348, 197] on div "NỘI HOÀNG" at bounding box center [358, 195] width 88 height 20
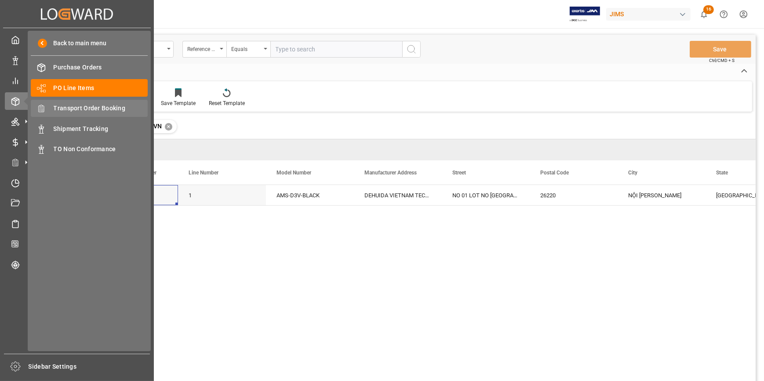
click at [91, 107] on span "Transport Order Booking" at bounding box center [101, 108] width 95 height 9
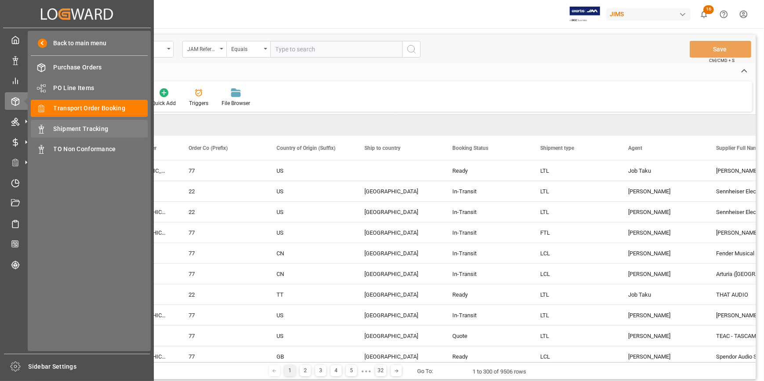
click at [89, 128] on span "Shipment Tracking" at bounding box center [101, 128] width 95 height 9
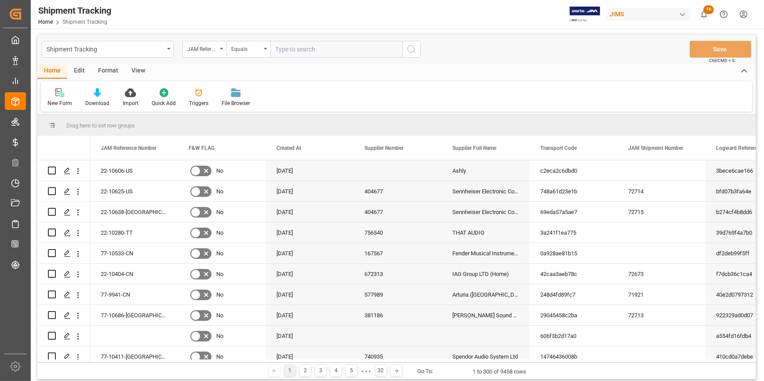
click at [304, 51] on input "text" at bounding box center [336, 49] width 132 height 17
paste input "22-10181-MY"
type input "22-10181-MY"
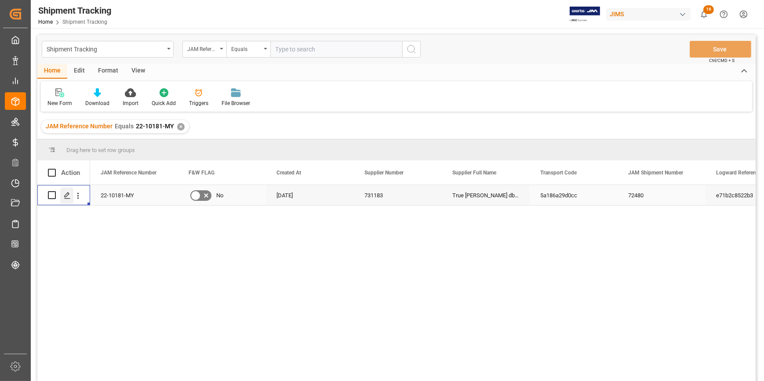
click at [66, 196] on polygon "Press SPACE to select this row." at bounding box center [67, 195] width 4 height 4
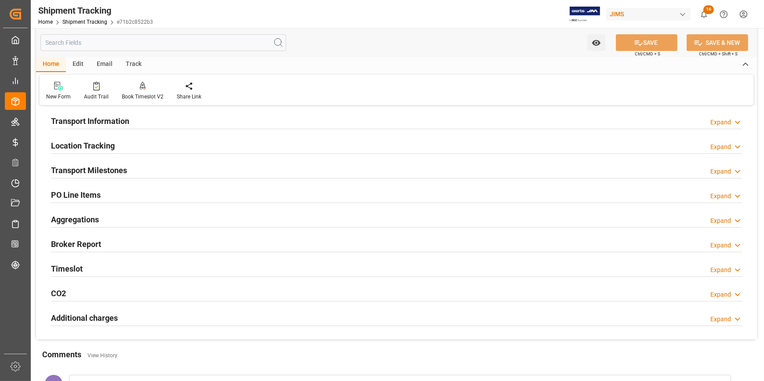
click at [176, 166] on div "Transport Milestones Expand" at bounding box center [396, 169] width 691 height 17
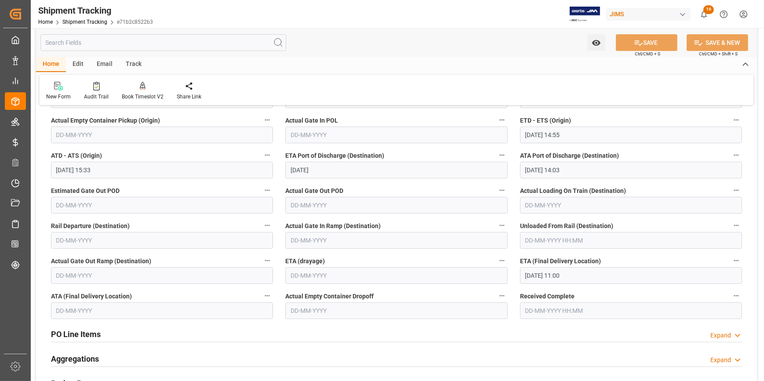
scroll to position [200, 0]
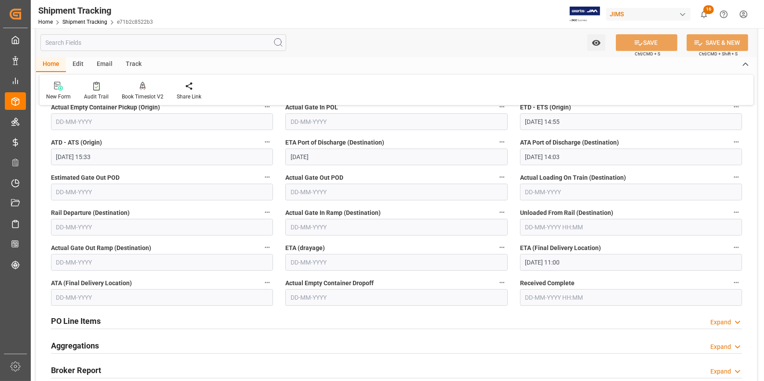
click at [550, 259] on input "26-08-2025 11:00" at bounding box center [631, 262] width 222 height 17
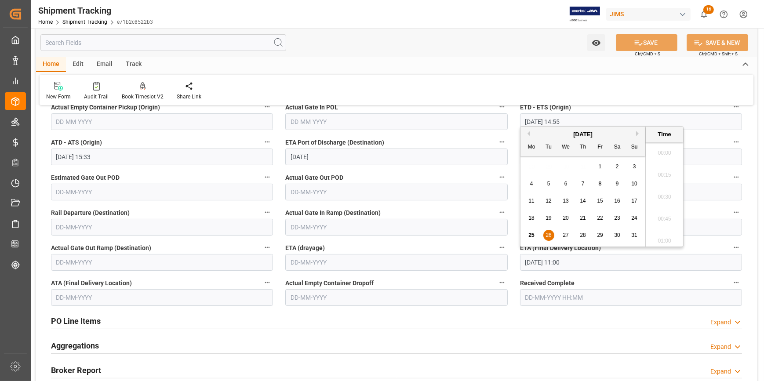
scroll to position [926, 0]
click at [581, 236] on span "28" at bounding box center [583, 235] width 6 height 6
type input "[DATE] 11:00"
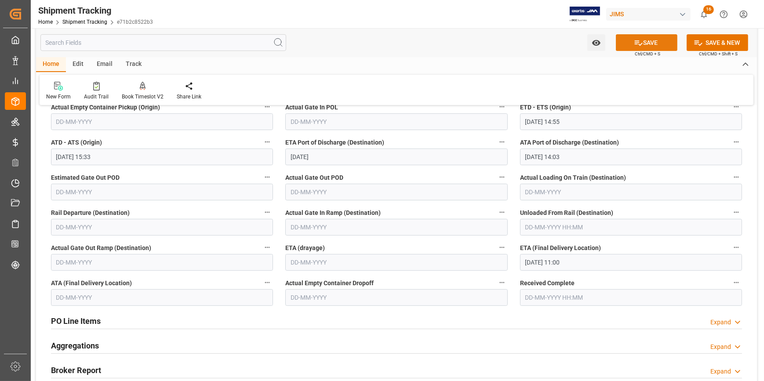
click at [646, 43] on button "SAVE" at bounding box center [647, 42] width 62 height 17
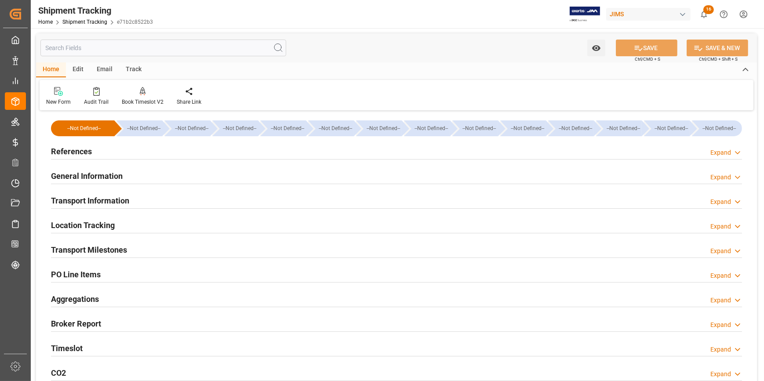
scroll to position [200, 0]
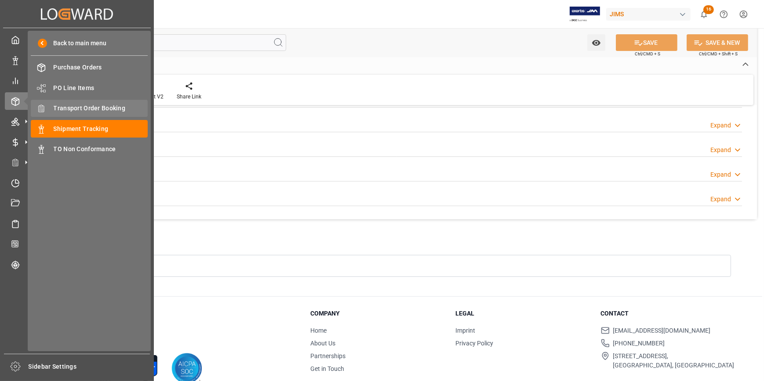
click at [93, 108] on span "Transport Order Booking" at bounding box center [101, 108] width 95 height 9
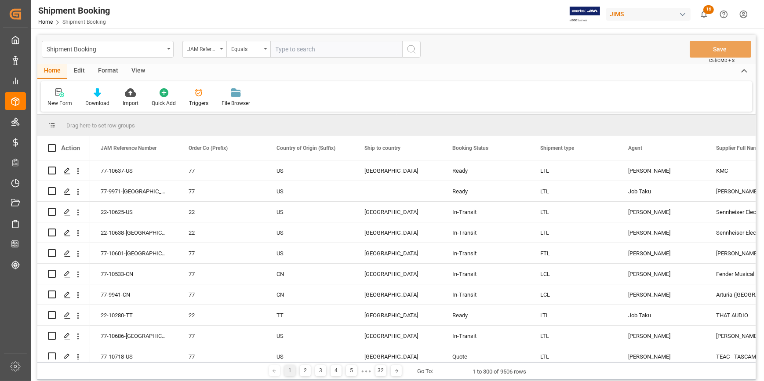
click at [296, 49] on input "text" at bounding box center [336, 49] width 132 height 17
type input "22-9007-CN"
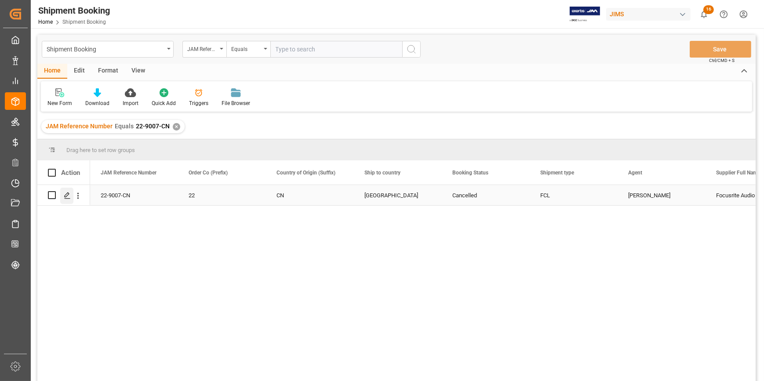
click at [69, 198] on icon "Press SPACE to select this row." at bounding box center [67, 195] width 7 height 7
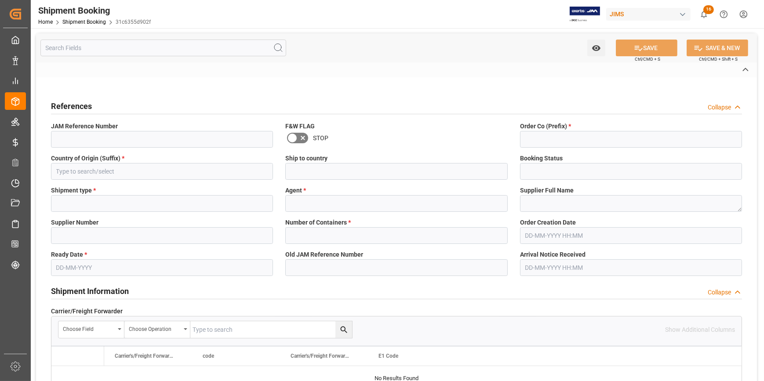
type input "22-9007-CN"
type input "22"
type input "CN"
type input "[GEOGRAPHIC_DATA]"
type input "Cancelled"
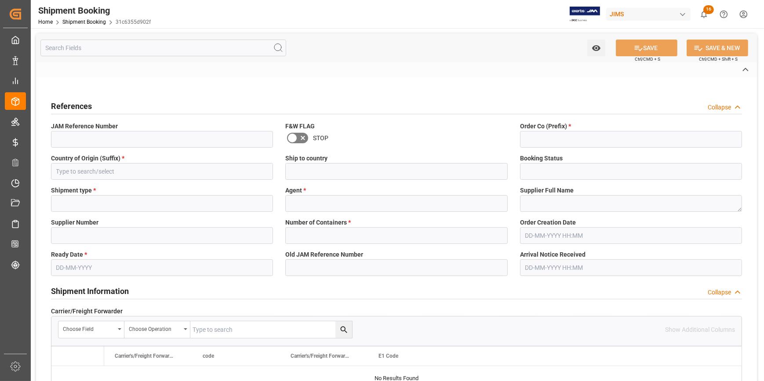
type input "FCL"
type input "[PERSON_NAME]"
type textarea "Focusrite Audio Engineering (W/T*)-"
type input "170677"
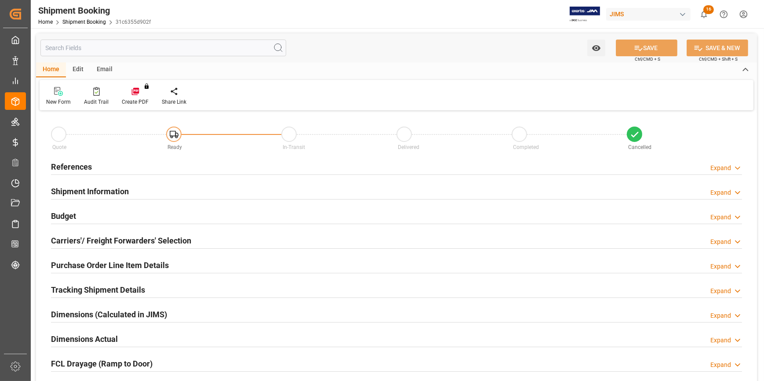
type input "1"
type input "[DATE]"
click at [163, 167] on div "References Expand" at bounding box center [396, 166] width 691 height 17
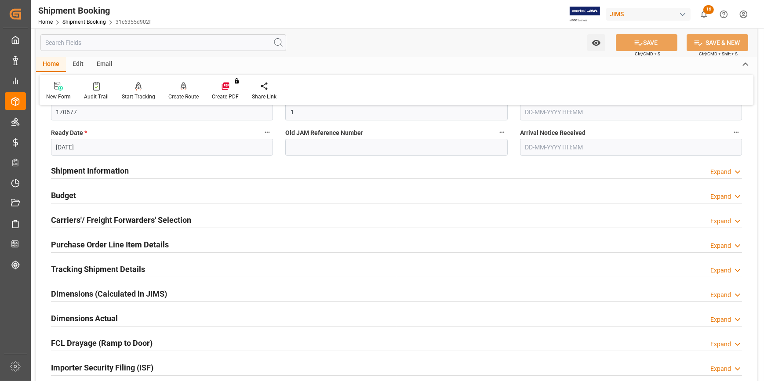
scroll to position [200, 0]
